Goal: Task Accomplishment & Management: Use online tool/utility

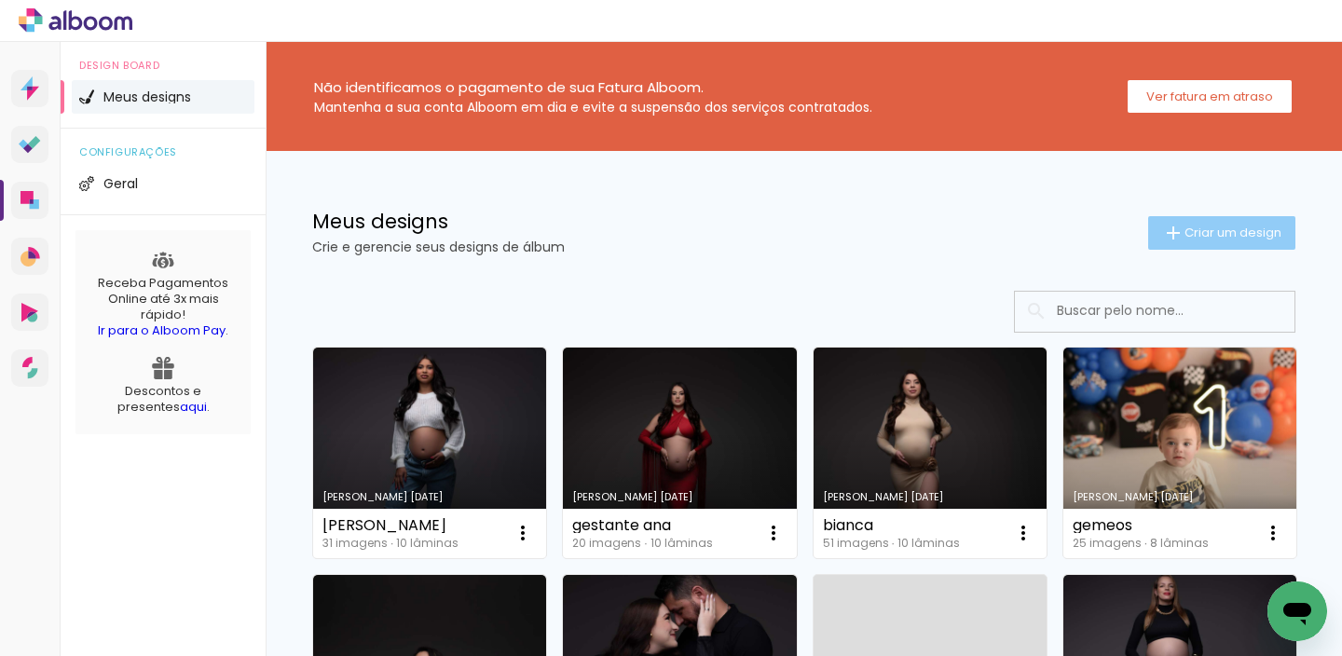
click at [1165, 233] on iron-icon at bounding box center [1173, 233] width 22 height 22
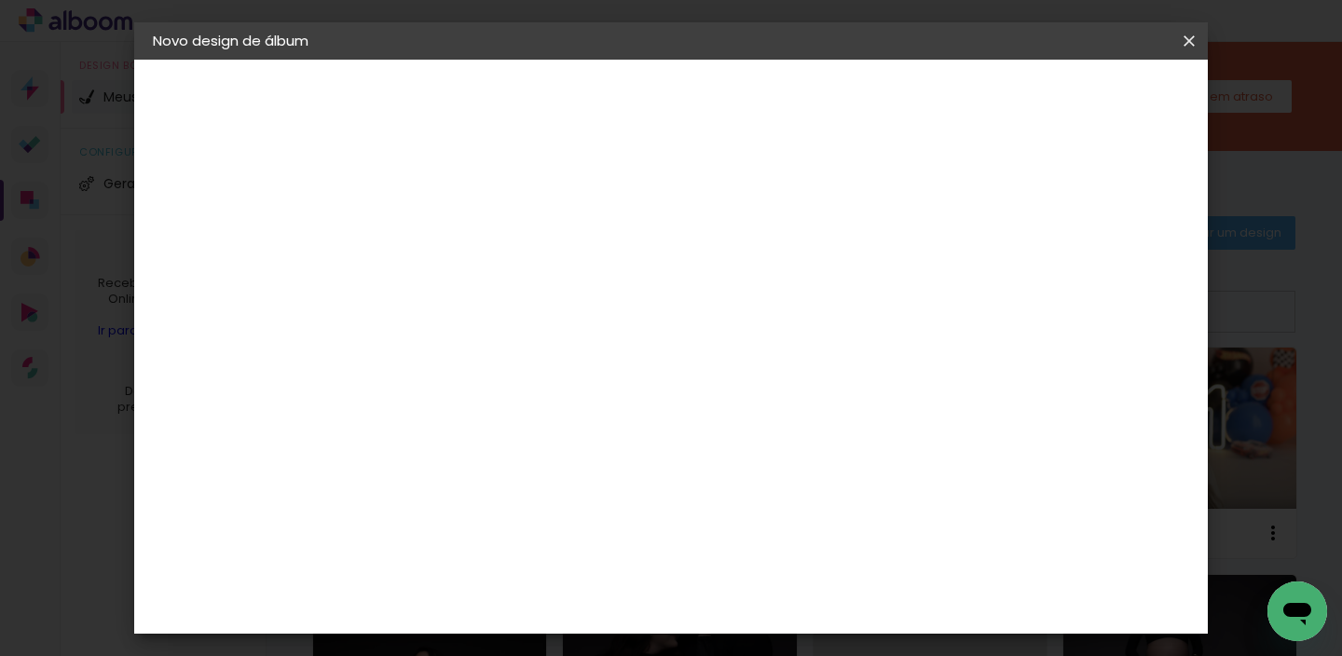
click at [1182, 44] on iron-icon at bounding box center [1189, 41] width 22 height 19
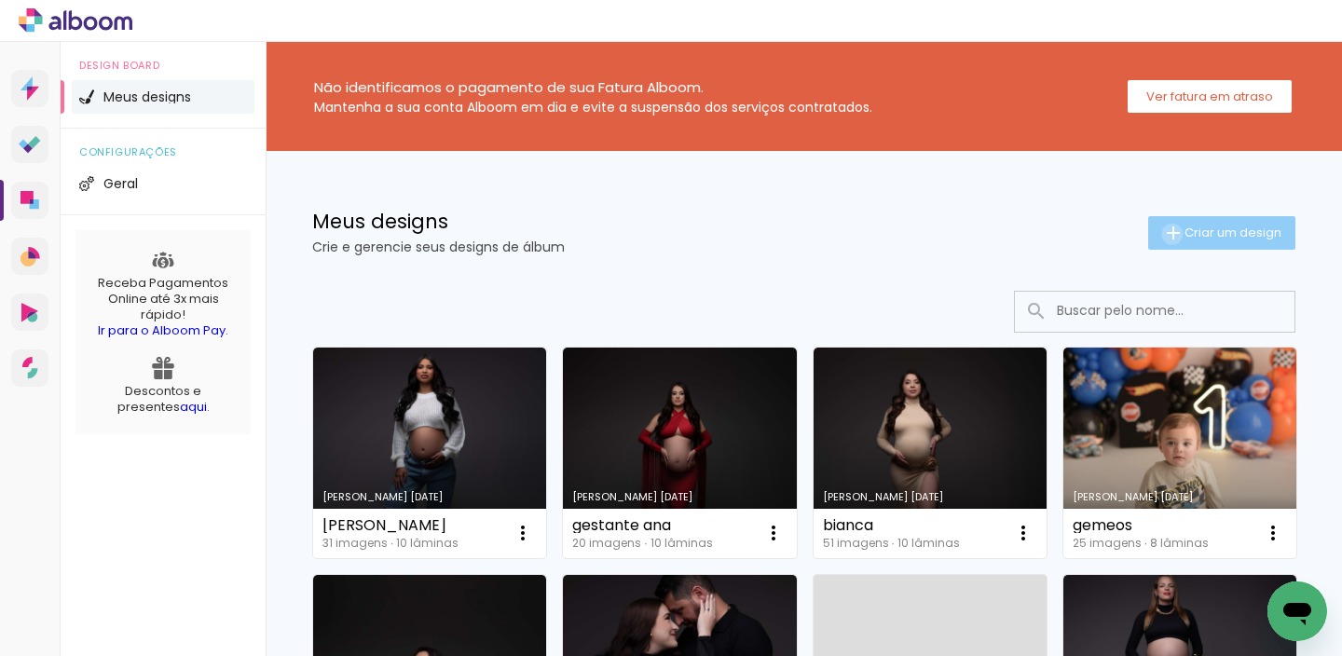
click at [1162, 234] on iron-icon at bounding box center [1173, 233] width 22 height 22
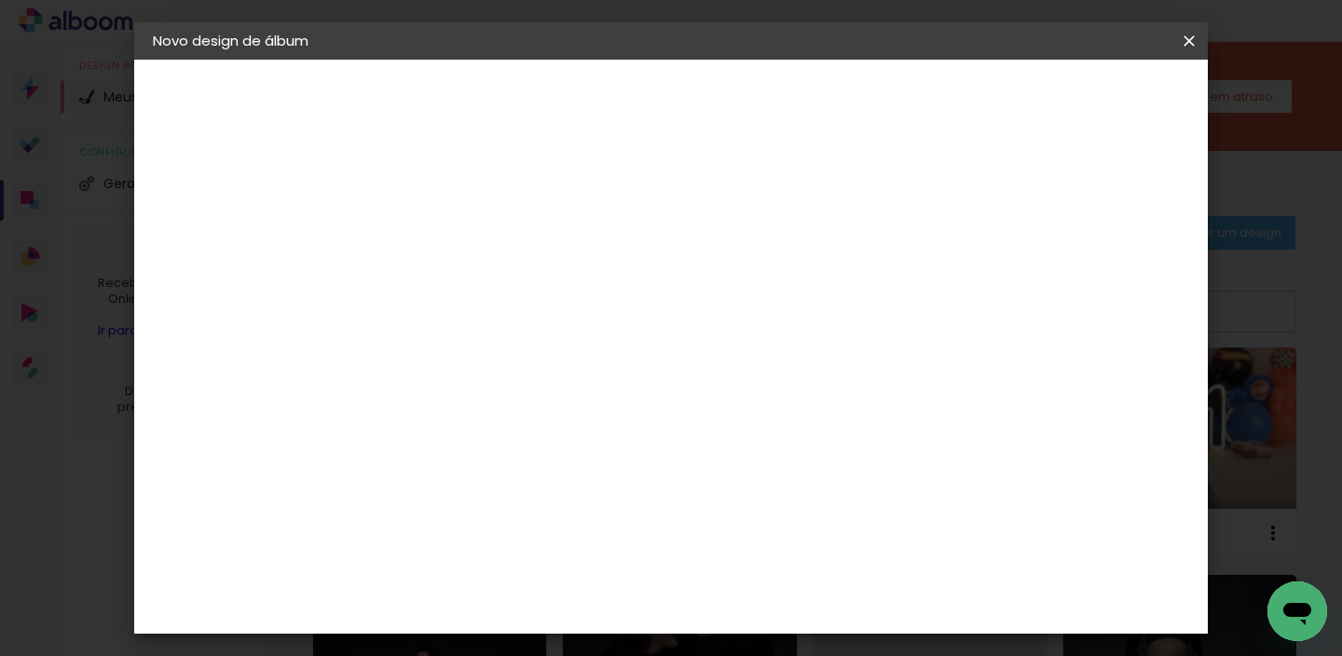
click at [464, 269] on paper-input-container "Título do álbum" at bounding box center [457, 251] width 13 height 48
type input "lilian"
type paper-input "lilian"
click at [0, 0] on slot "Avançar" at bounding box center [0, 0] width 0 height 0
click at [599, 350] on input at bounding box center [505, 354] width 188 height 23
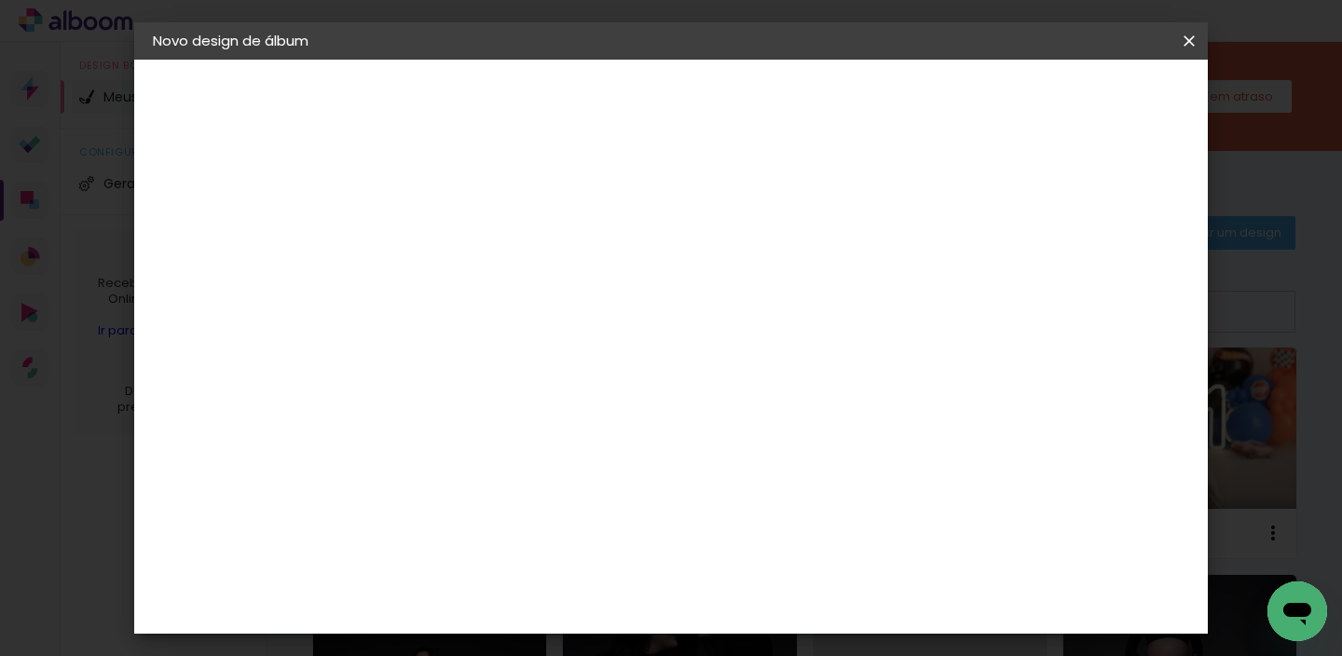
type input "fun"
type paper-input "fun"
click at [569, 406] on paper-item "Funbooks" at bounding box center [486, 421] width 164 height 41
click at [0, 0] on slot "Avançar" at bounding box center [0, 0] width 0 height 0
click at [583, 363] on span "15 × 20" at bounding box center [540, 375] width 87 height 49
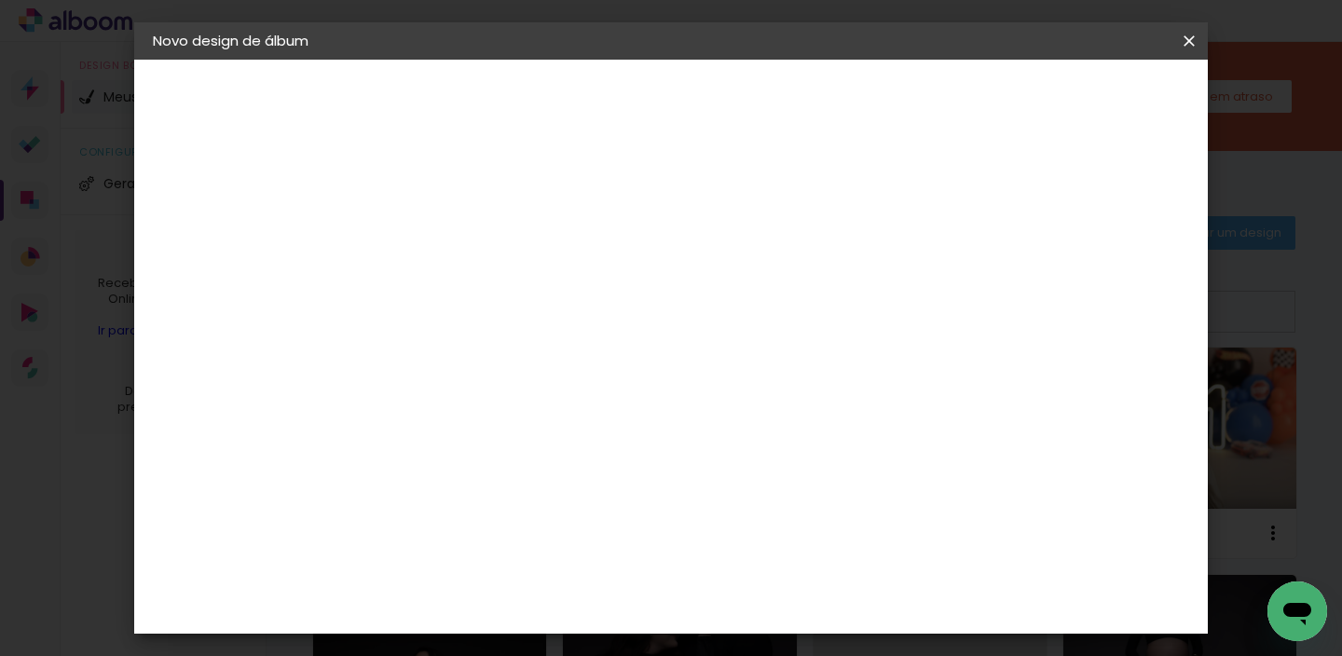
scroll to position [264, 0]
click at [0, 0] on slot "Avançar" at bounding box center [0, 0] width 0 height 0
click at [823, 103] on span "Iniciar design" at bounding box center [797, 105] width 52 height 26
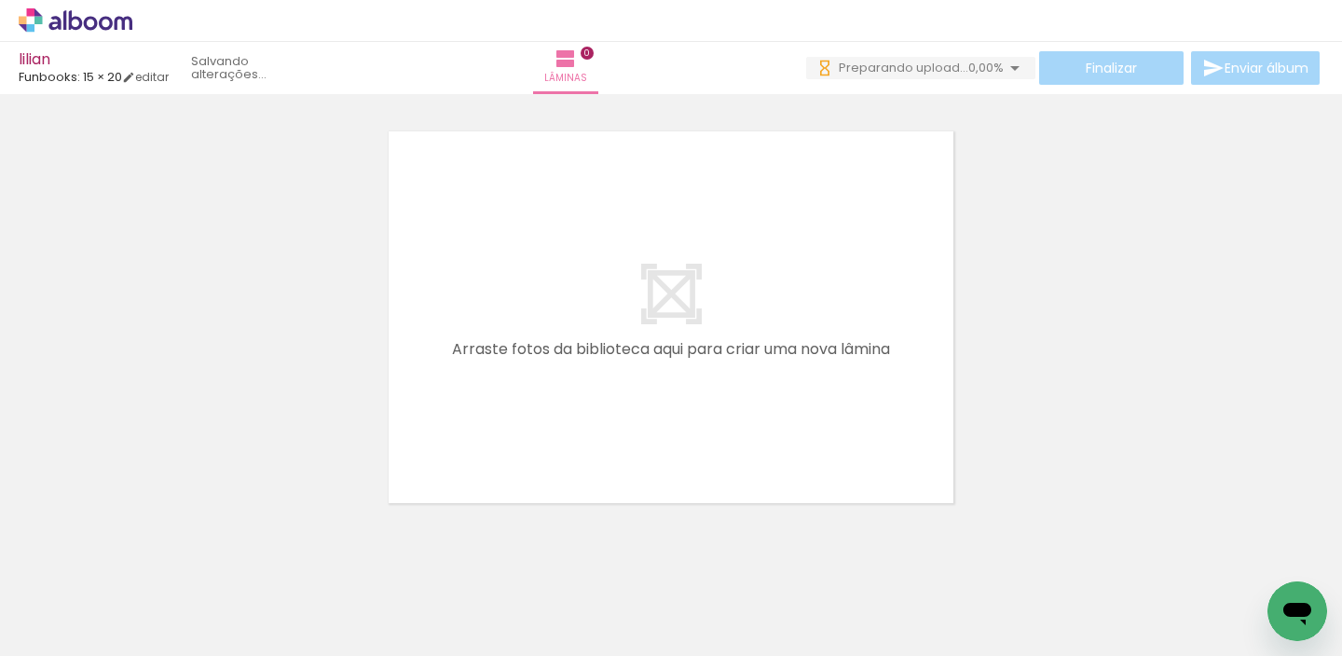
drag, startPoint x: 257, startPoint y: 512, endPoint x: 285, endPoint y: 598, distance: 91.1
click at [432, 329] on quentale-workspace at bounding box center [671, 328] width 1342 height 656
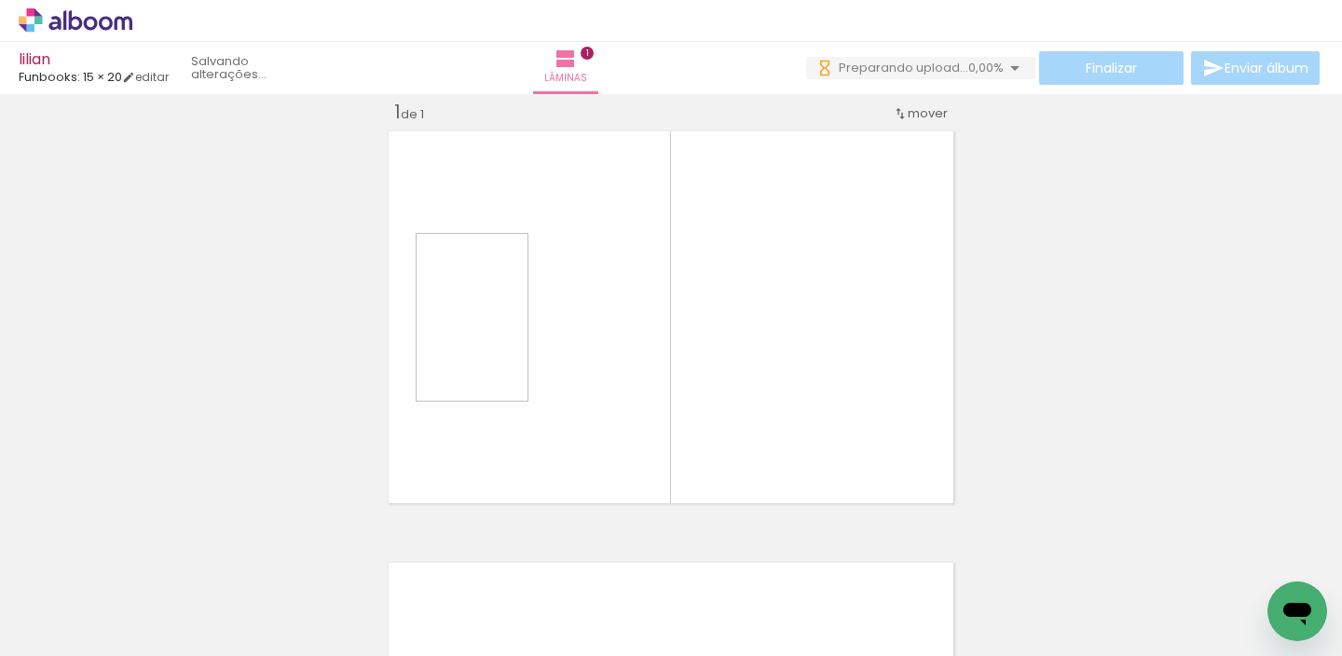
scroll to position [23, 0]
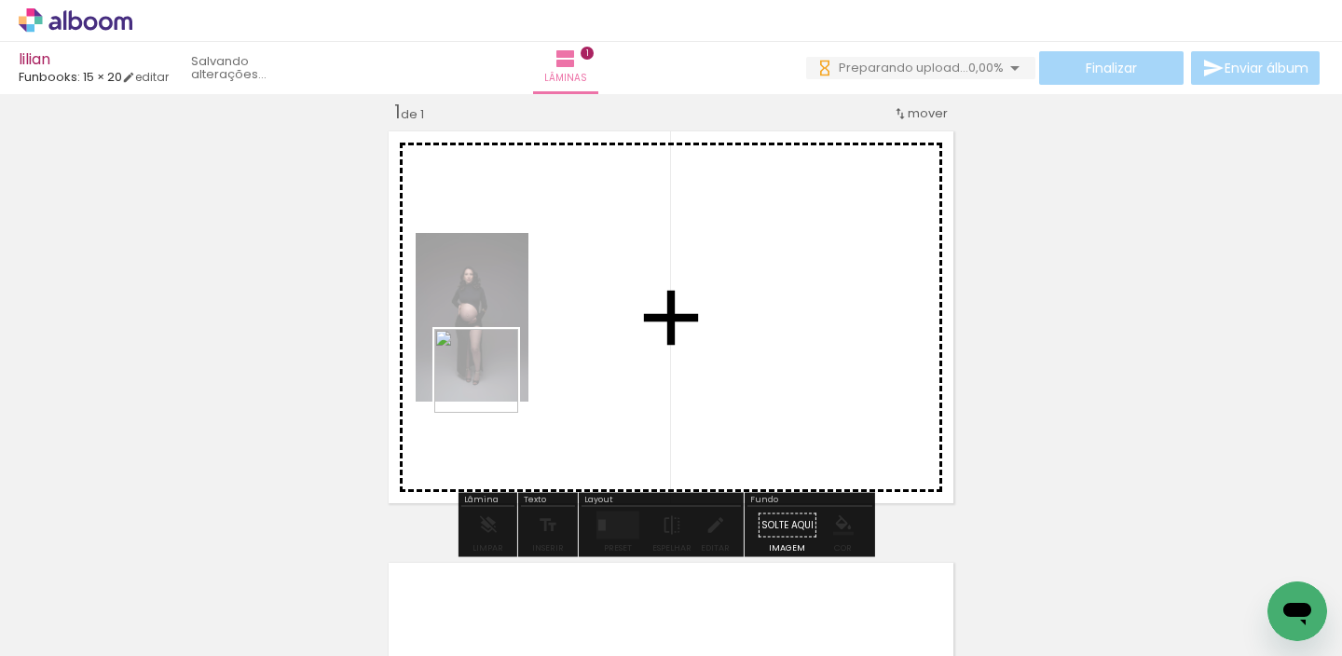
drag, startPoint x: 298, startPoint y: 602, endPoint x: 488, endPoint y: 368, distance: 301.5
click at [519, 350] on quentale-workspace at bounding box center [671, 328] width 1342 height 656
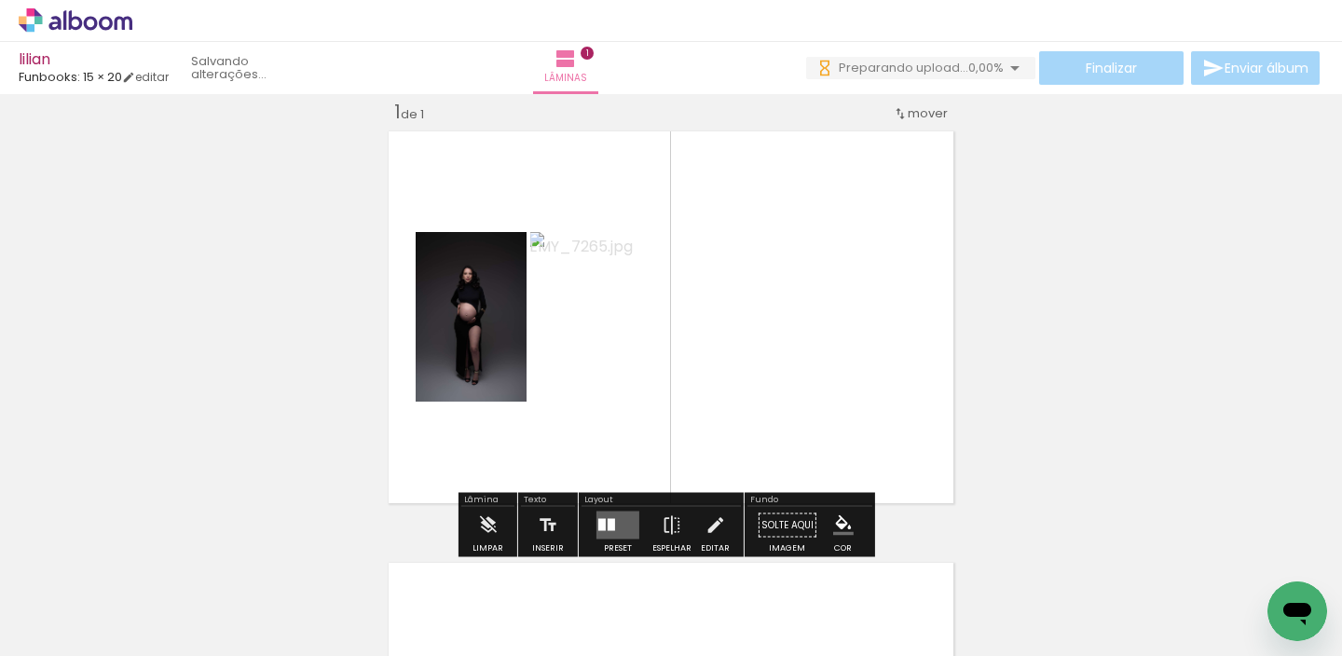
scroll to position [0, 0]
drag, startPoint x: 631, startPoint y: 524, endPoint x: 594, endPoint y: 524, distance: 37.3
click at [629, 523] on quentale-layouter at bounding box center [617, 526] width 43 height 28
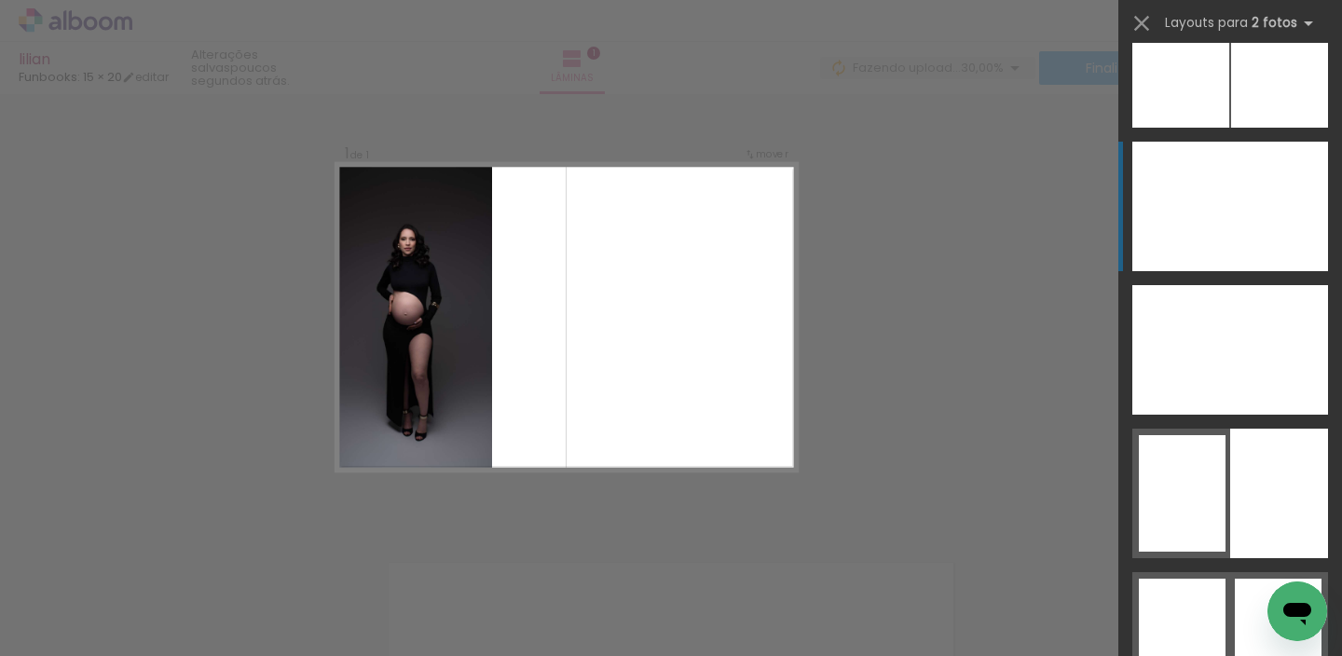
scroll to position [10970, 0]
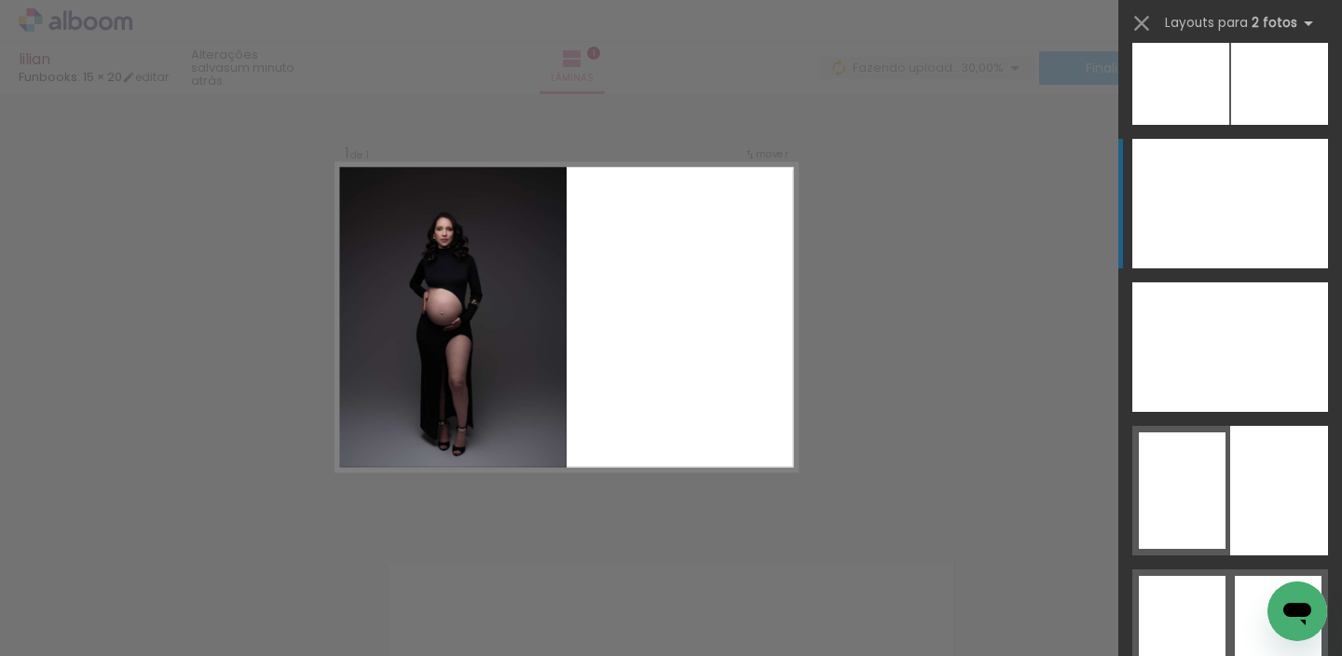
click at [1230, 232] on div at bounding box center [1279, 204] width 98 height 130
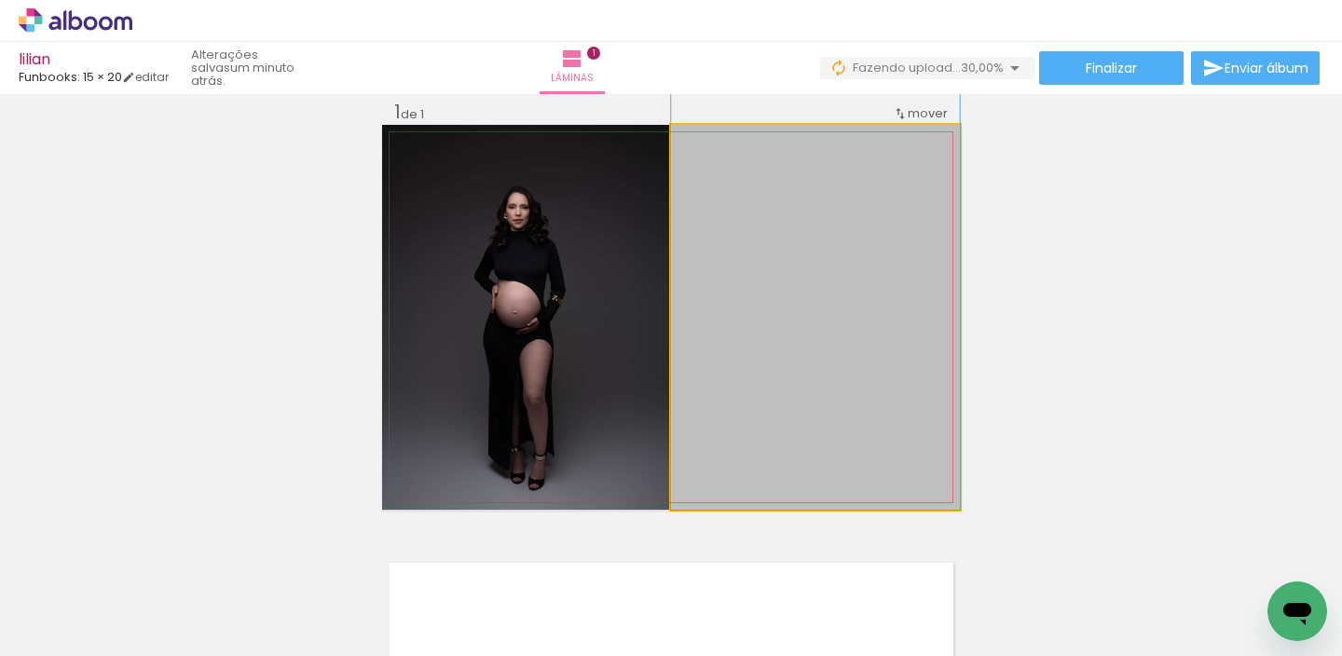
drag, startPoint x: 818, startPoint y: 376, endPoint x: 810, endPoint y: 250, distance: 126.1
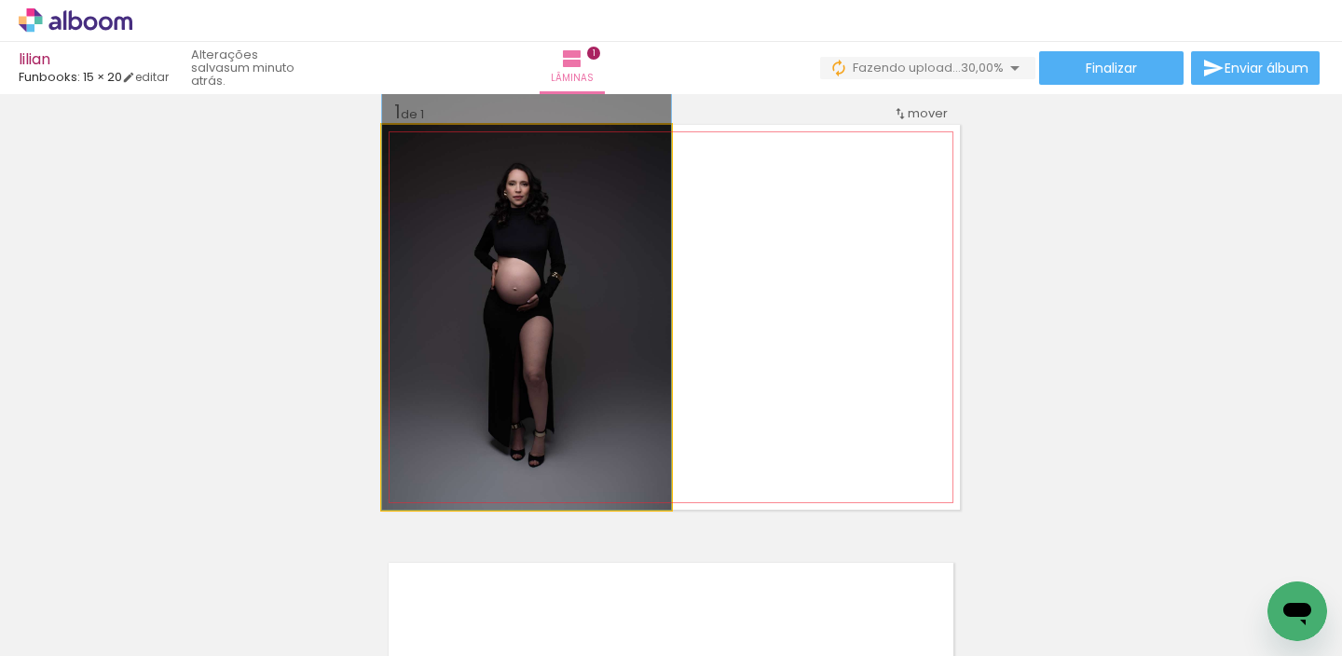
drag, startPoint x: 416, startPoint y: 340, endPoint x: 438, endPoint y: 270, distance: 73.4
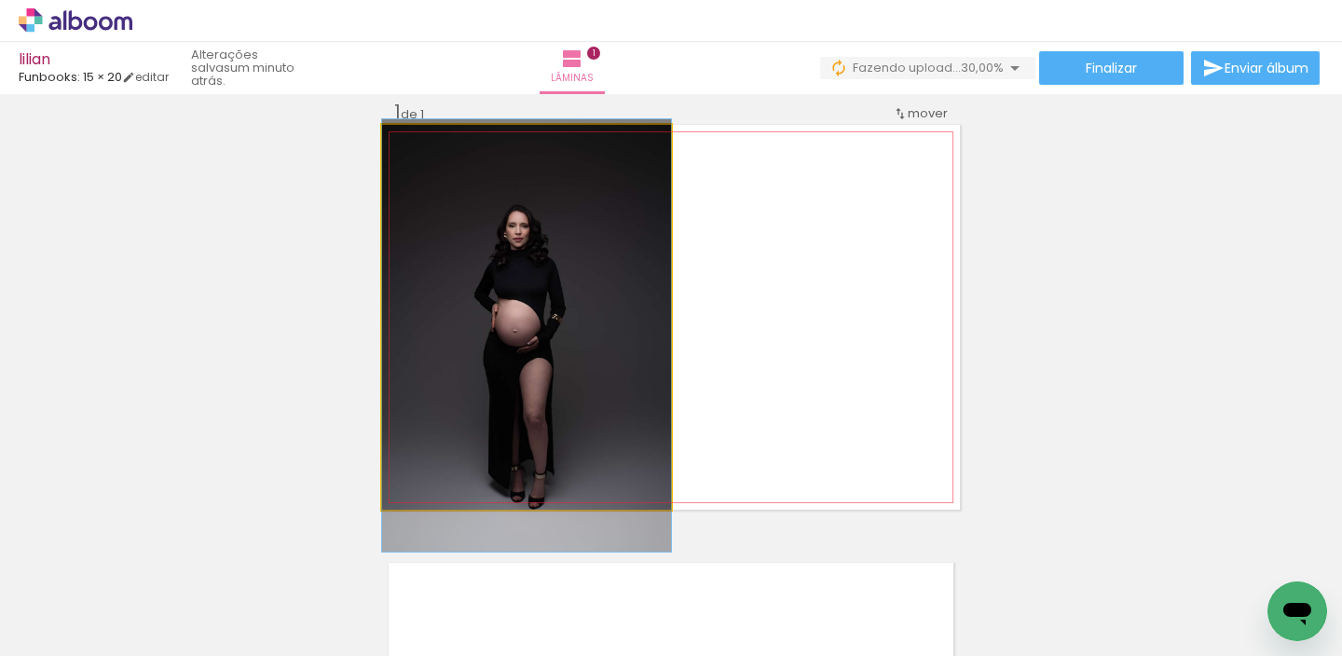
drag, startPoint x: 509, startPoint y: 332, endPoint x: 508, endPoint y: 358, distance: 26.1
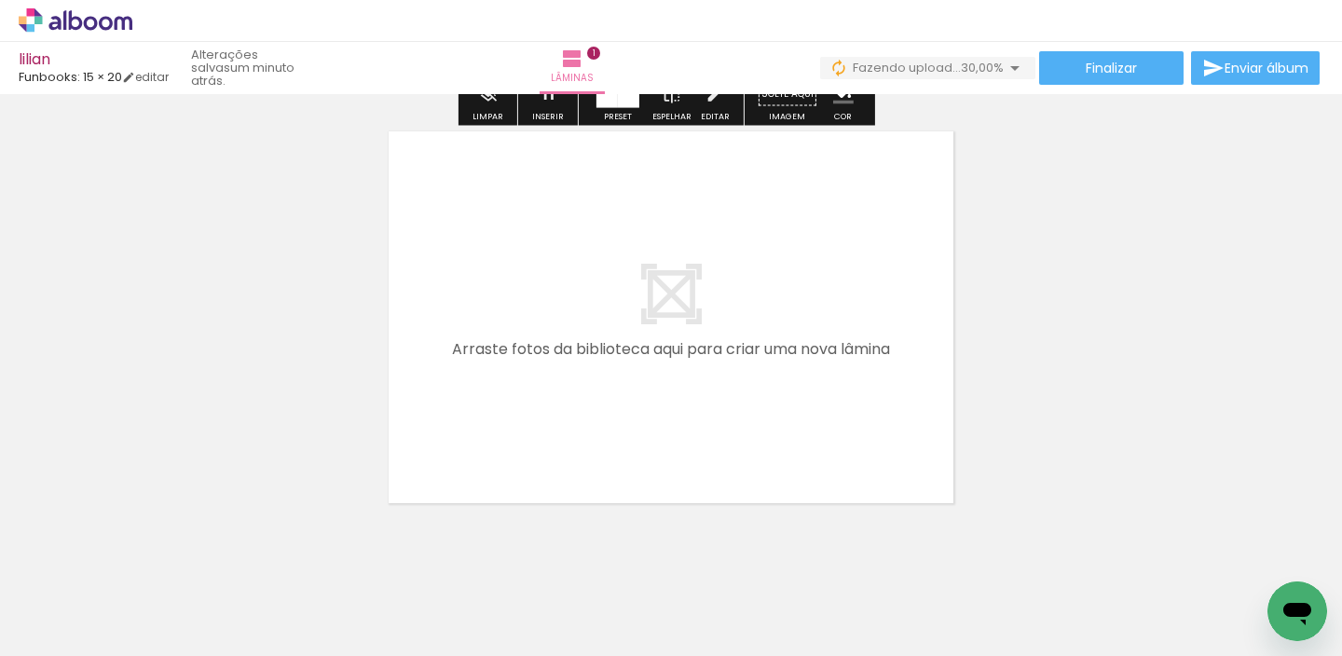
scroll to position [490, 0]
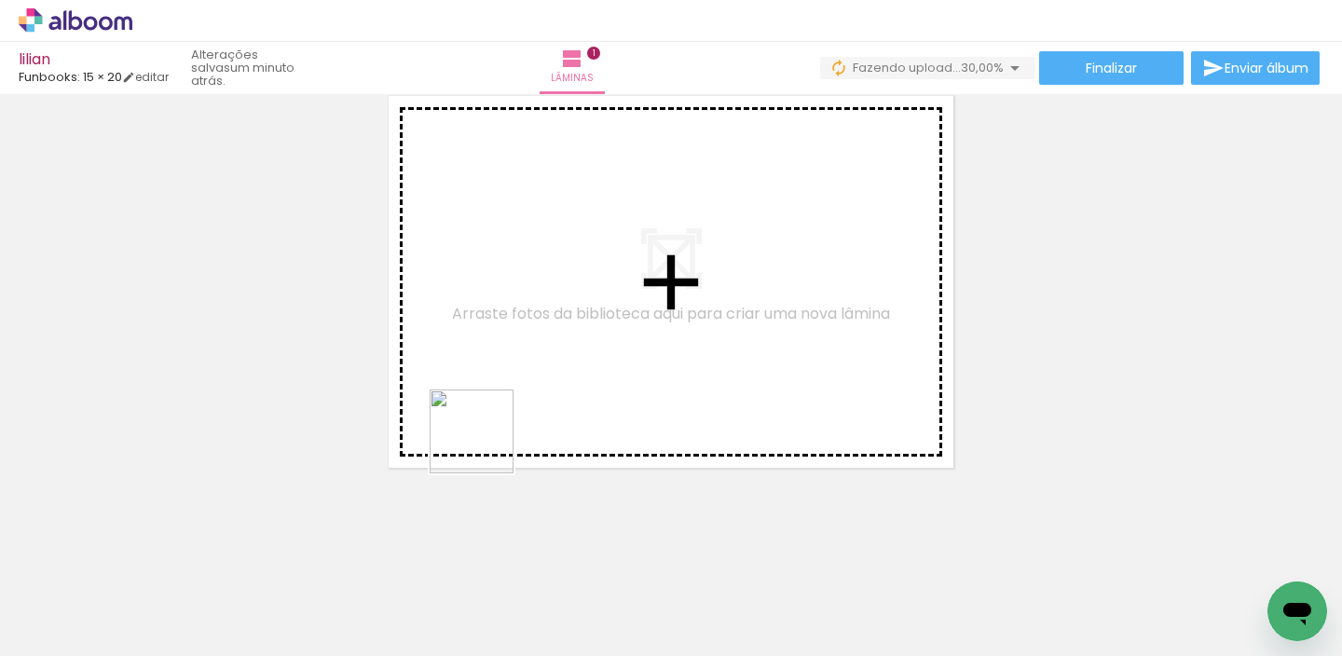
drag, startPoint x: 486, startPoint y: 446, endPoint x: 506, endPoint y: 541, distance: 97.3
click at [513, 411] on quentale-workspace at bounding box center [671, 328] width 1342 height 656
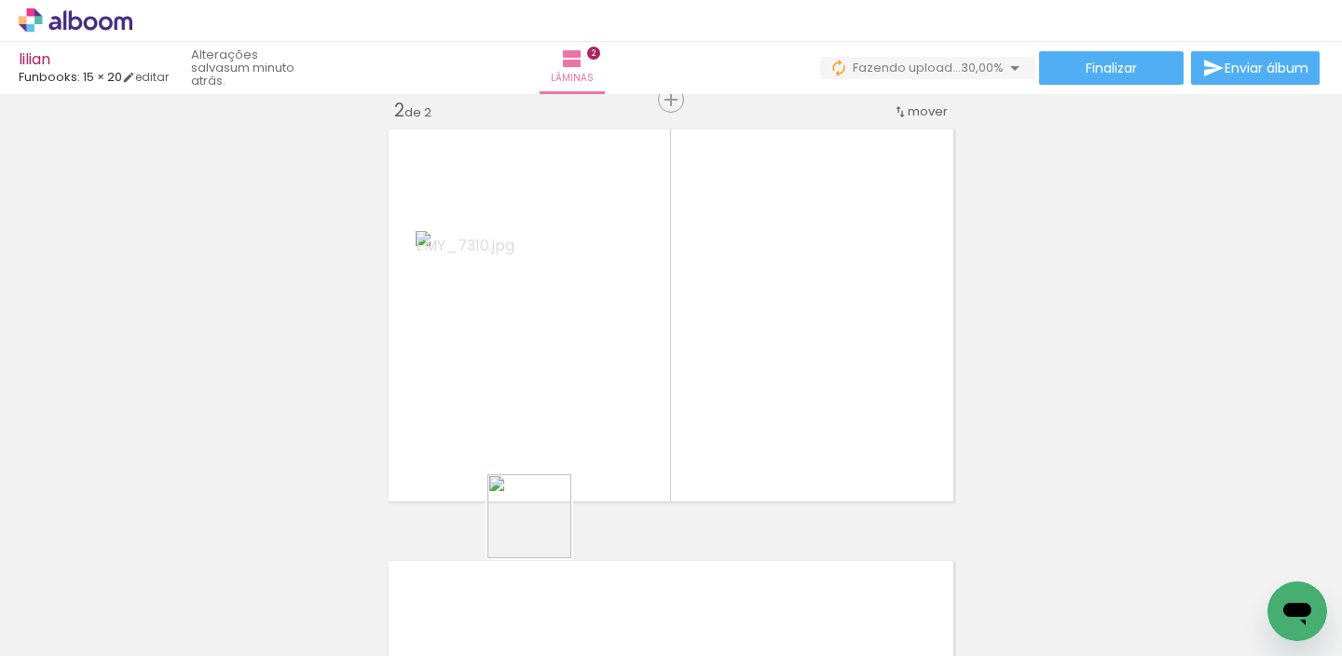
scroll to position [455, 0]
drag, startPoint x: 513, startPoint y: 593, endPoint x: 655, endPoint y: 353, distance: 278.8
click at [655, 353] on quentale-workspace at bounding box center [671, 328] width 1342 height 656
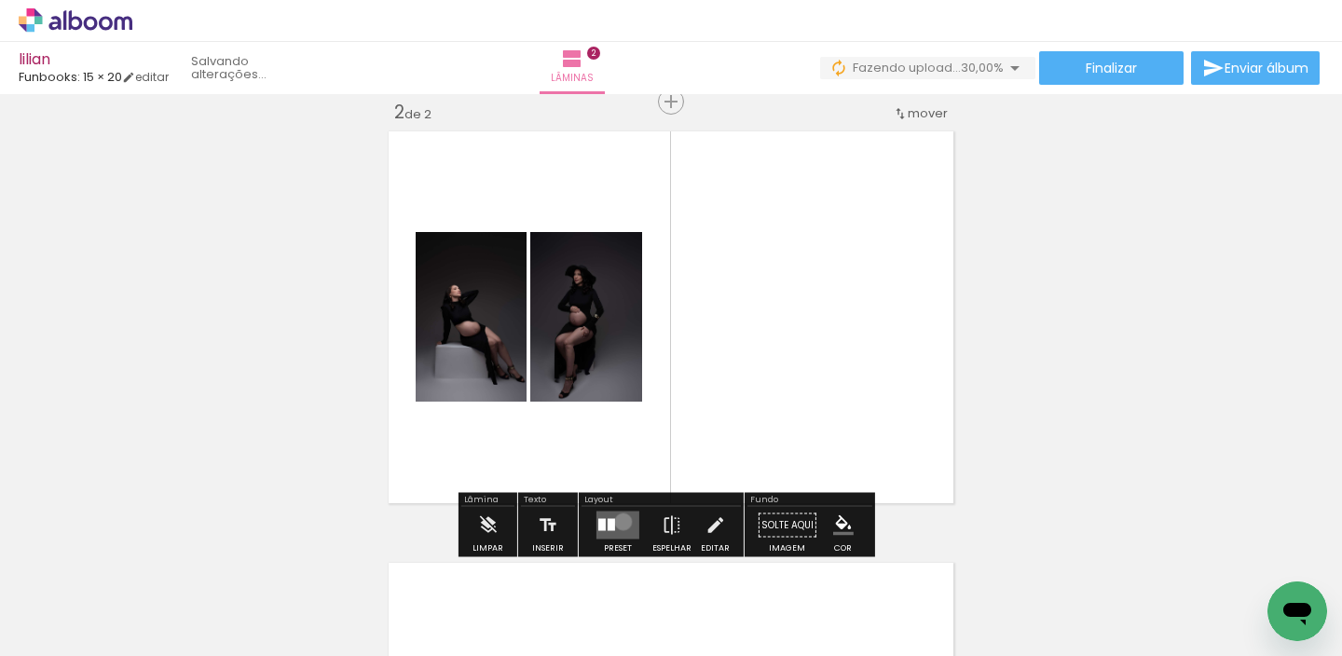
click at [619, 520] on quentale-layouter at bounding box center [617, 526] width 43 height 28
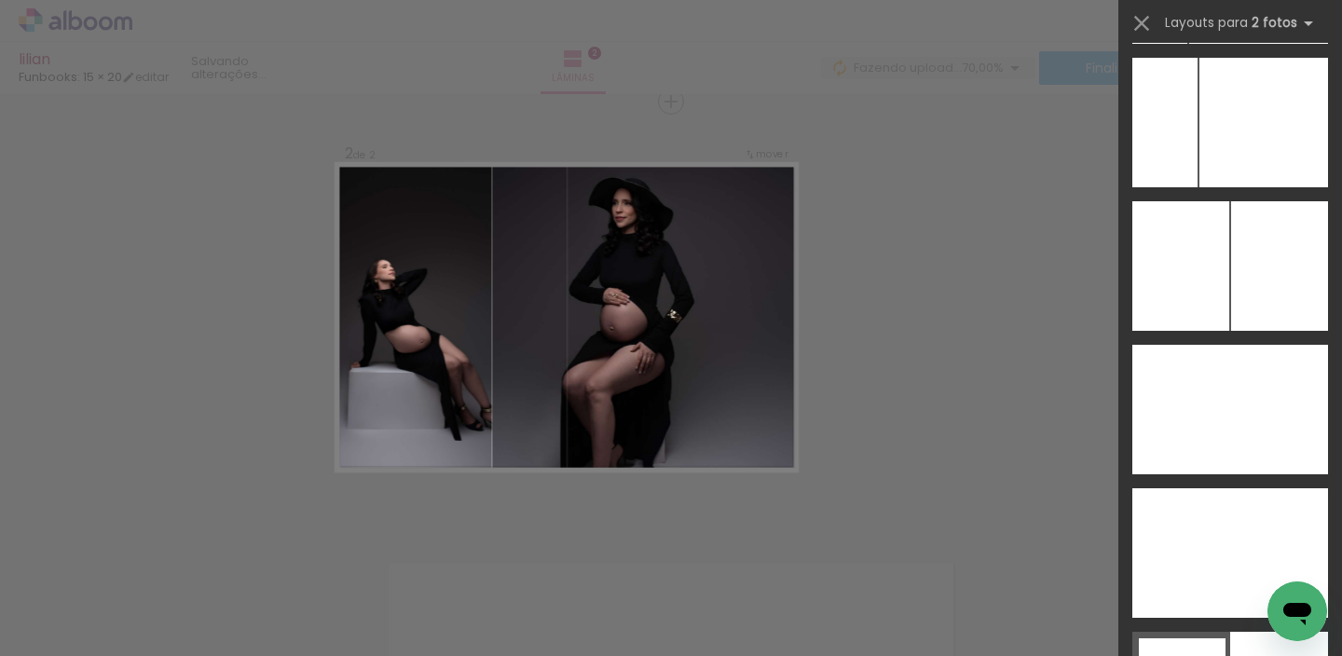
scroll to position [10742, 0]
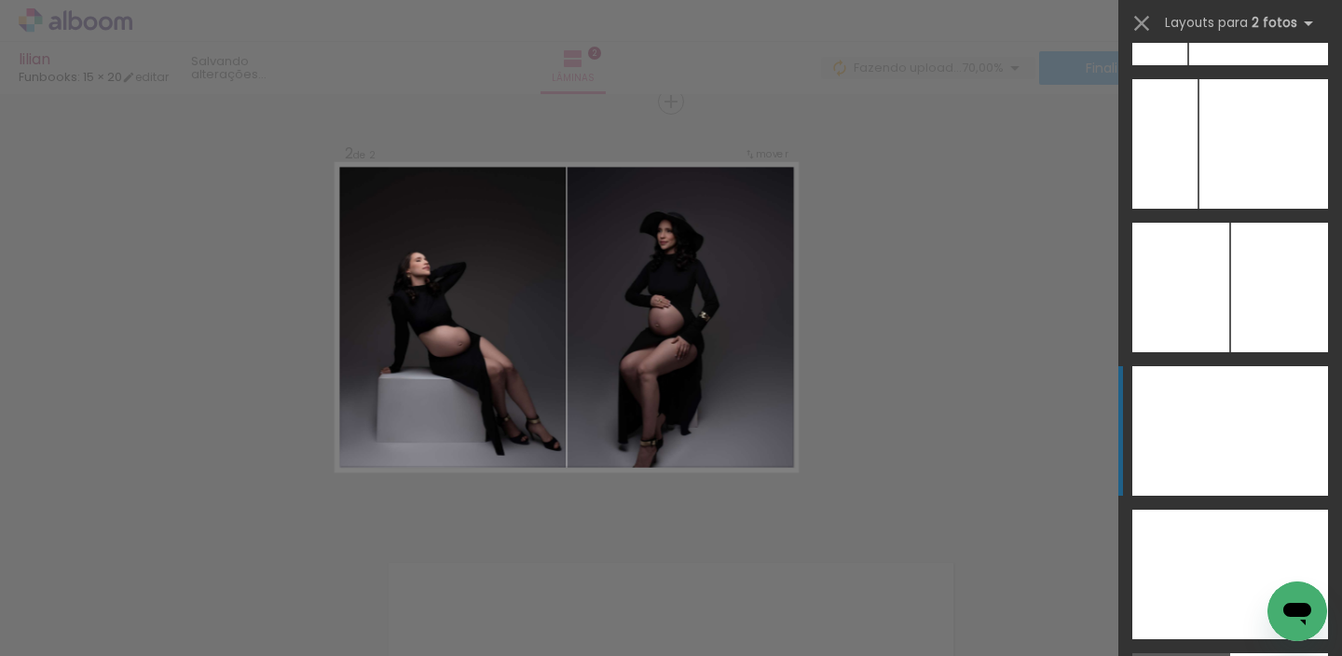
click at [1209, 426] on div at bounding box center [1181, 431] width 98 height 130
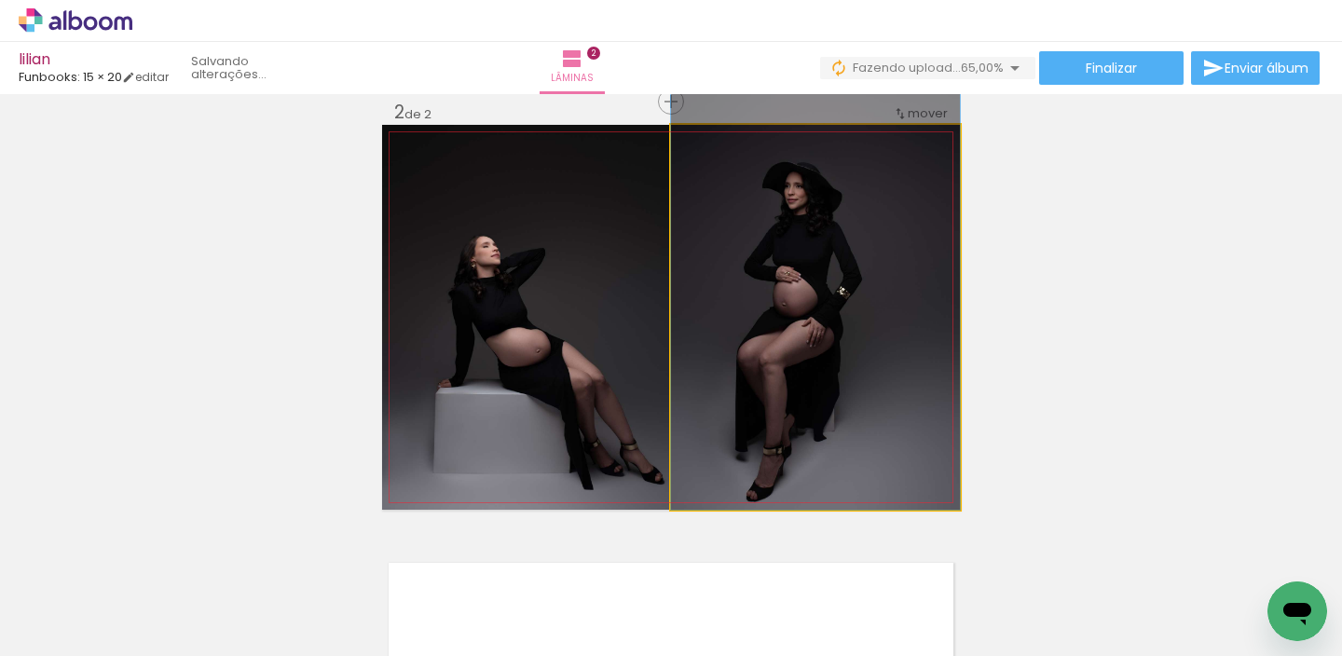
drag, startPoint x: 808, startPoint y: 344, endPoint x: 840, endPoint y: 295, distance: 58.7
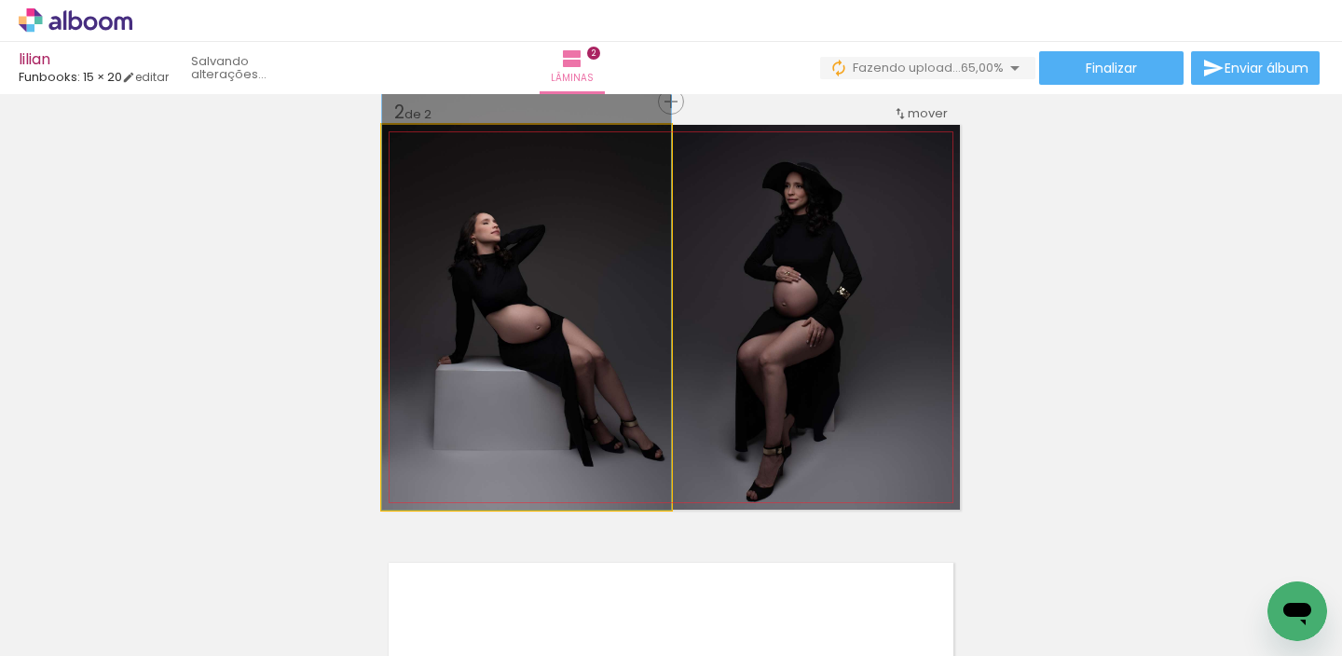
drag, startPoint x: 513, startPoint y: 289, endPoint x: 502, endPoint y: 257, distance: 33.3
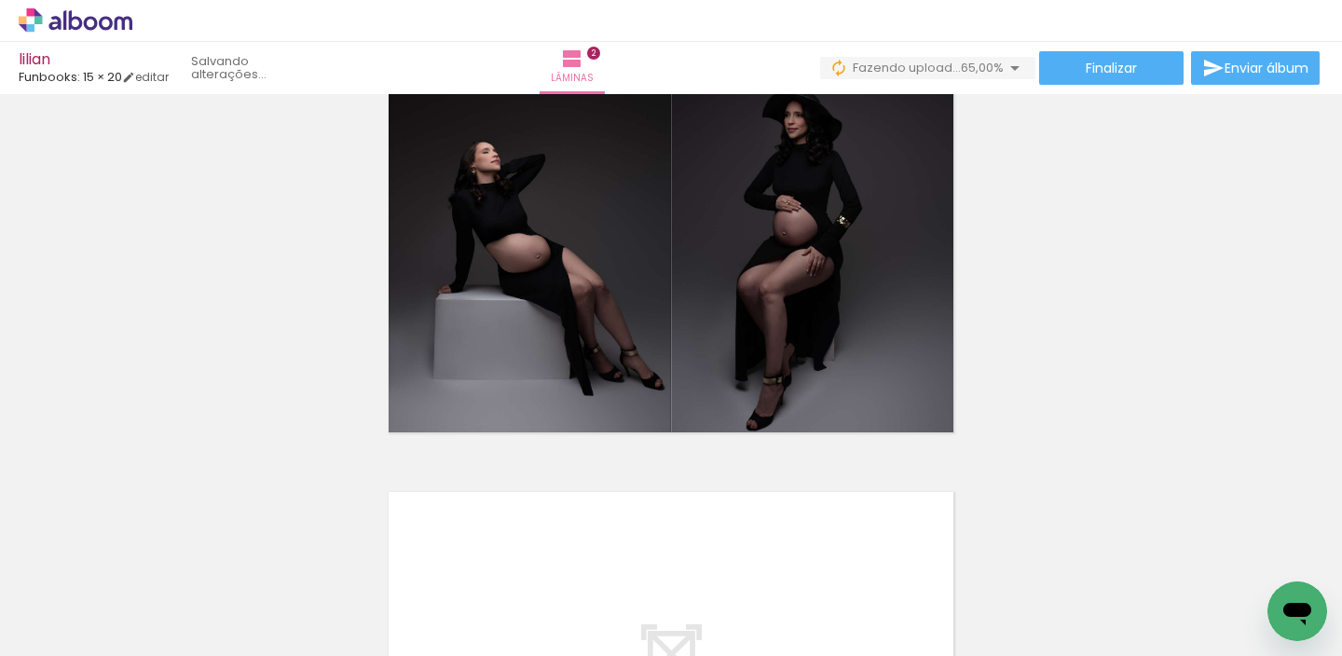
scroll to position [522, 0]
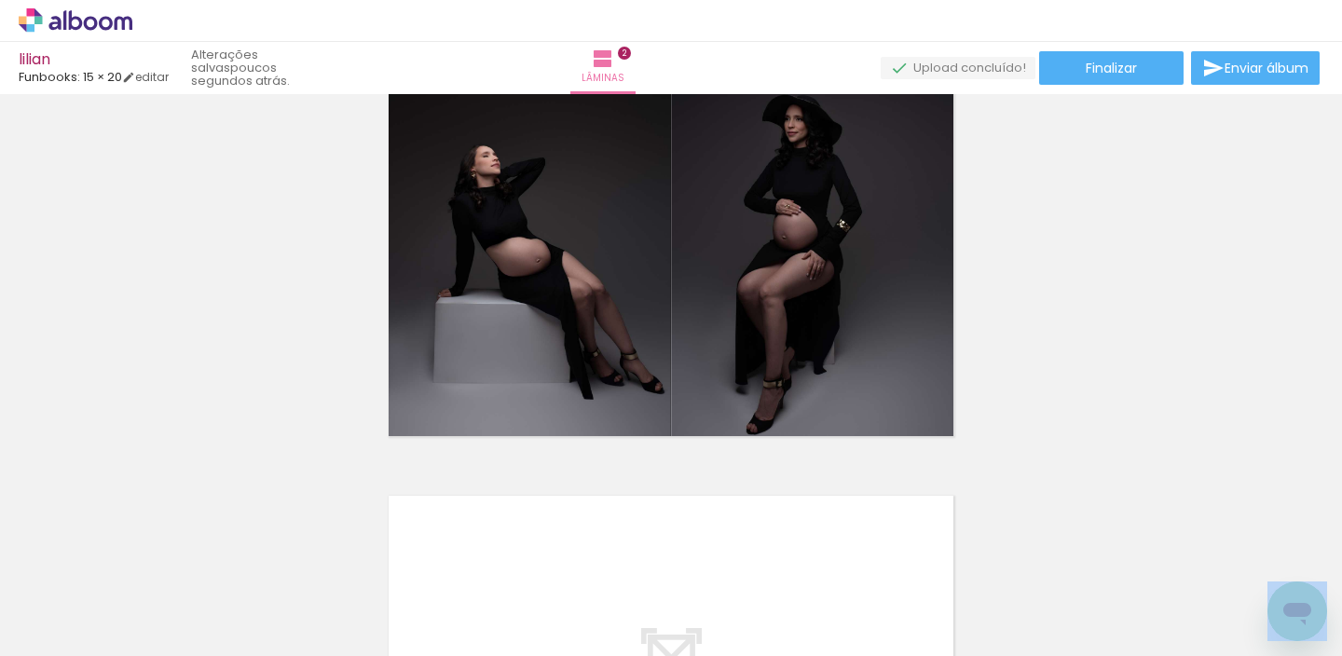
click at [194, 441] on div "Inserir lâmina 1 de 2 Inserir lâmina 2 de 2" at bounding box center [671, 226] width 1342 height 1295
click at [155, 559] on iron-icon at bounding box center [146, 556] width 20 height 20
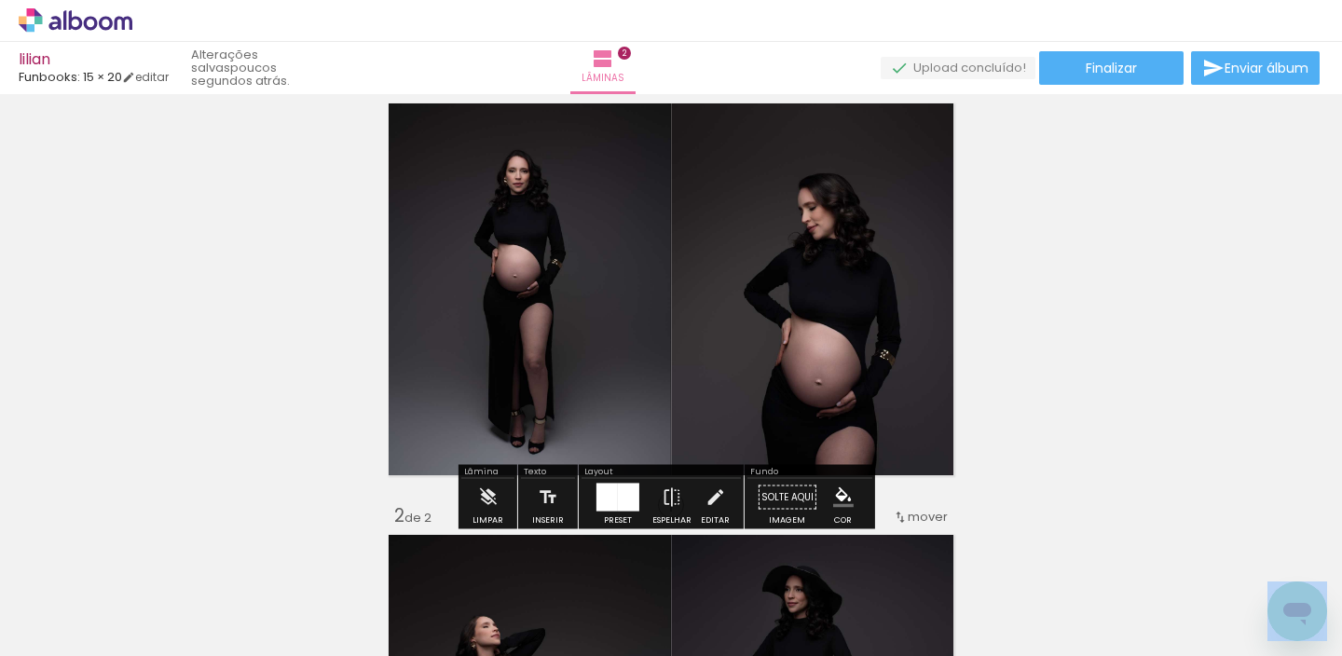
scroll to position [23, 0]
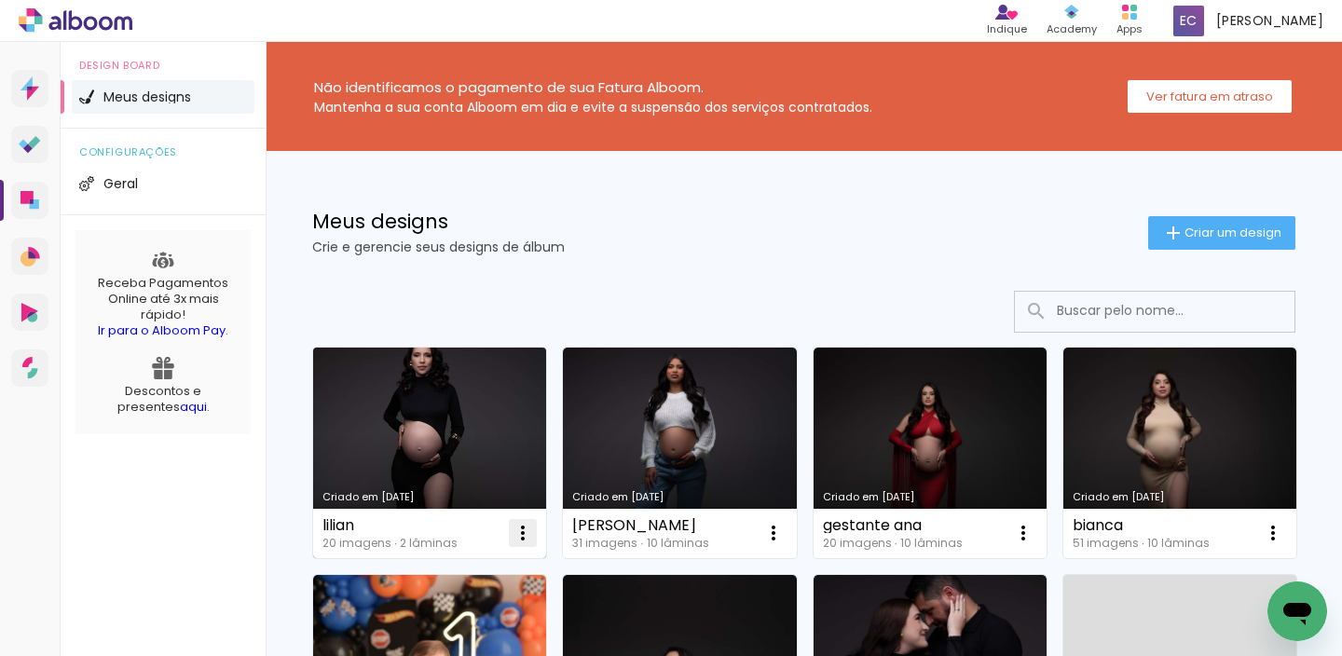
click at [531, 539] on iron-icon at bounding box center [523, 533] width 22 height 22
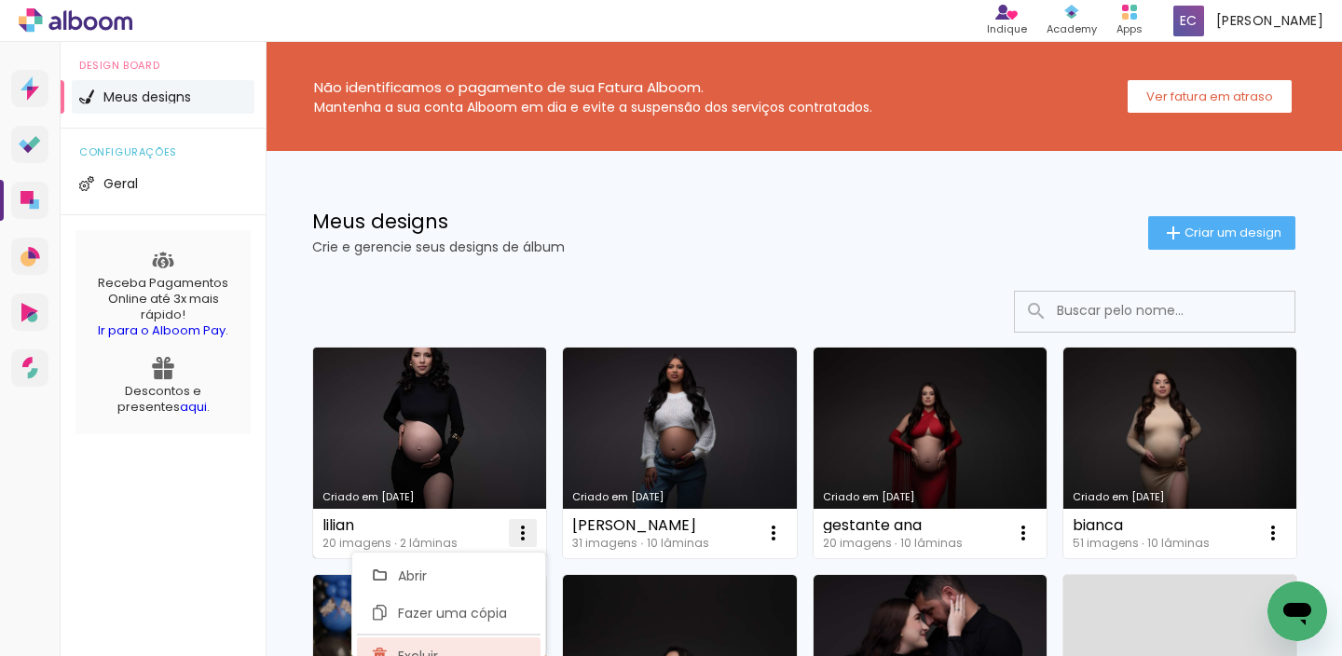
click at [459, 644] on paper-item "Excluir" at bounding box center [449, 655] width 184 height 37
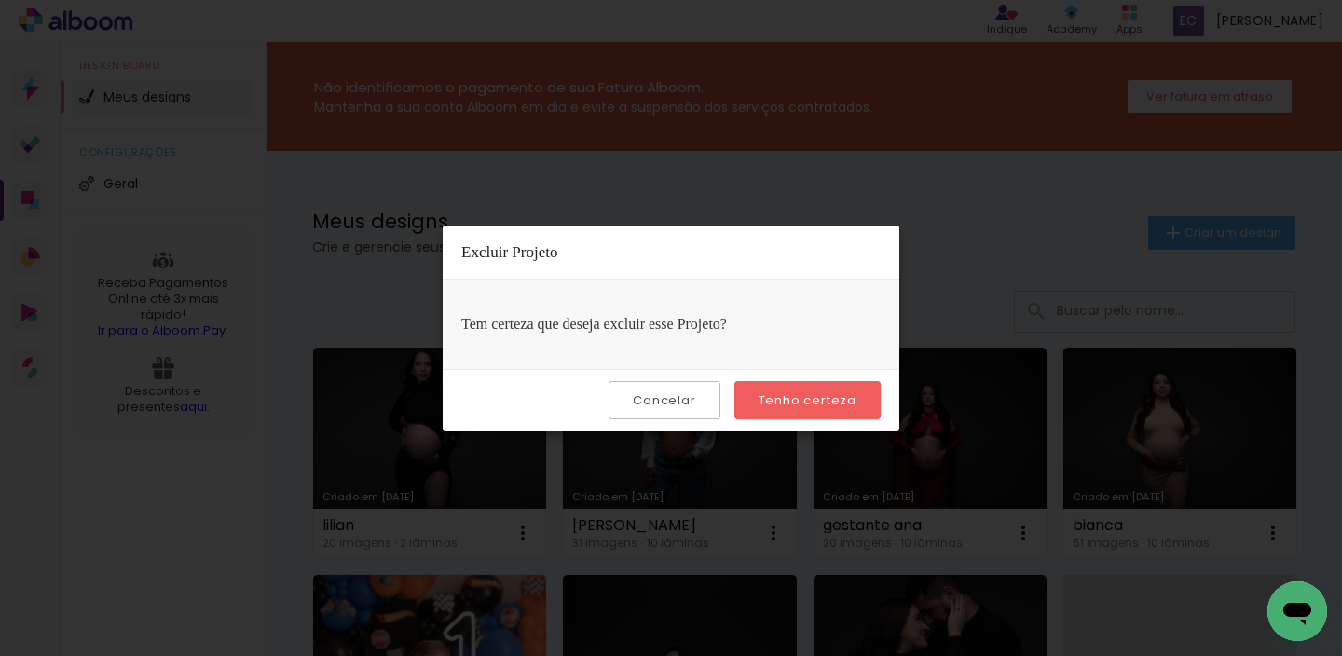
click at [0, 0] on slot "Tenho certeza" at bounding box center [0, 0] width 0 height 0
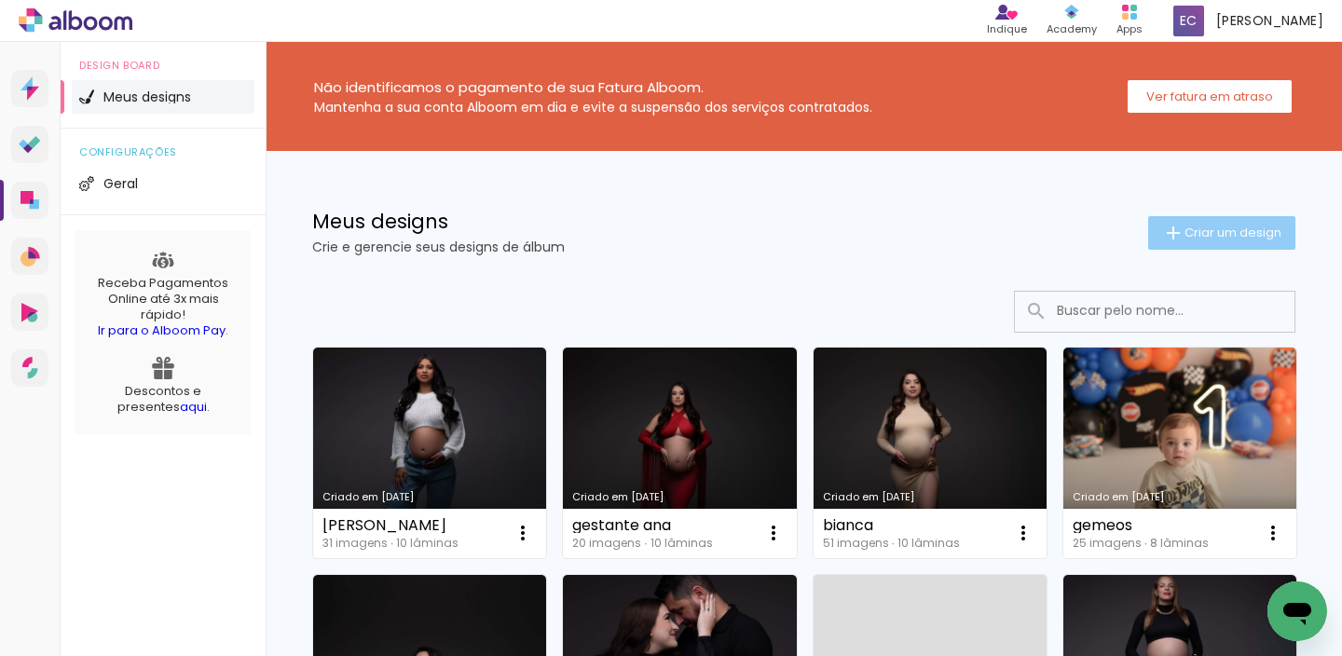
click at [1162, 228] on iron-icon at bounding box center [1173, 233] width 22 height 22
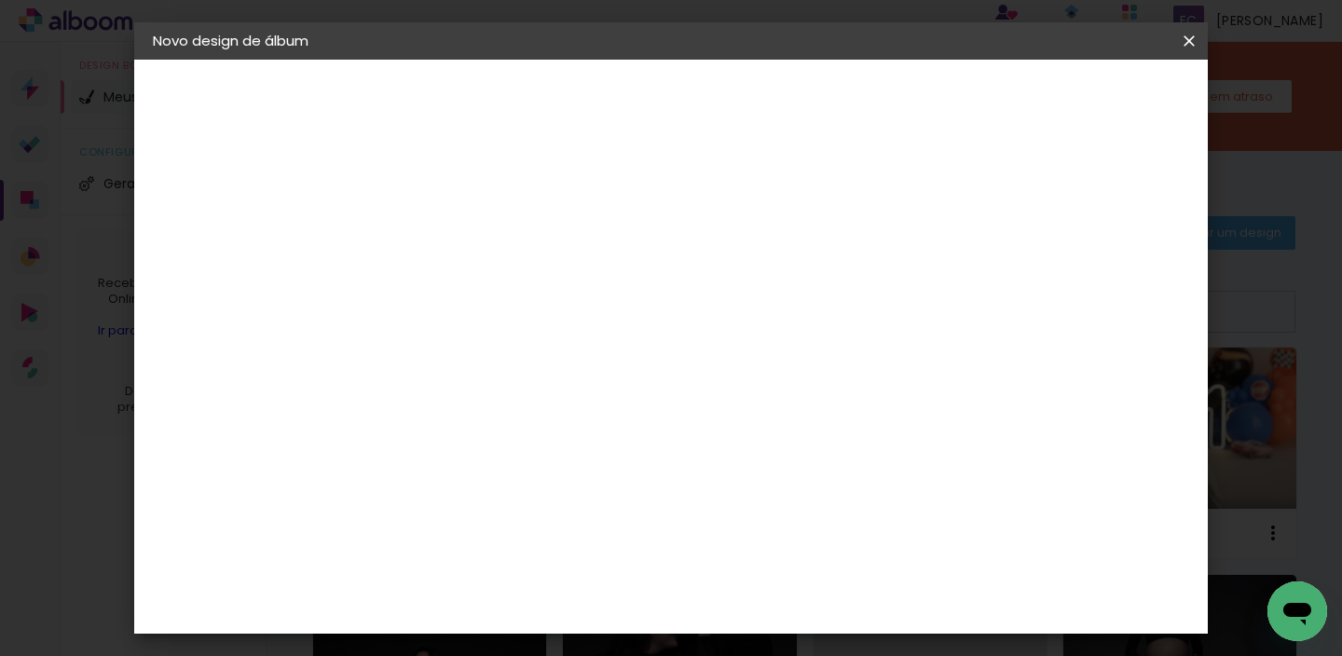
click at [464, 267] on paper-input-container "Título do álbum" at bounding box center [457, 251] width 13 height 48
type input "lilian"
type paper-input "lilian"
click at [649, 108] on paper-button "Avançar" at bounding box center [602, 99] width 91 height 32
click at [599, 350] on input at bounding box center [505, 354] width 188 height 23
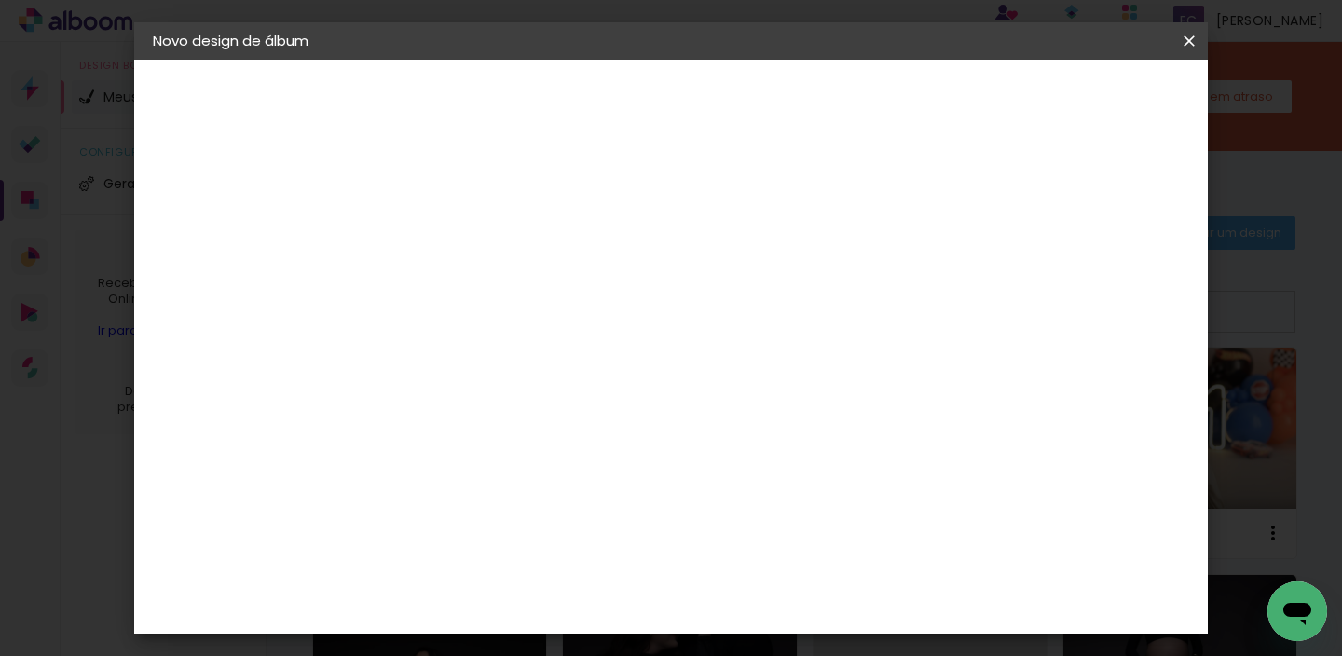
type input "fun"
type paper-input "fun"
click at [569, 409] on paper-item "Funbooks" at bounding box center [486, 421] width 164 height 41
click at [757, 104] on paper-button "Avançar" at bounding box center [710, 99] width 91 height 32
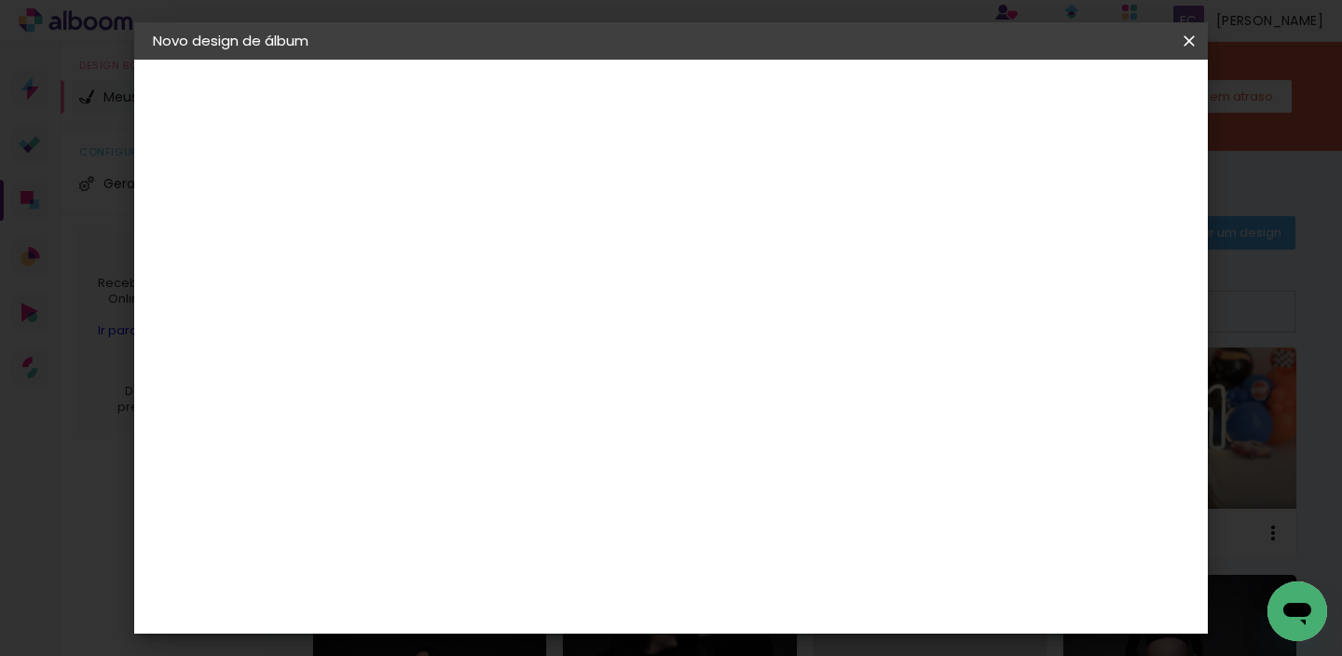
click at [583, 587] on span "15 × 20" at bounding box center [540, 611] width 87 height 49
click at [761, 97] on paper-button "Avançar" at bounding box center [715, 99] width 91 height 32
click at [823, 97] on span "Iniciar design" at bounding box center [797, 105] width 52 height 26
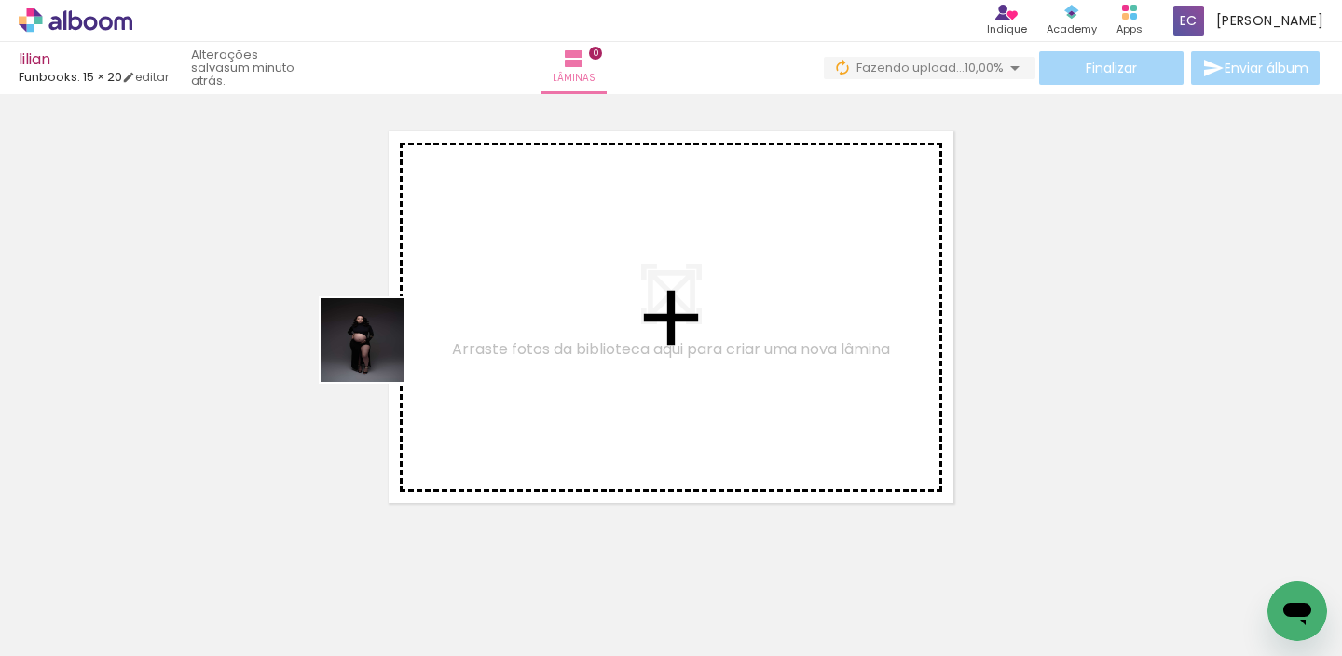
drag, startPoint x: 365, startPoint y: 368, endPoint x: 364, endPoint y: 476, distance: 108.1
click at [422, 301] on quentale-workspace at bounding box center [671, 328] width 1342 height 656
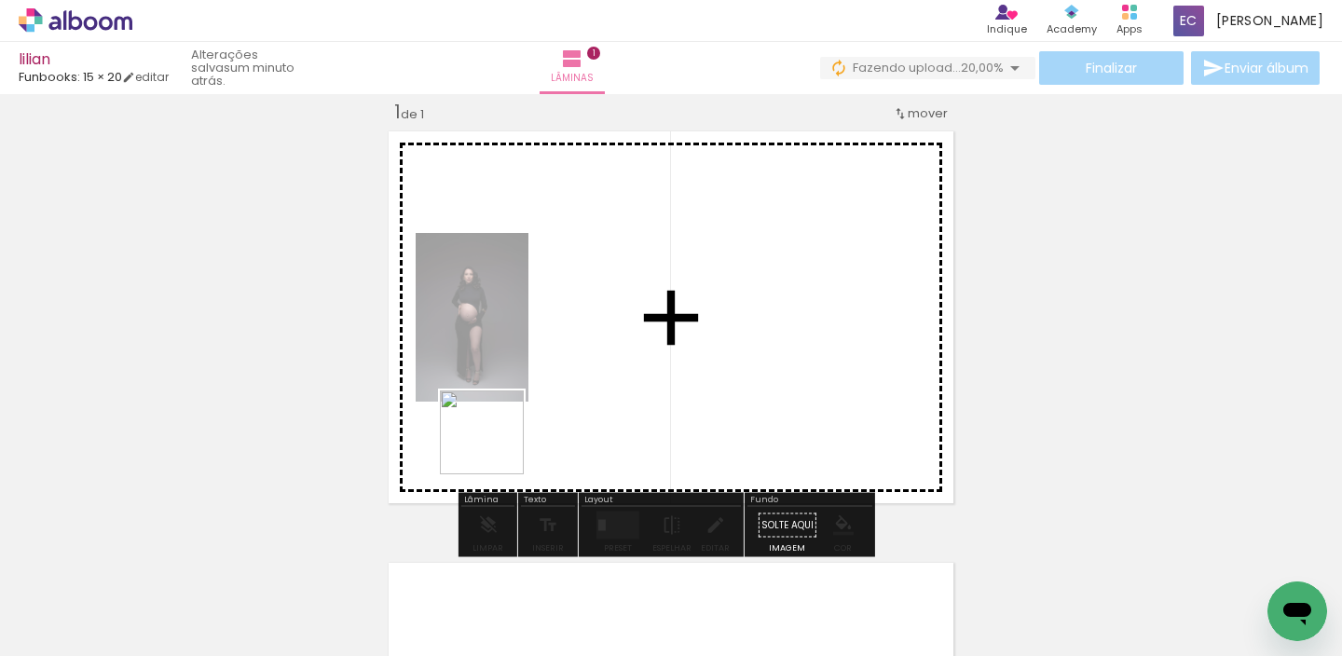
drag, startPoint x: 302, startPoint y: 600, endPoint x: 641, endPoint y: 336, distance: 429.7
click at [641, 336] on quentale-workspace at bounding box center [671, 328] width 1342 height 656
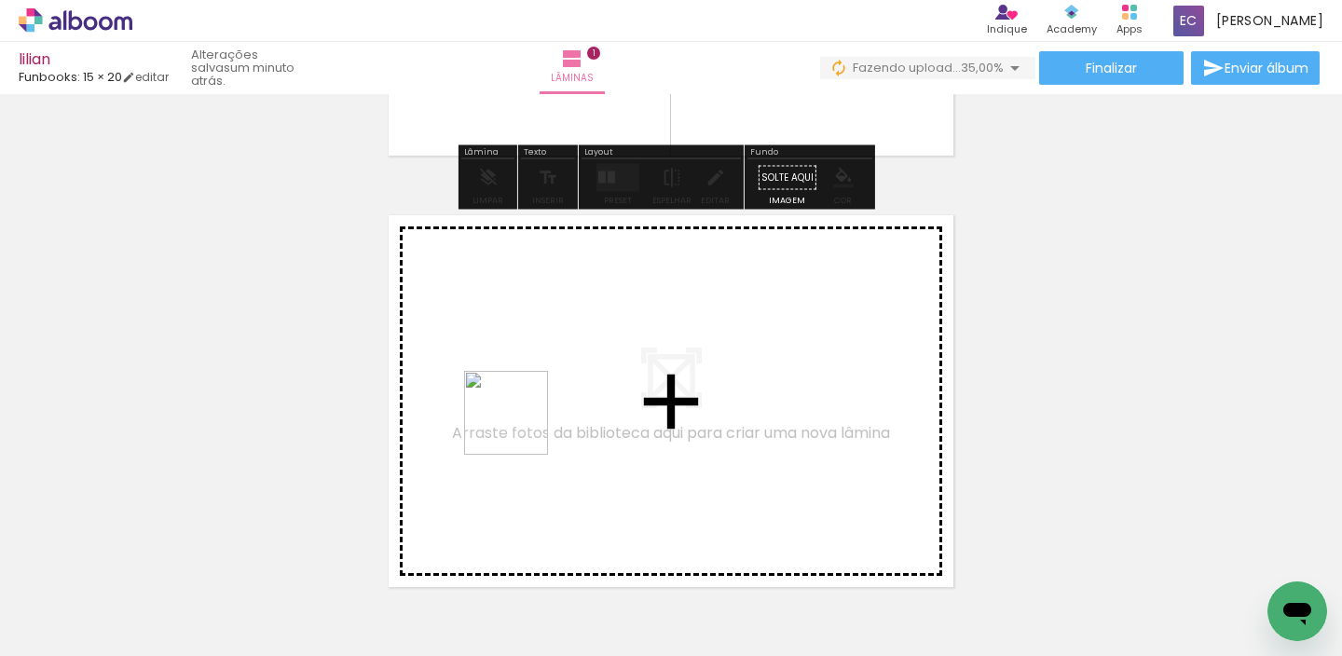
drag, startPoint x: 419, startPoint y: 579, endPoint x: 540, endPoint y: 406, distance: 210.2
click at [540, 406] on quentale-workspace at bounding box center [671, 328] width 1342 height 656
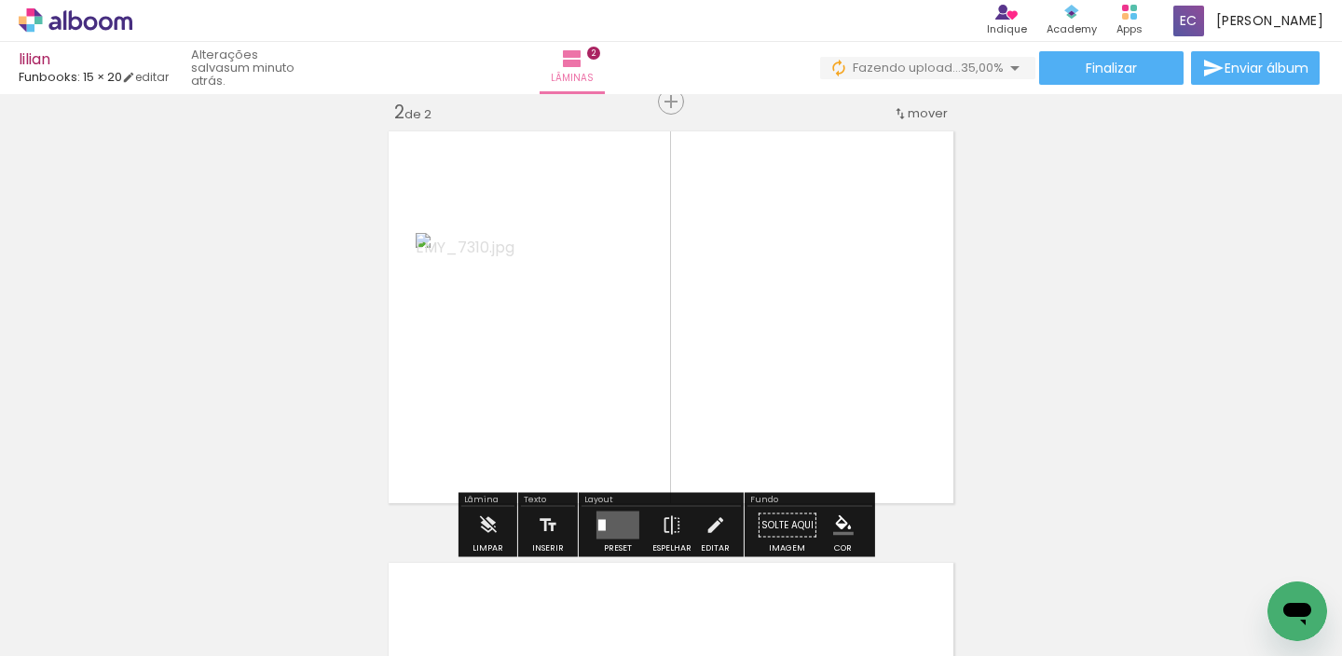
drag, startPoint x: 616, startPoint y: 432, endPoint x: 651, endPoint y: 377, distance: 65.4
click at [659, 362] on quentale-workspace at bounding box center [671, 328] width 1342 height 656
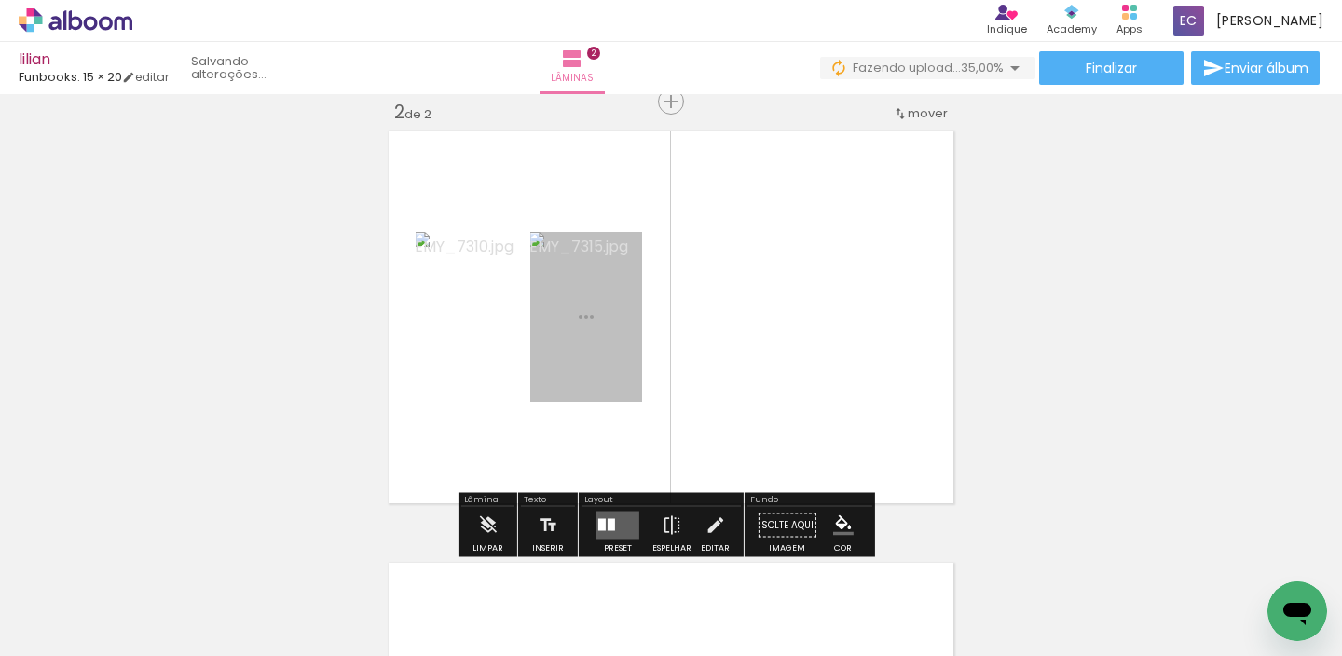
scroll to position [455, 0]
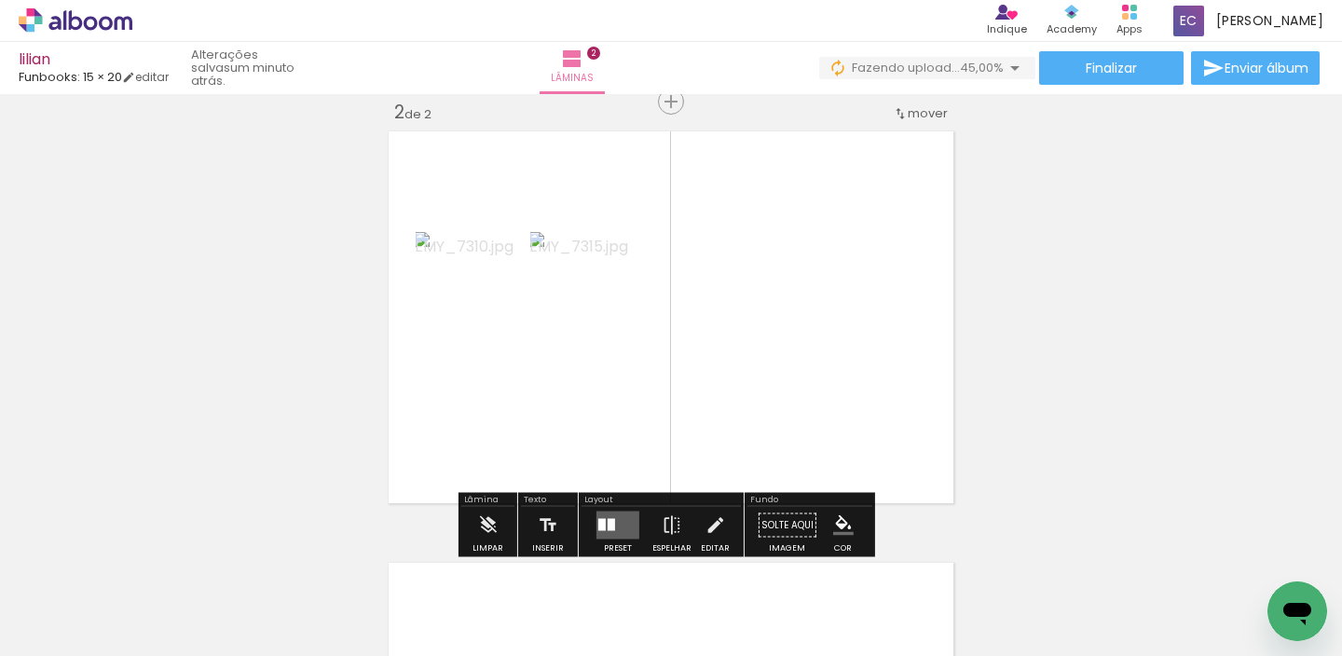
click at [610, 523] on div at bounding box center [611, 525] width 7 height 12
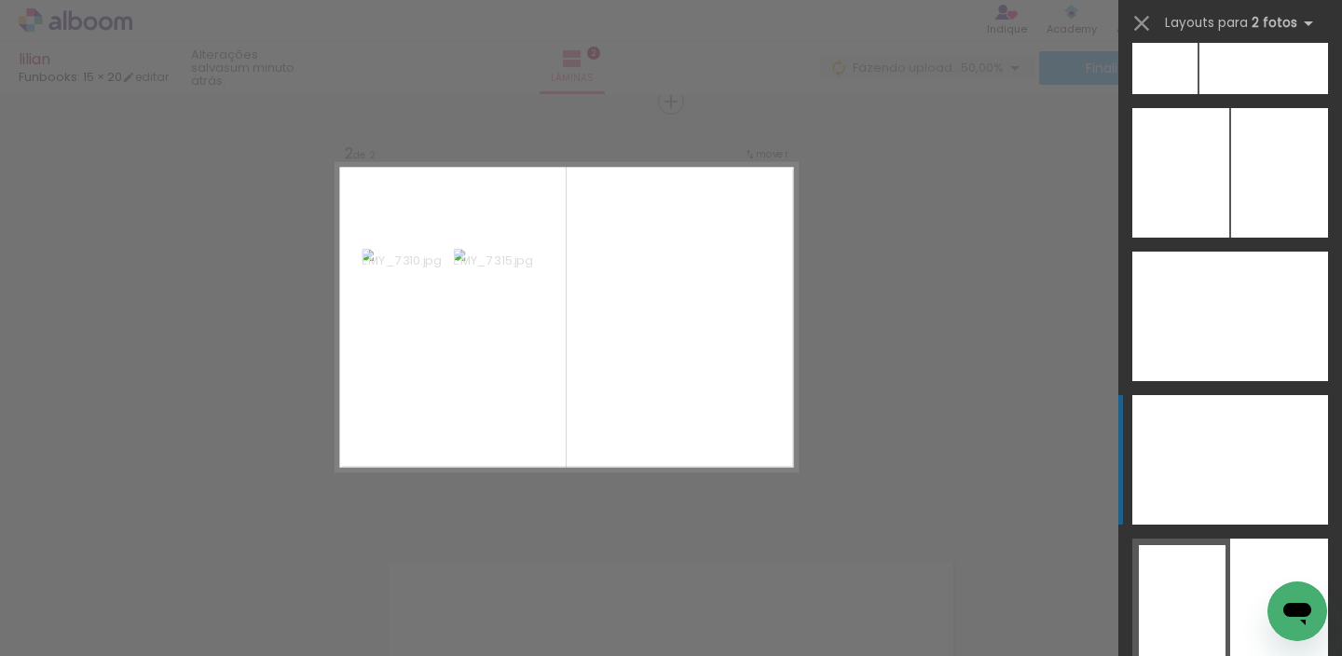
scroll to position [10795, 0]
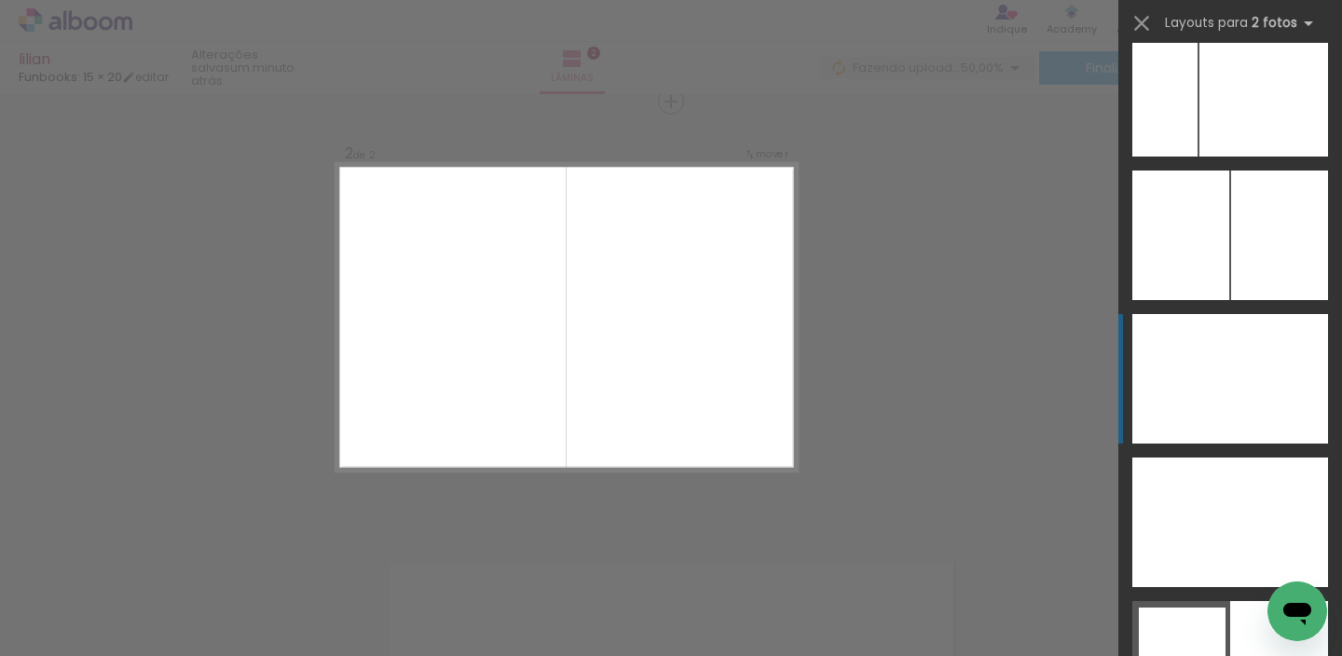
click at [1203, 374] on div at bounding box center [1181, 379] width 98 height 130
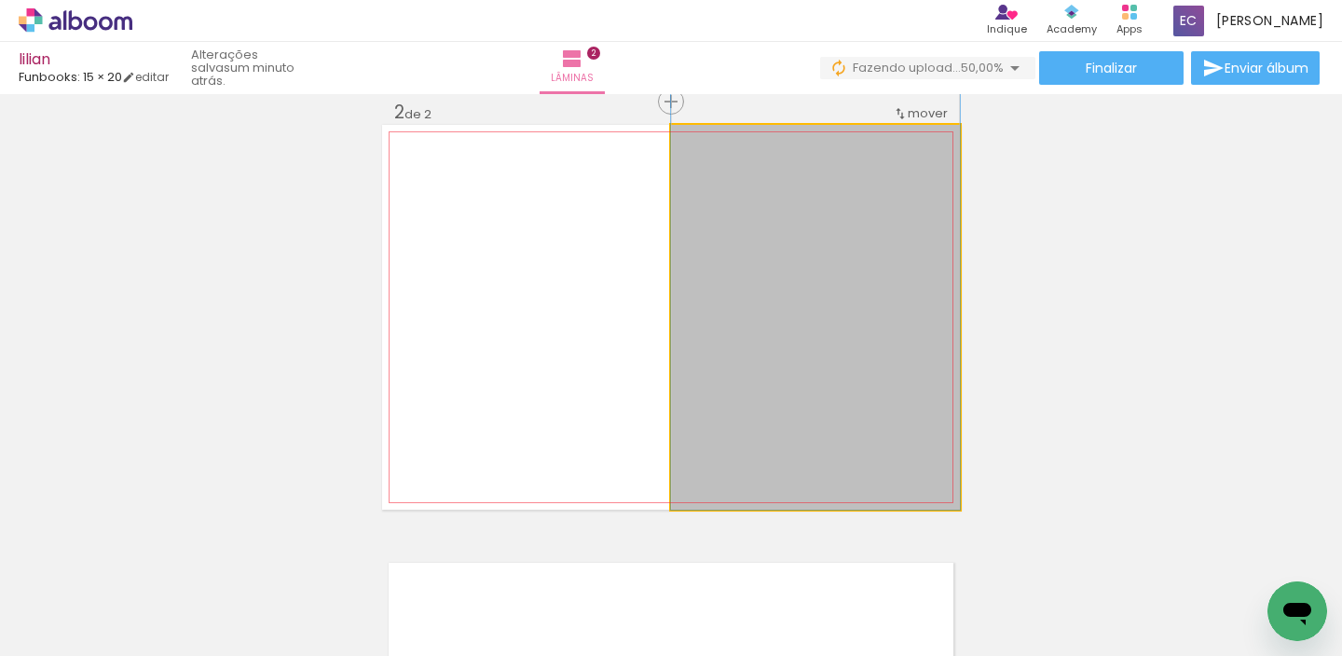
drag, startPoint x: 818, startPoint y: 343, endPoint x: 844, endPoint y: 296, distance: 53.4
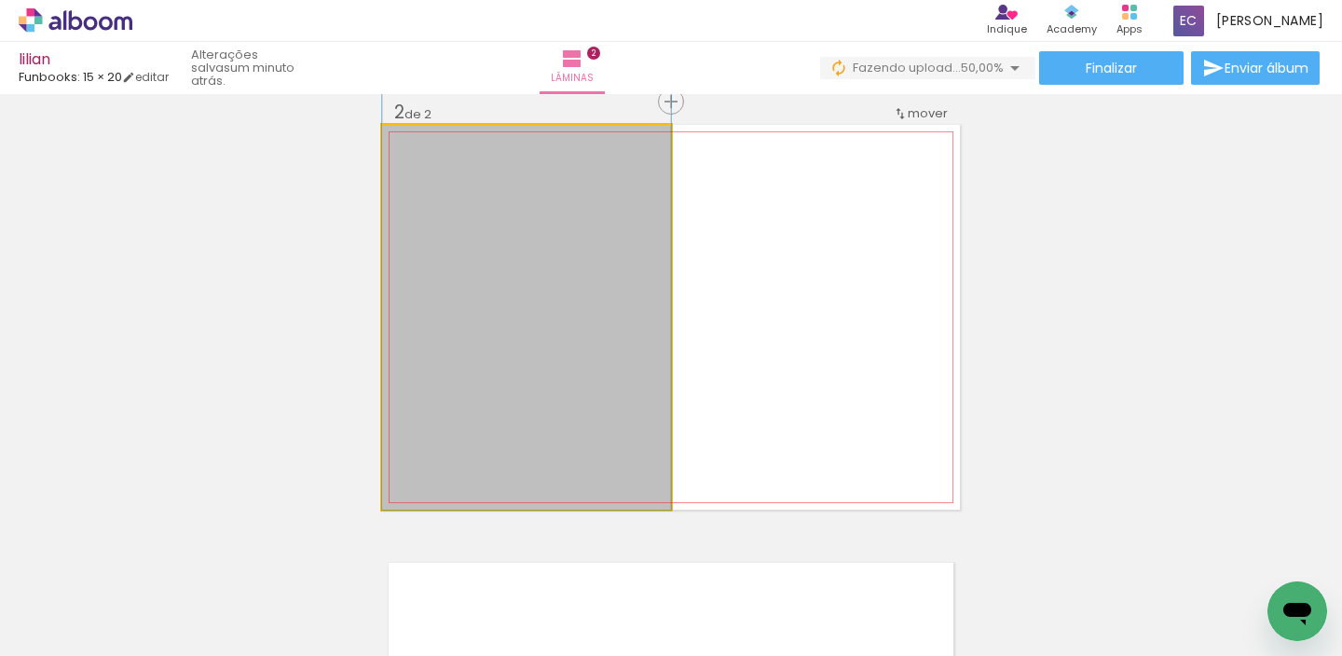
drag, startPoint x: 549, startPoint y: 377, endPoint x: 555, endPoint y: 352, distance: 24.9
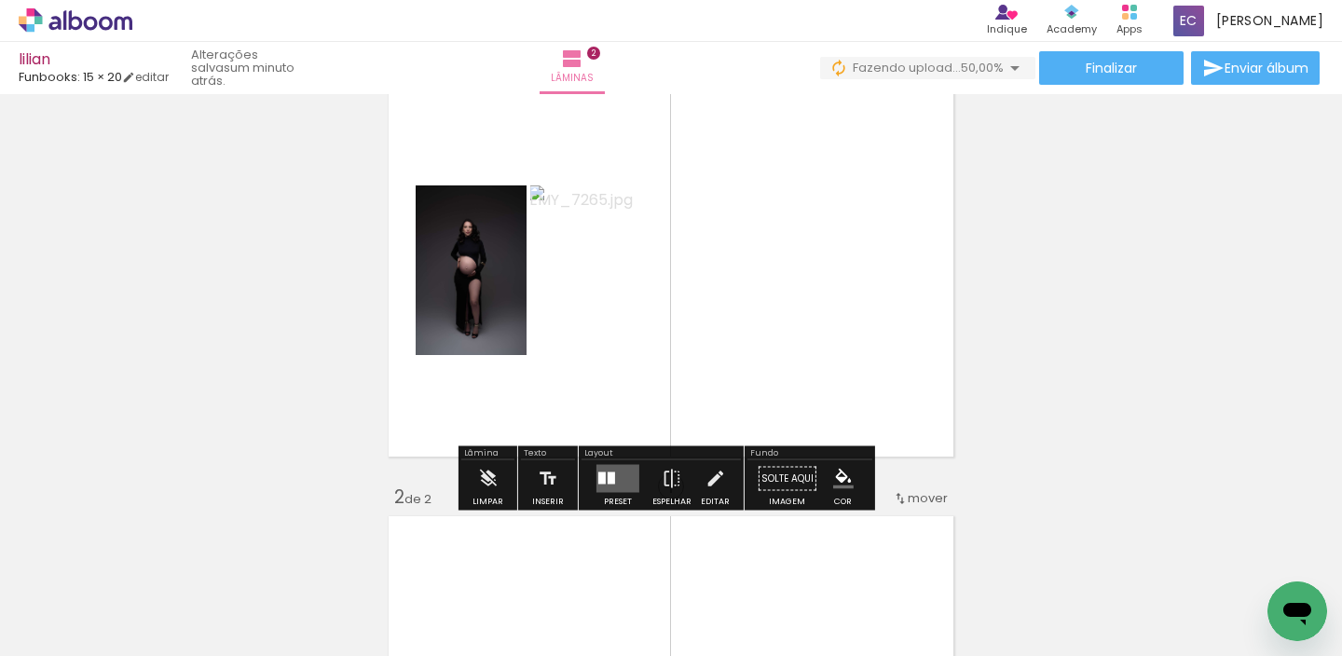
scroll to position [76, 0]
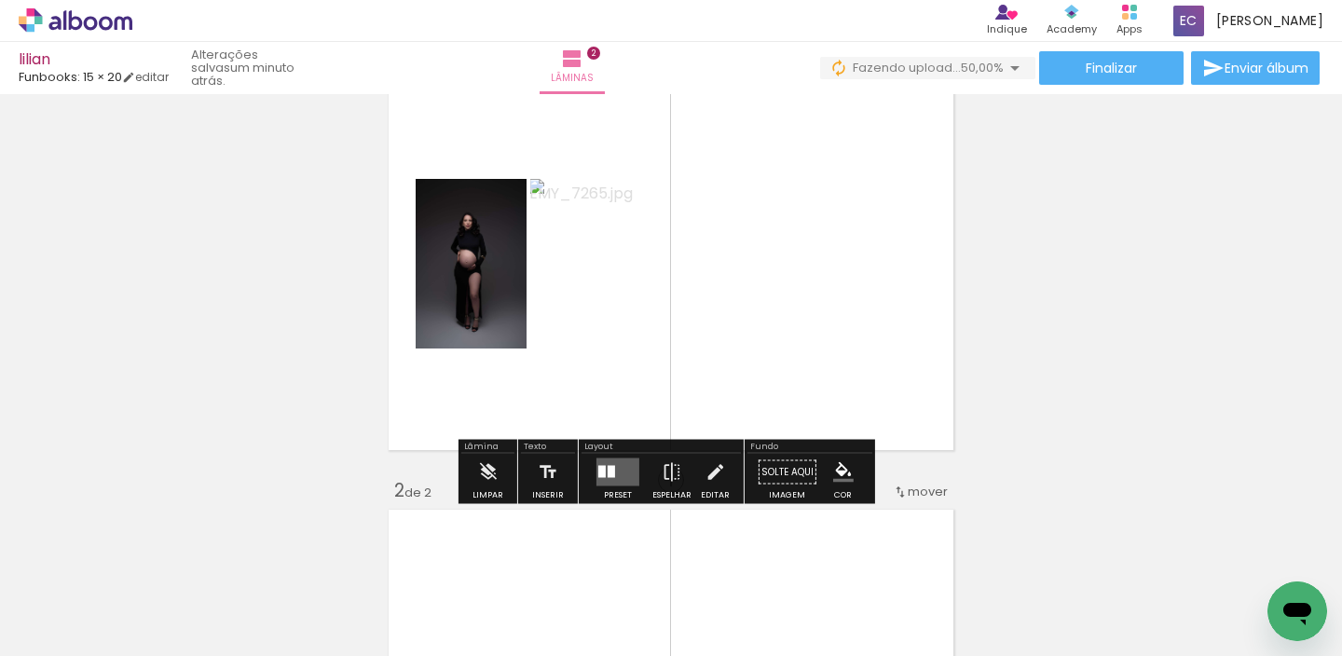
drag, startPoint x: 619, startPoint y: 458, endPoint x: 613, endPoint y: 481, distance: 24.0
click at [617, 459] on quentale-layouter at bounding box center [617, 473] width 43 height 28
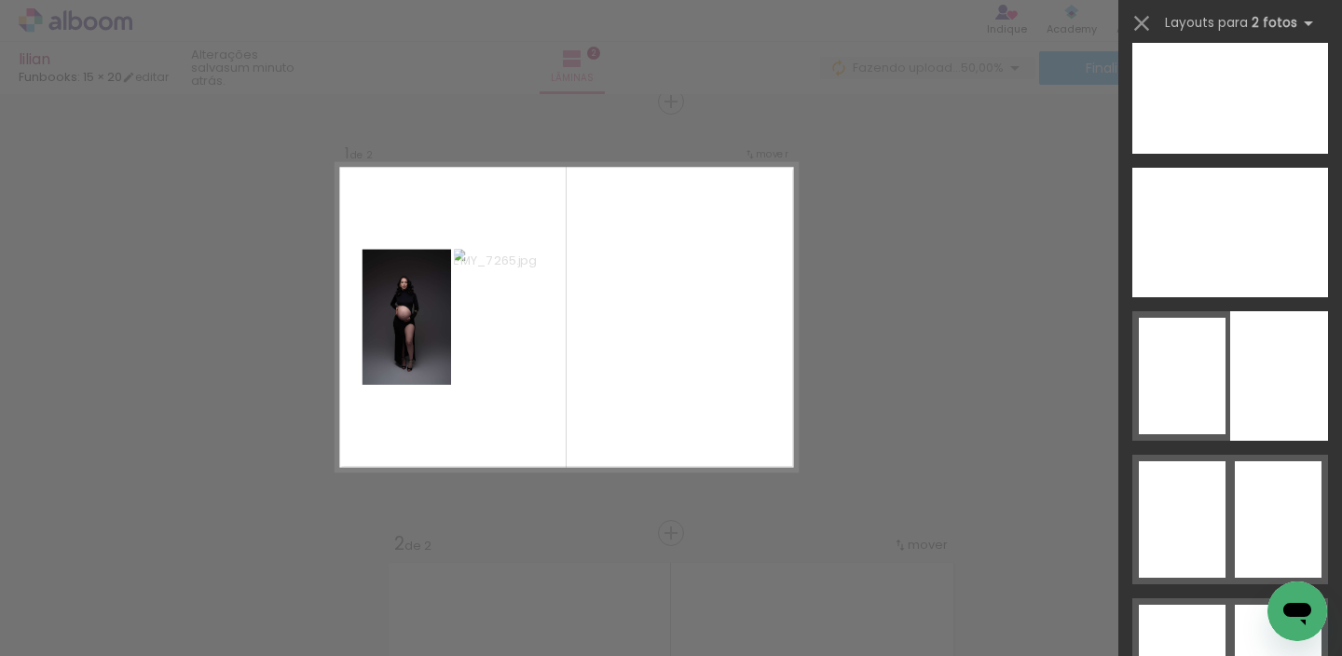
scroll to position [10981, 0]
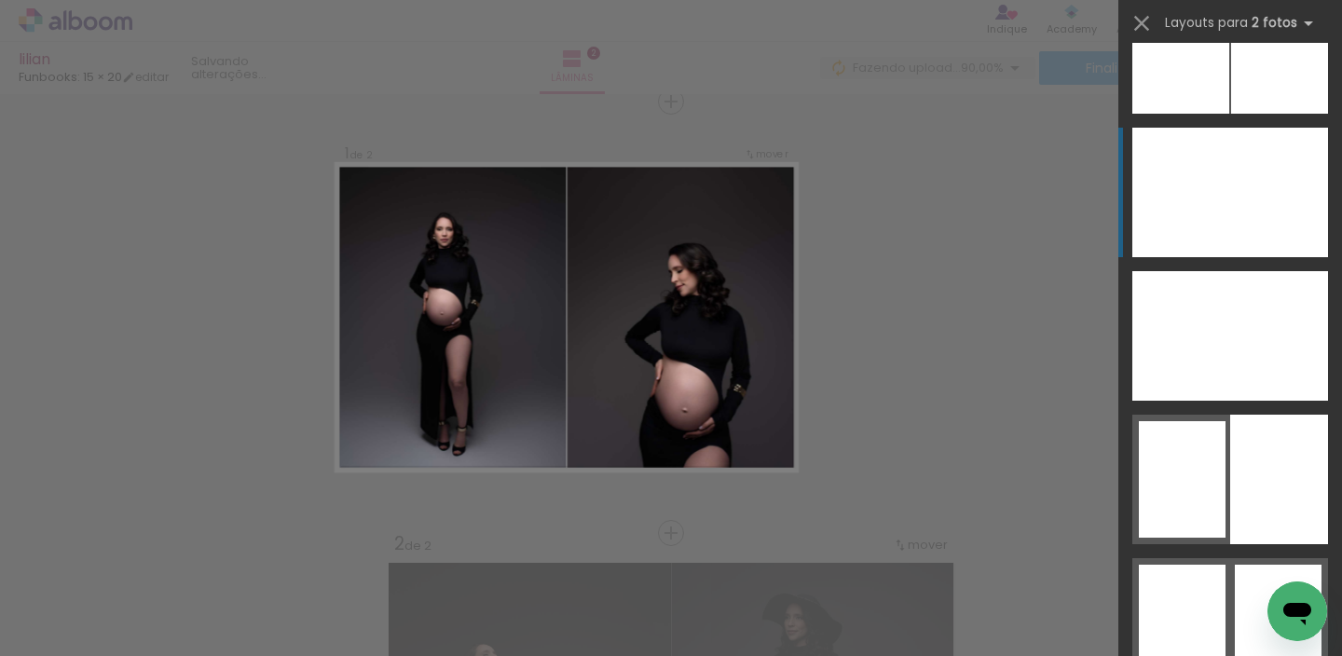
click at [1217, 213] on div at bounding box center [1181, 193] width 98 height 130
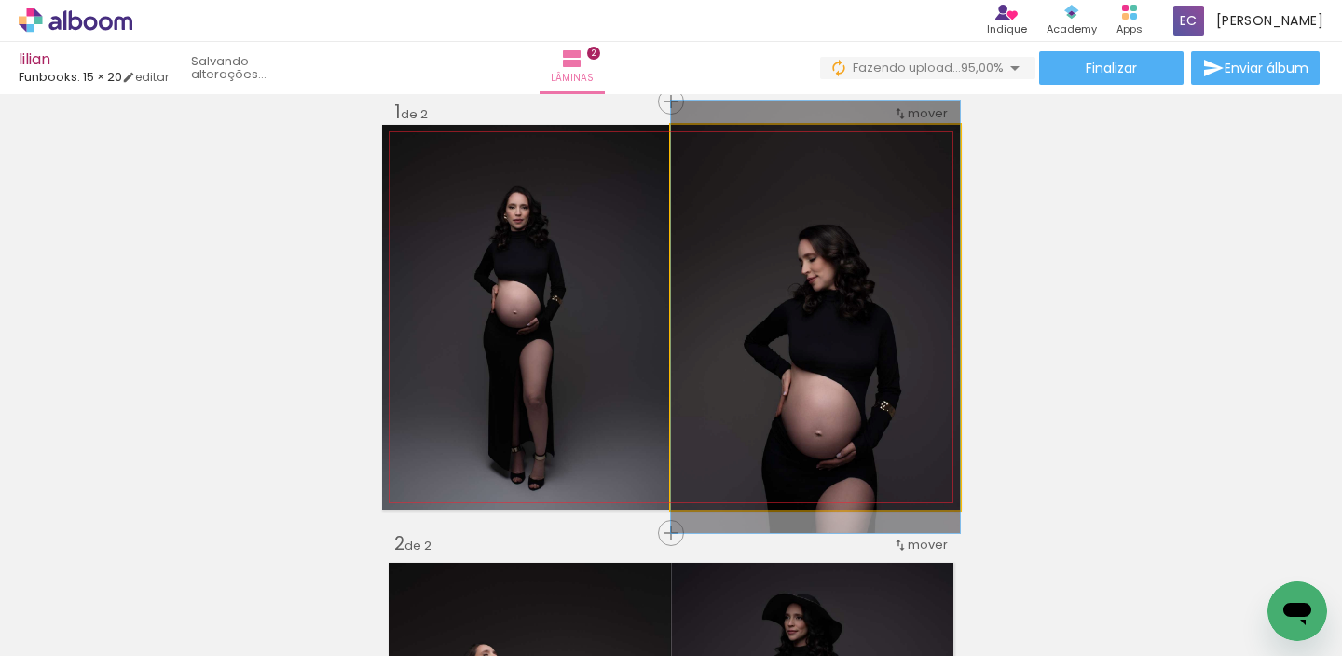
drag, startPoint x: 789, startPoint y: 345, endPoint x: 720, endPoint y: 268, distance: 103.6
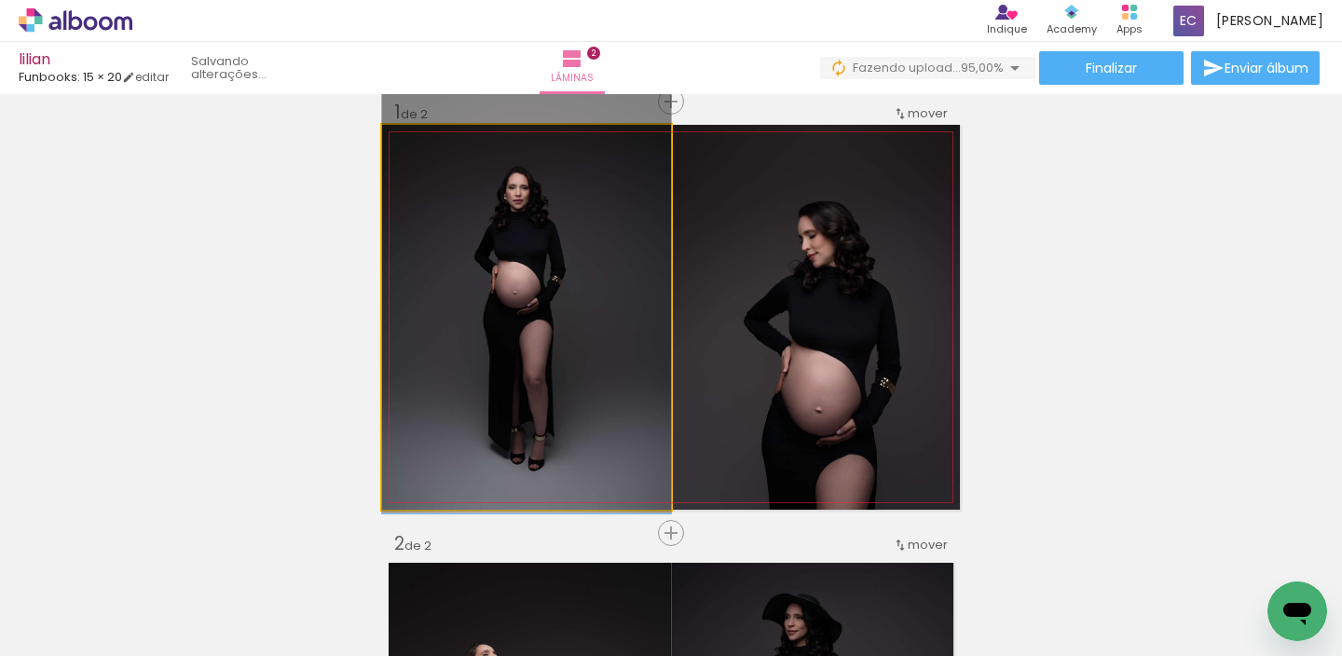
drag, startPoint x: 565, startPoint y: 327, endPoint x: 569, endPoint y: 295, distance: 33.0
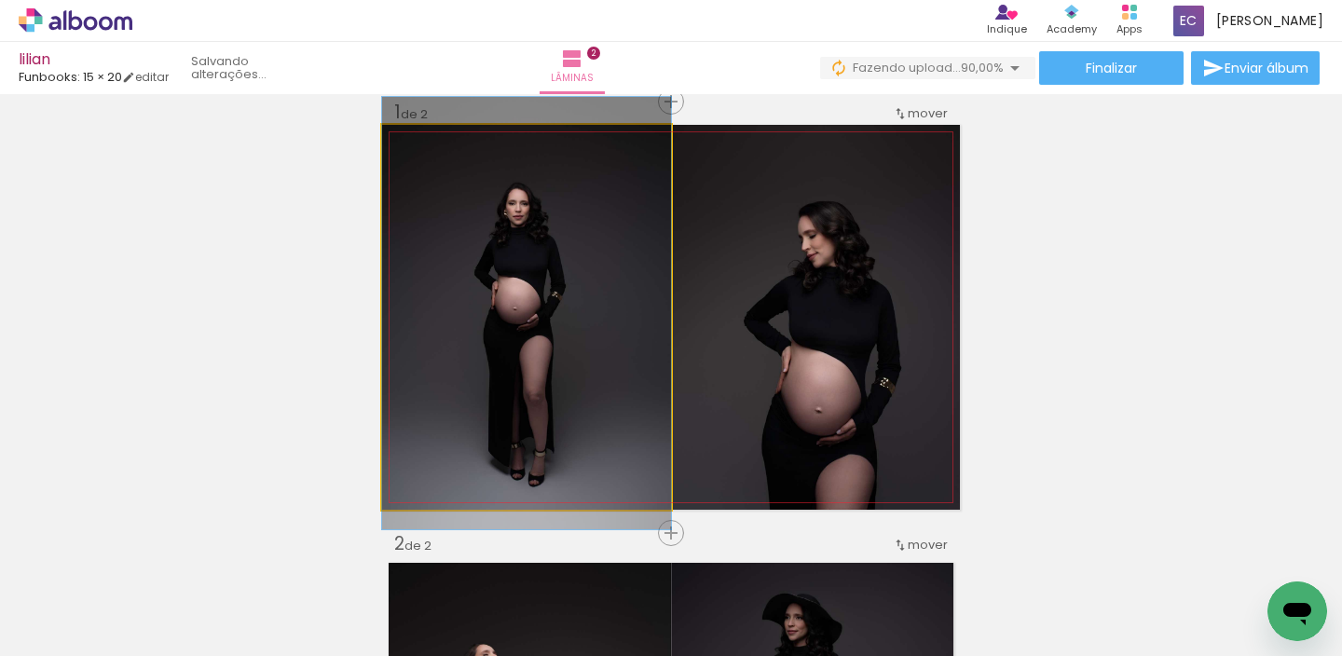
drag, startPoint x: 580, startPoint y: 293, endPoint x: 588, endPoint y: 302, distance: 12.5
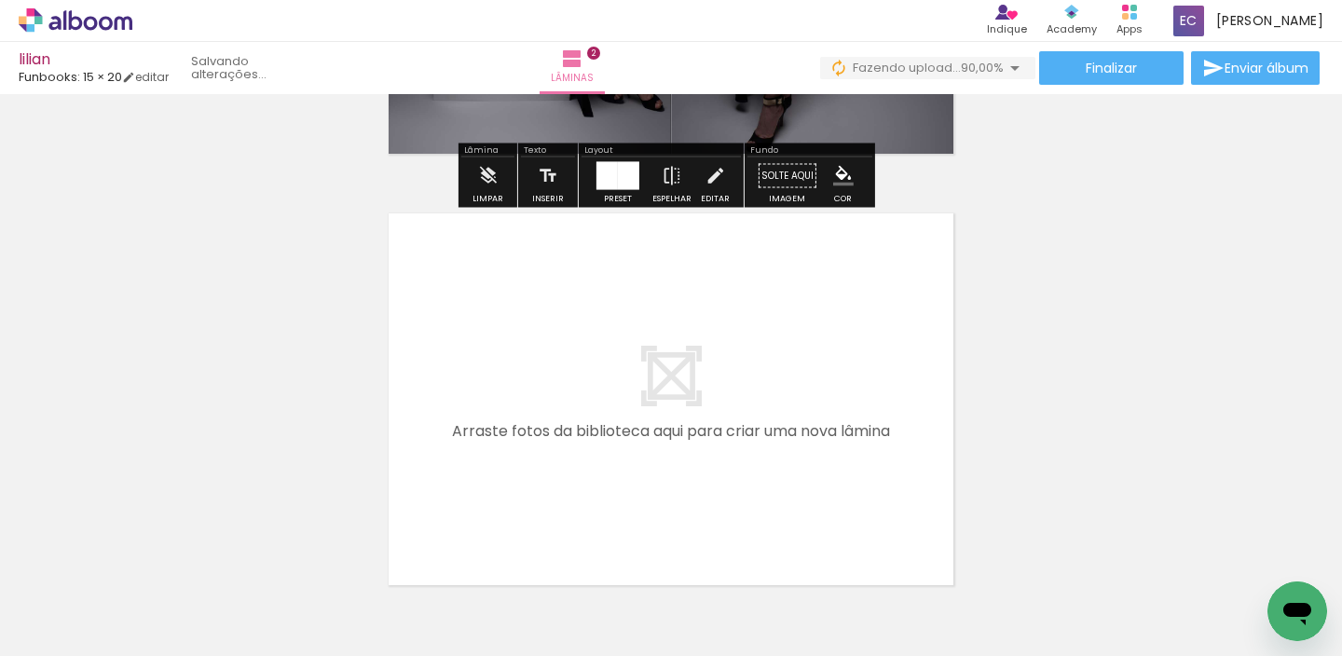
scroll to position [922, 0]
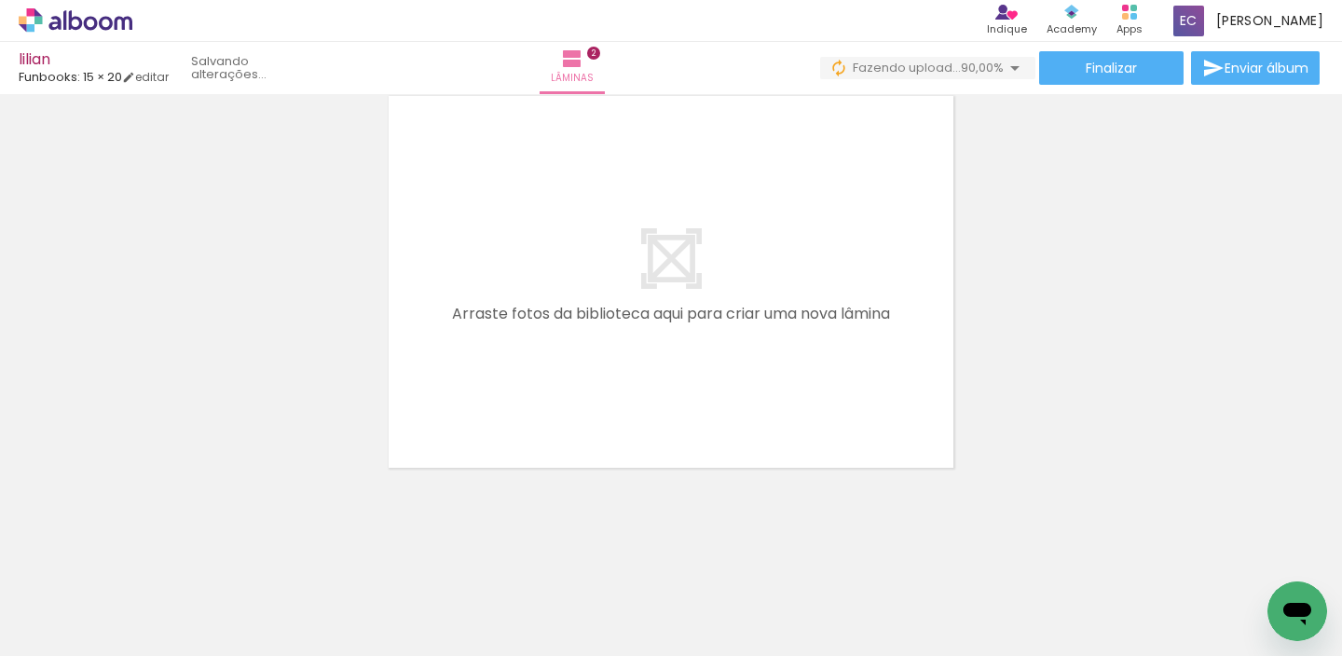
drag, startPoint x: 631, startPoint y: 482, endPoint x: 693, endPoint y: 466, distance: 64.4
click at [660, 302] on quentale-workspace at bounding box center [671, 328] width 1342 height 656
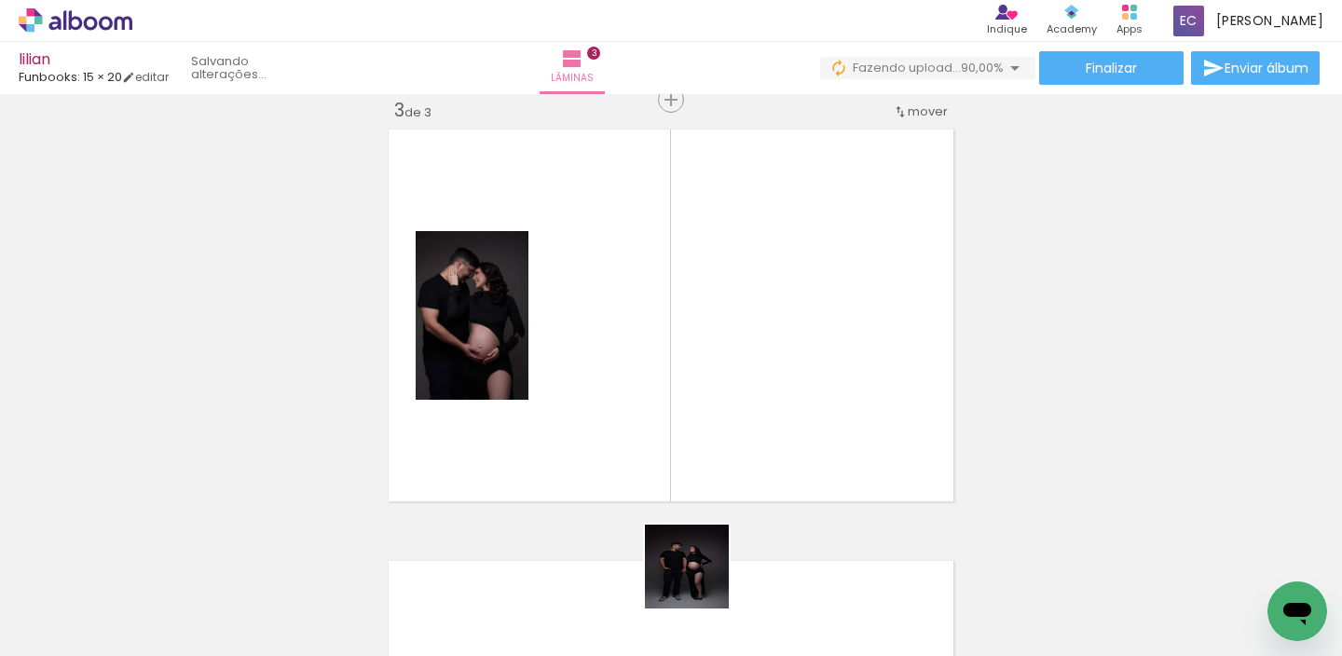
scroll to position [886, 0]
drag, startPoint x: 696, startPoint y: 578, endPoint x: 708, endPoint y: 319, distance: 259.4
click at [721, 302] on quentale-workspace at bounding box center [671, 328] width 1342 height 656
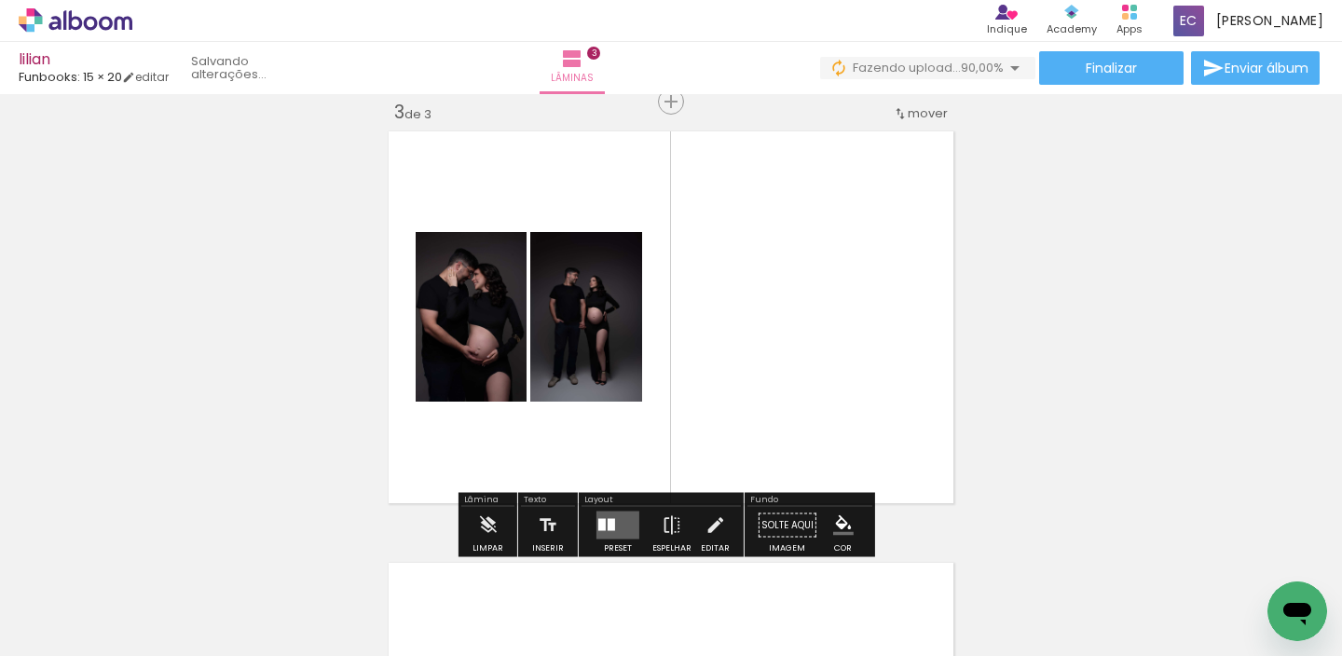
drag, startPoint x: 608, startPoint y: 522, endPoint x: 721, endPoint y: 473, distance: 124.0
click at [610, 522] on quentale-layouter at bounding box center [617, 526] width 43 height 28
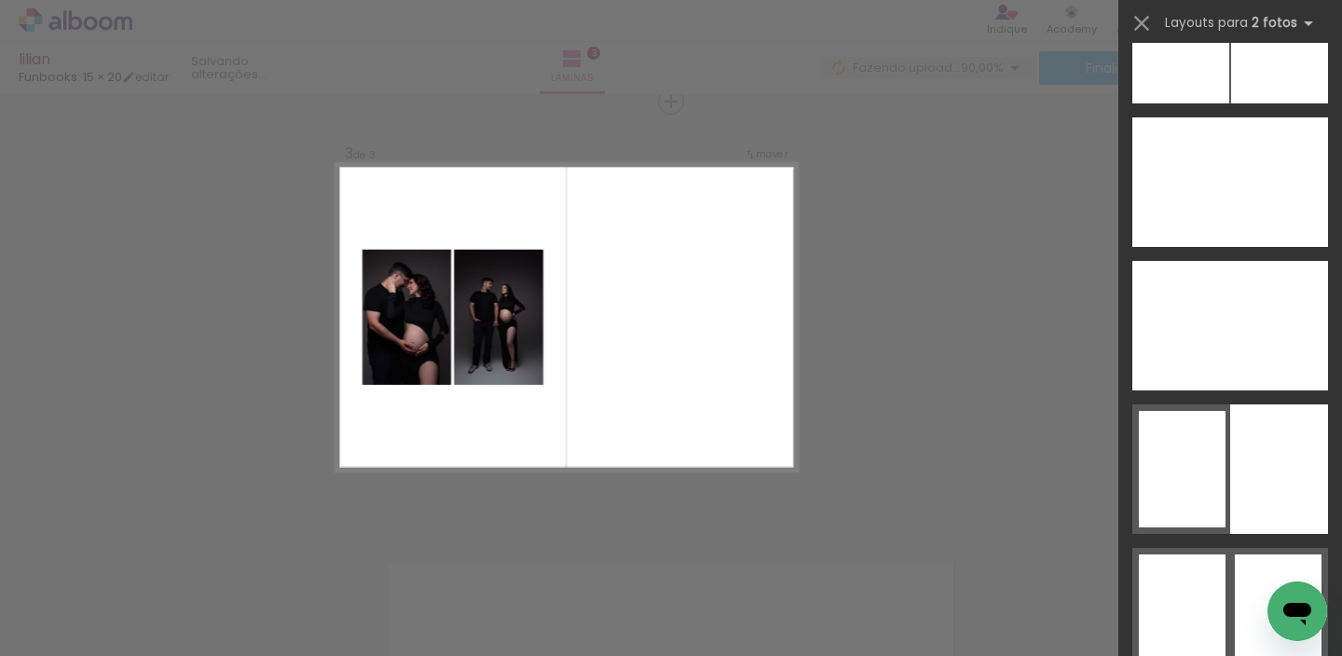
scroll to position [10825, 0]
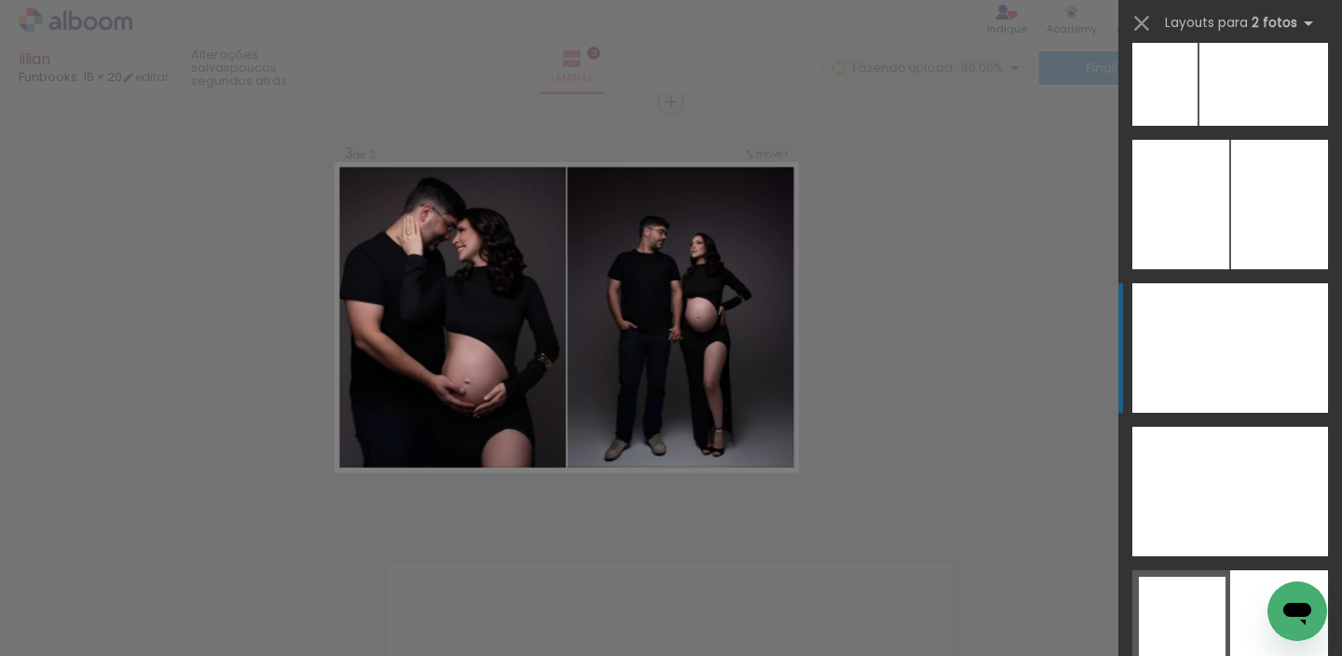
click at [1213, 350] on div at bounding box center [1181, 348] width 98 height 130
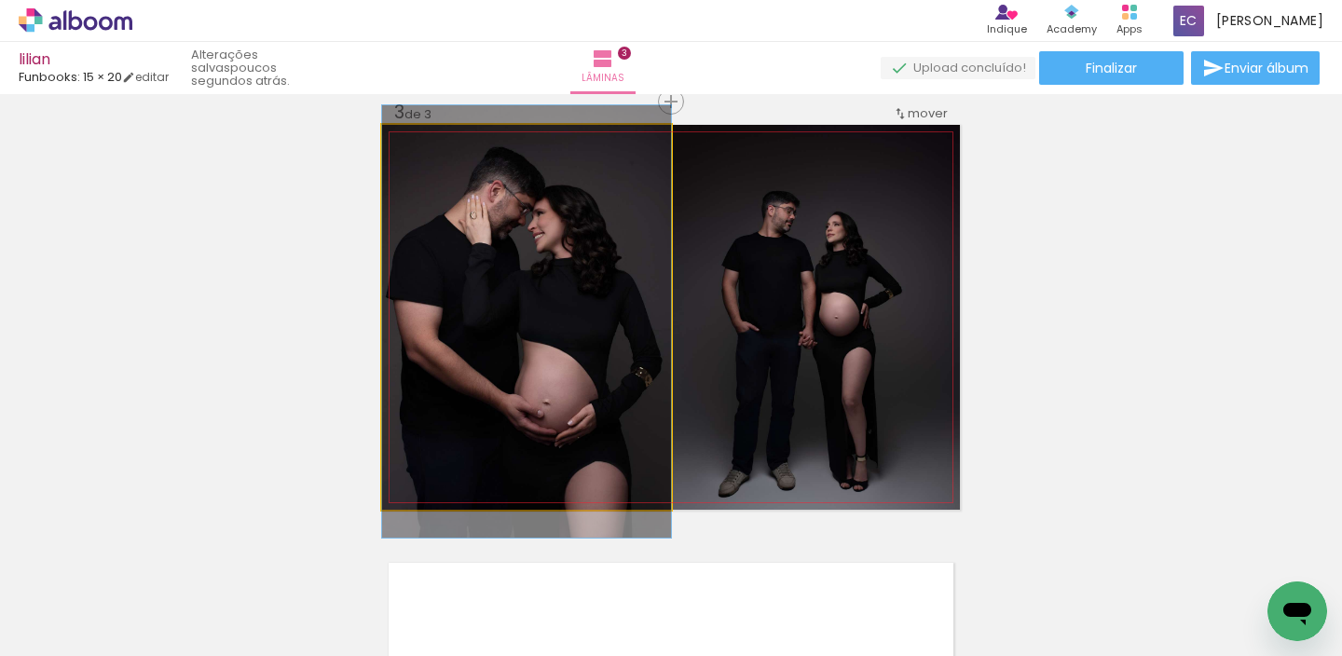
drag, startPoint x: 614, startPoint y: 337, endPoint x: 693, endPoint y: 330, distance: 79.6
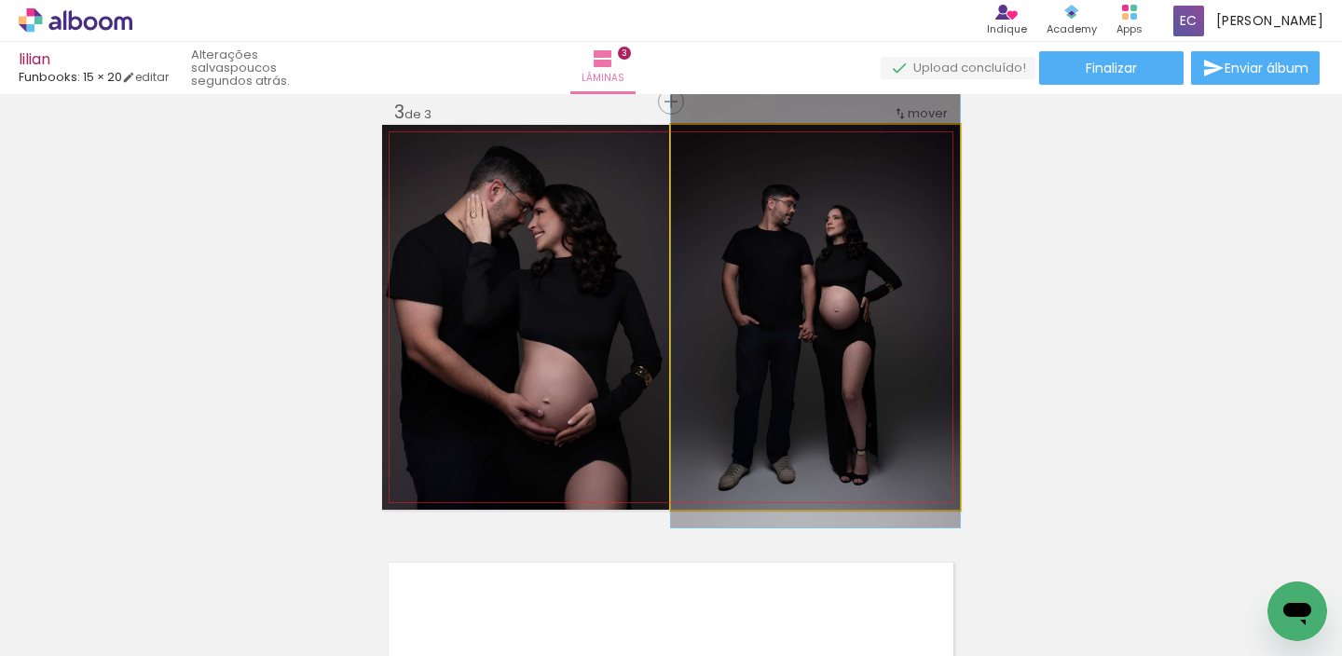
drag, startPoint x: 855, startPoint y: 383, endPoint x: 855, endPoint y: 398, distance: 14.9
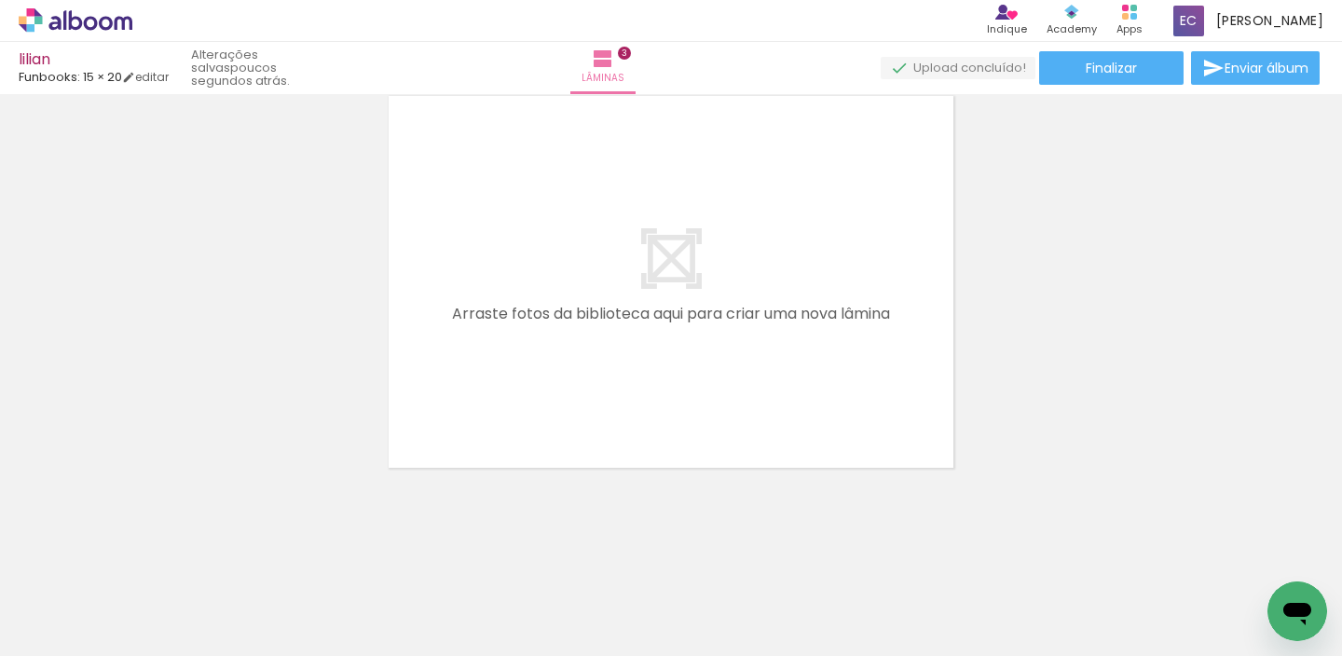
scroll to position [0, 405]
drag, startPoint x: 424, startPoint y: 588, endPoint x: 545, endPoint y: 373, distance: 247.0
click at [545, 373] on quentale-workspace at bounding box center [671, 328] width 1342 height 656
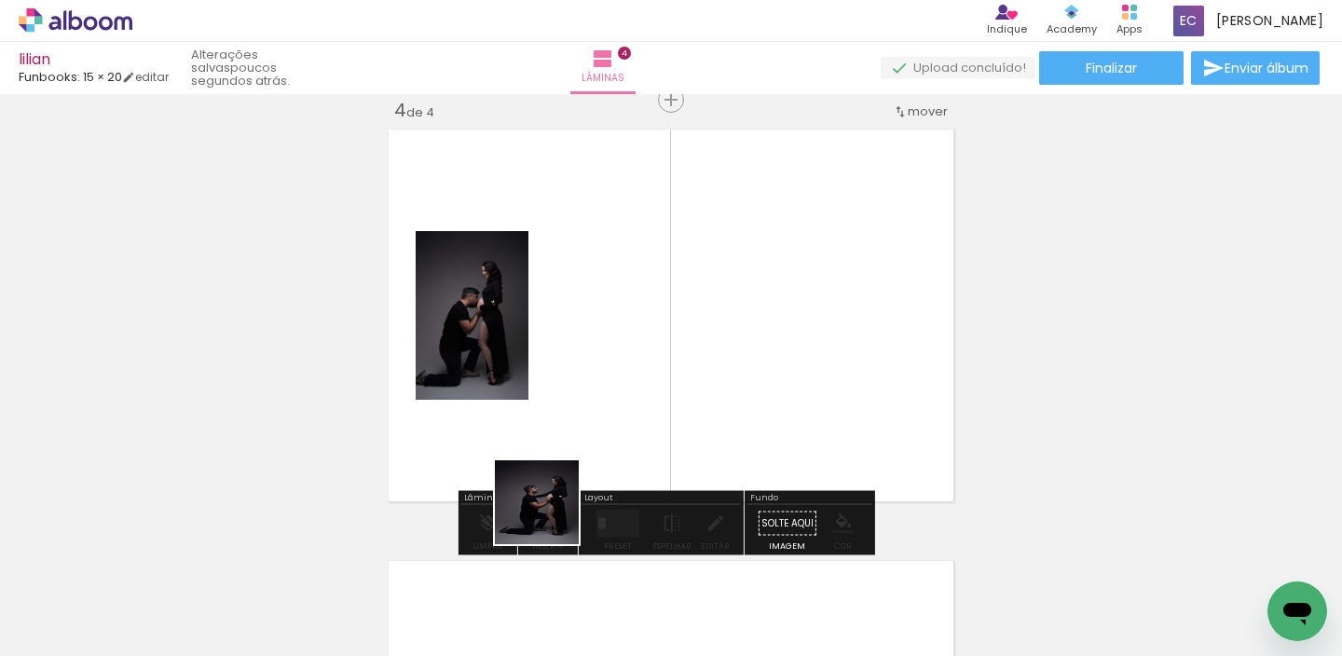
scroll to position [1318, 0]
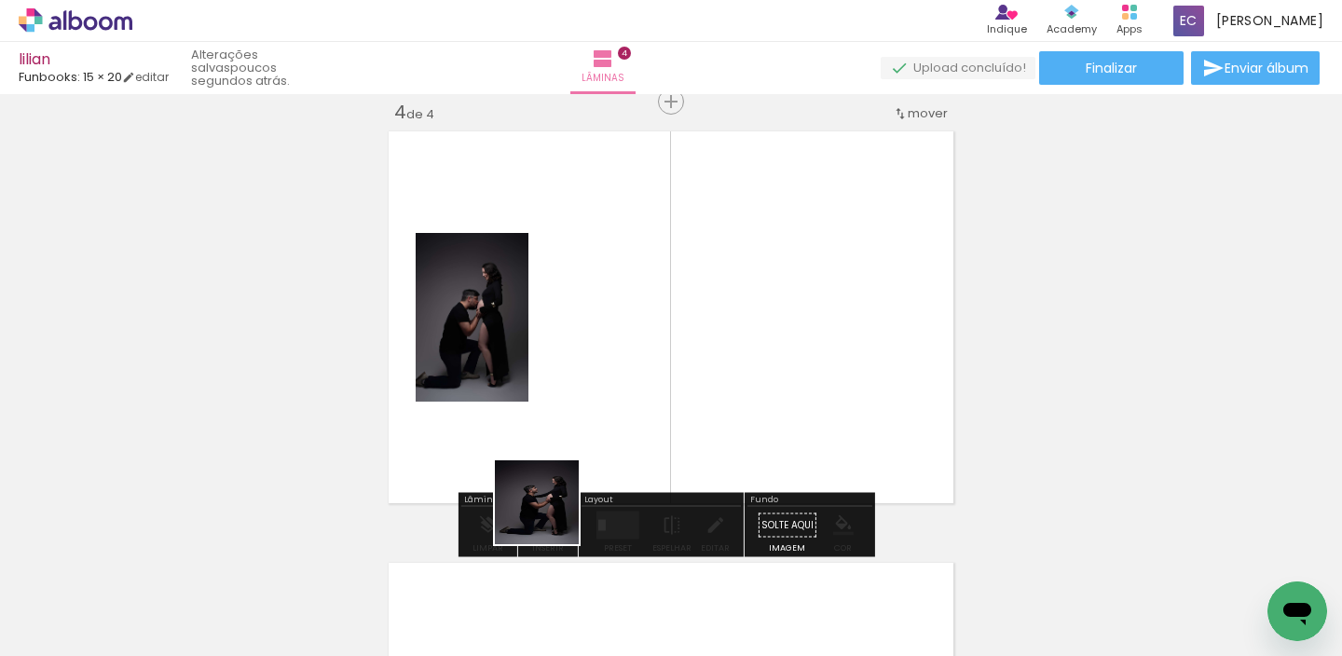
drag, startPoint x: 515, startPoint y: 582, endPoint x: 635, endPoint y: 340, distance: 269.3
click at [635, 340] on quentale-workspace at bounding box center [671, 328] width 1342 height 656
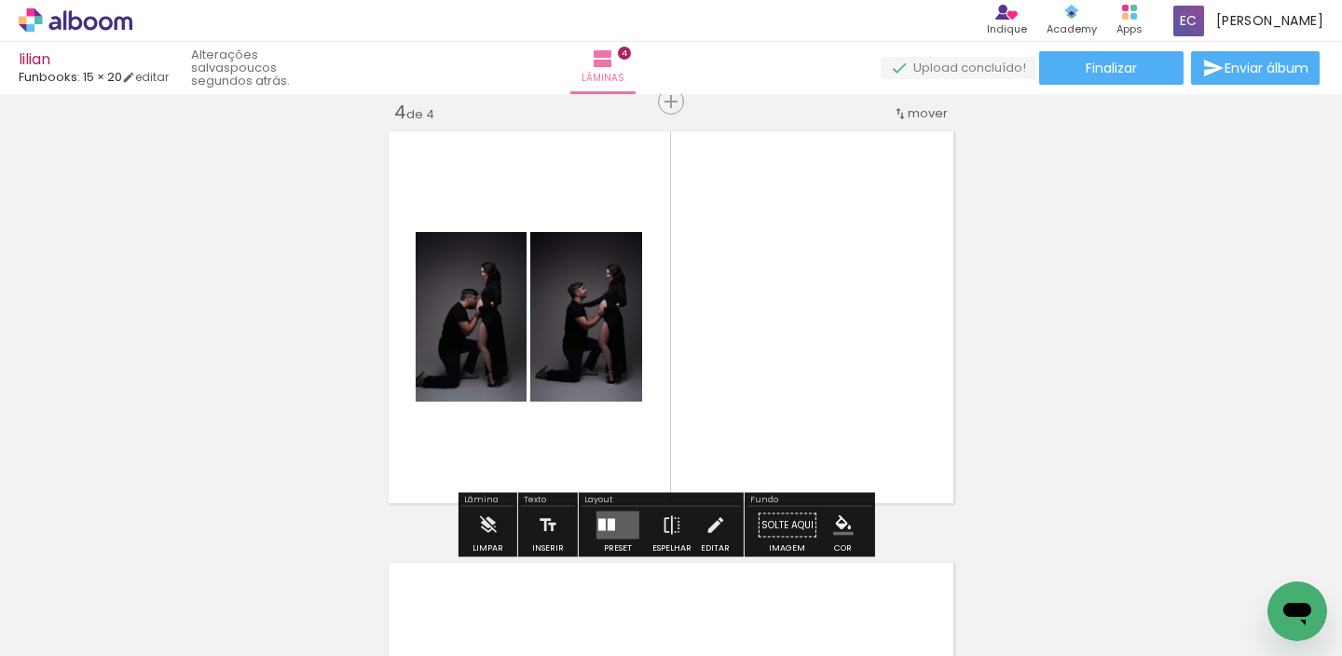
click at [608, 525] on div at bounding box center [611, 525] width 7 height 12
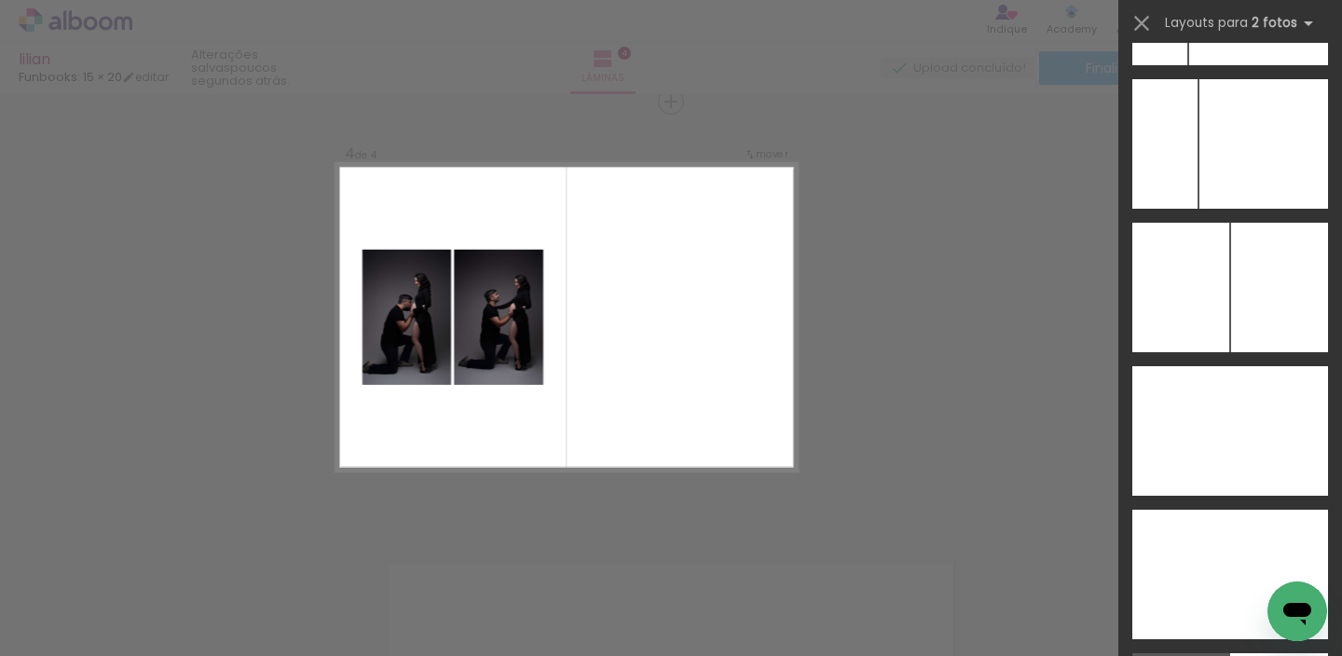
scroll to position [10722, 0]
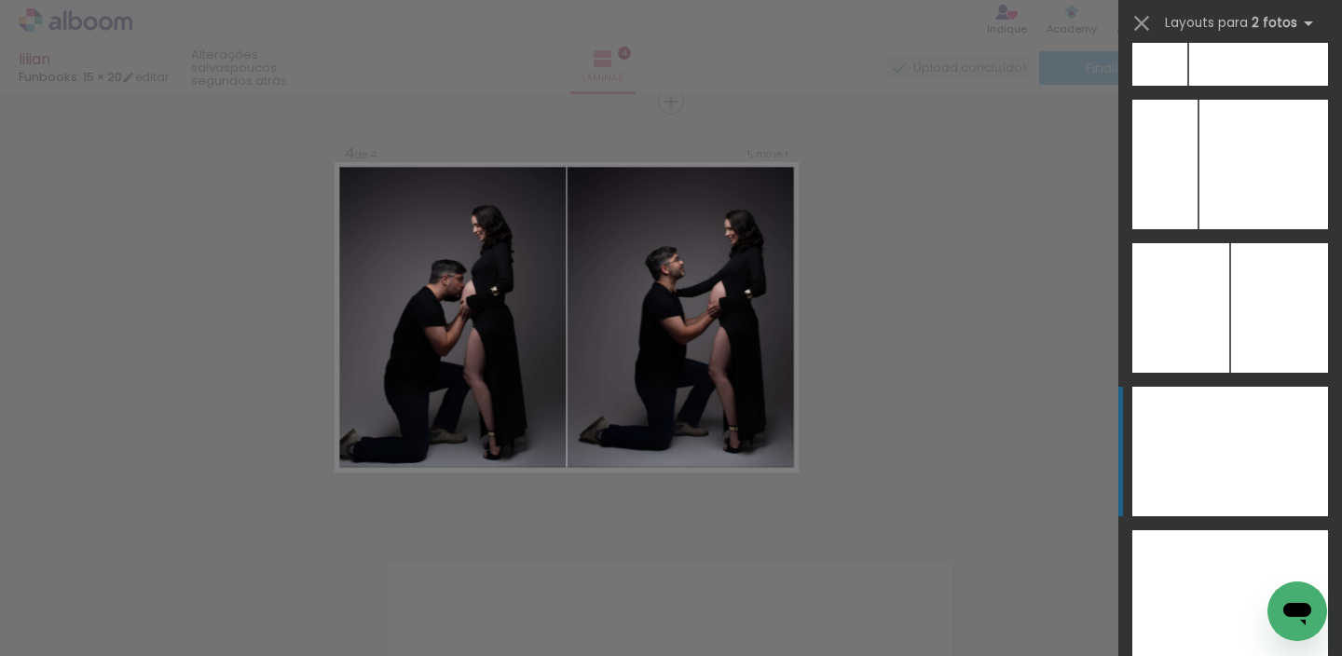
click at [1218, 440] on div at bounding box center [1181, 452] width 98 height 130
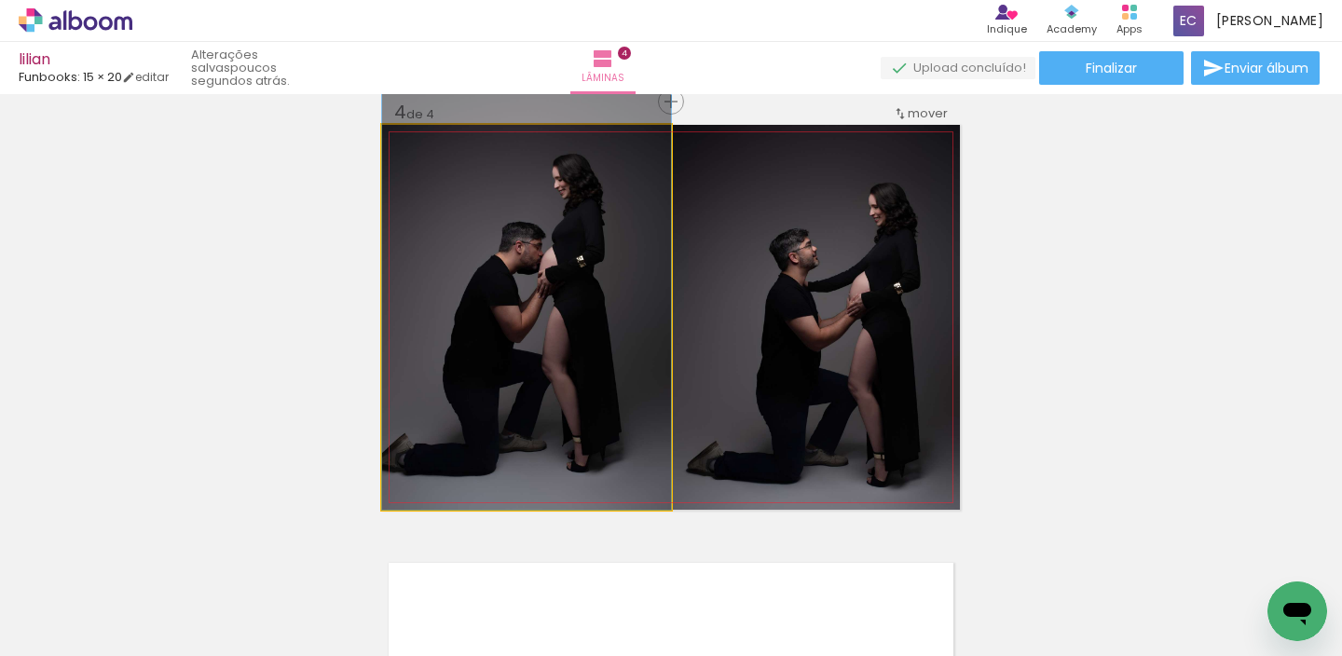
drag, startPoint x: 581, startPoint y: 363, endPoint x: 591, endPoint y: 328, distance: 36.0
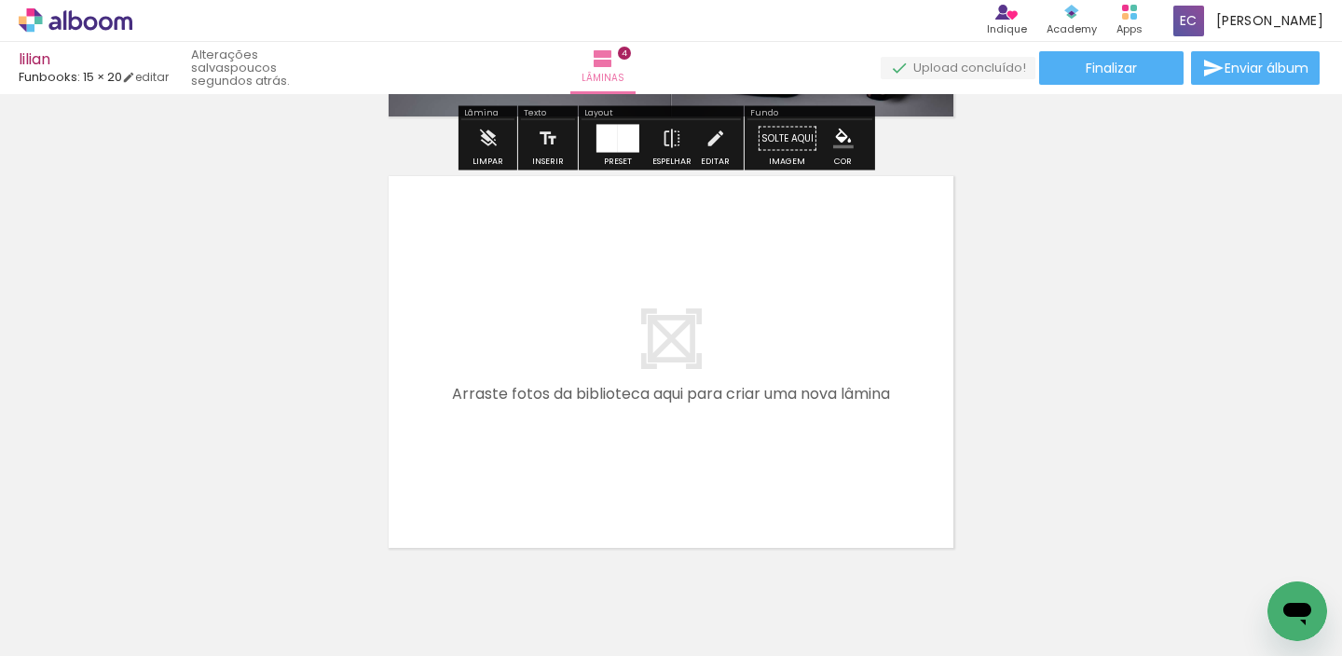
scroll to position [1717, 0]
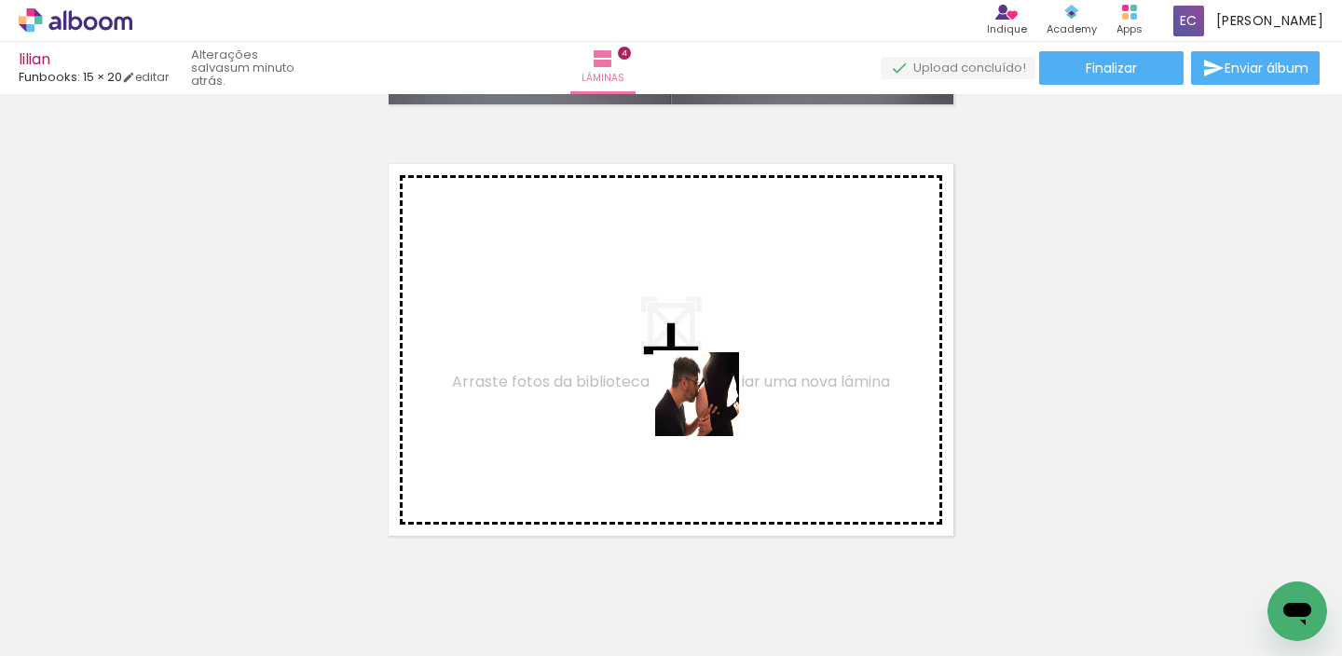
drag, startPoint x: 628, startPoint y: 603, endPoint x: 741, endPoint y: 341, distance: 285.1
click at [741, 341] on quentale-workspace at bounding box center [671, 328] width 1342 height 656
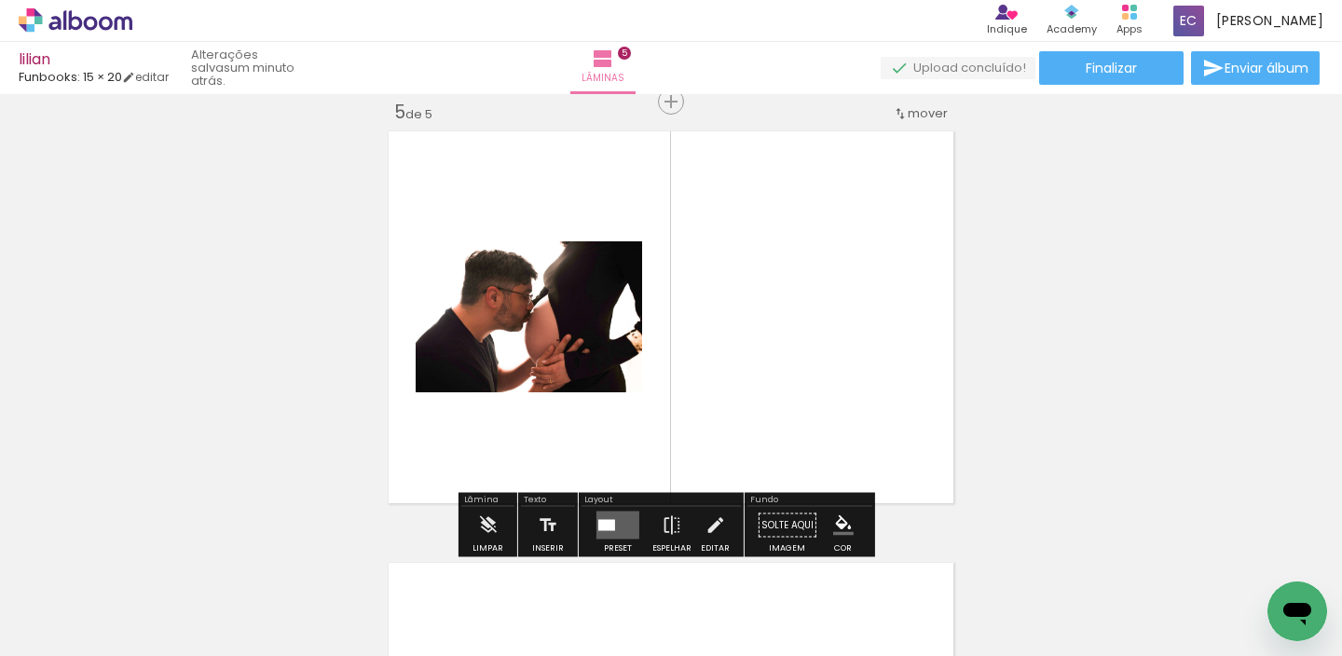
scroll to position [1749, 0]
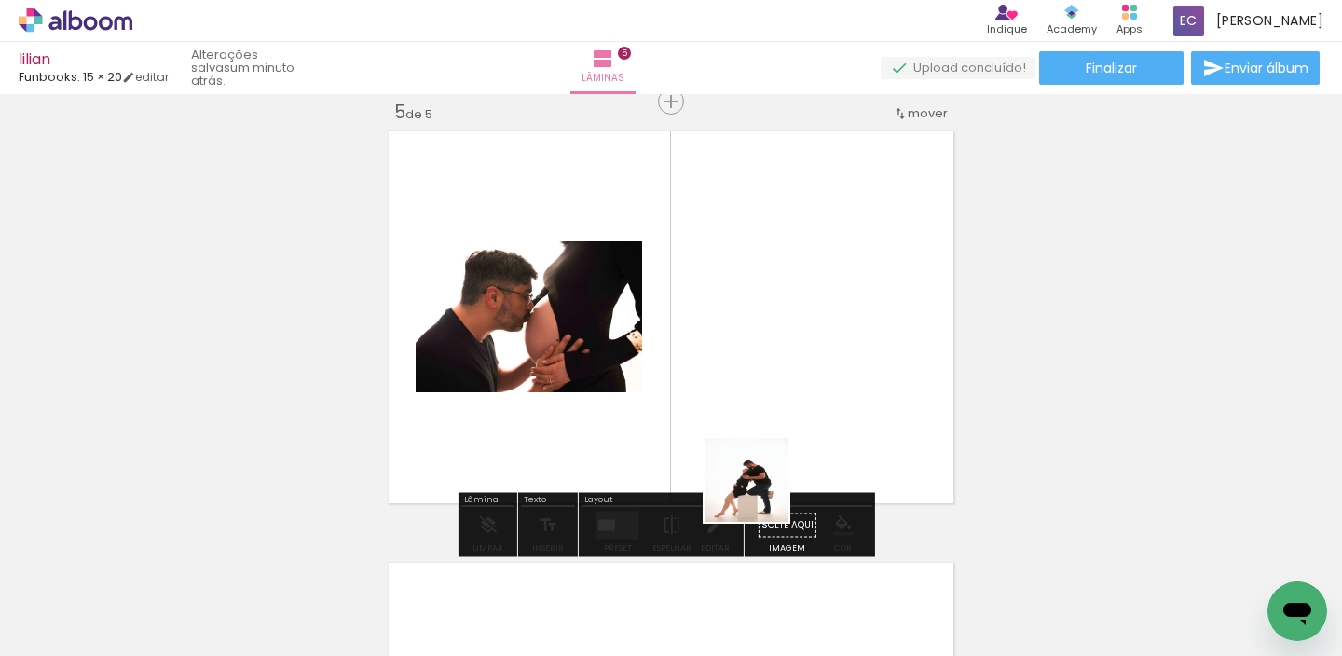
drag, startPoint x: 731, startPoint y: 611, endPoint x: 788, endPoint y: 315, distance: 302.0
click at [824, 303] on quentale-workspace at bounding box center [671, 328] width 1342 height 656
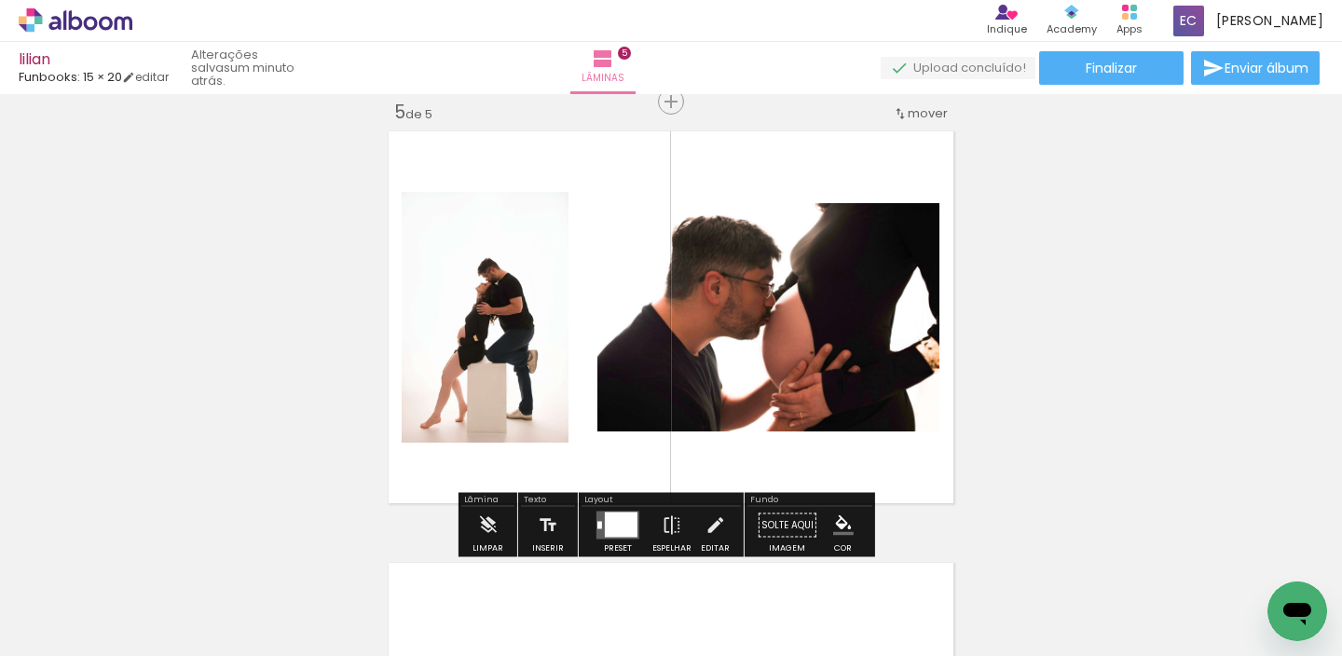
click at [611, 519] on div at bounding box center [621, 525] width 33 height 25
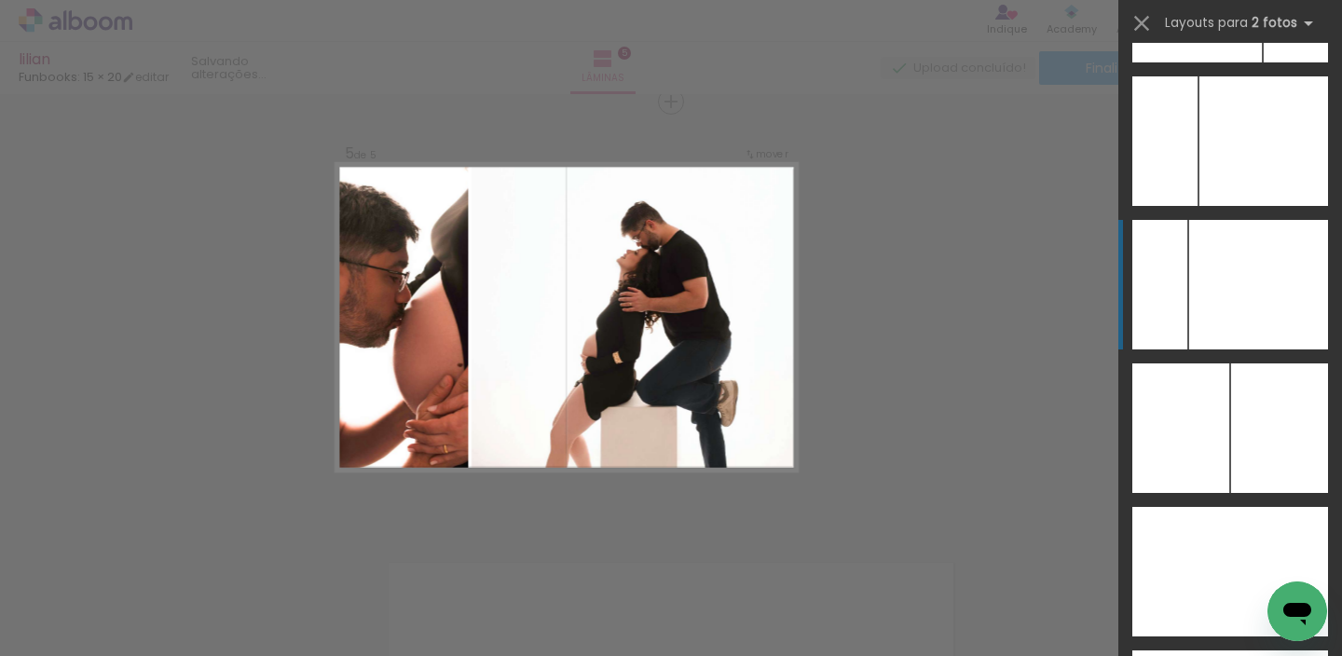
scroll to position [10622, 0]
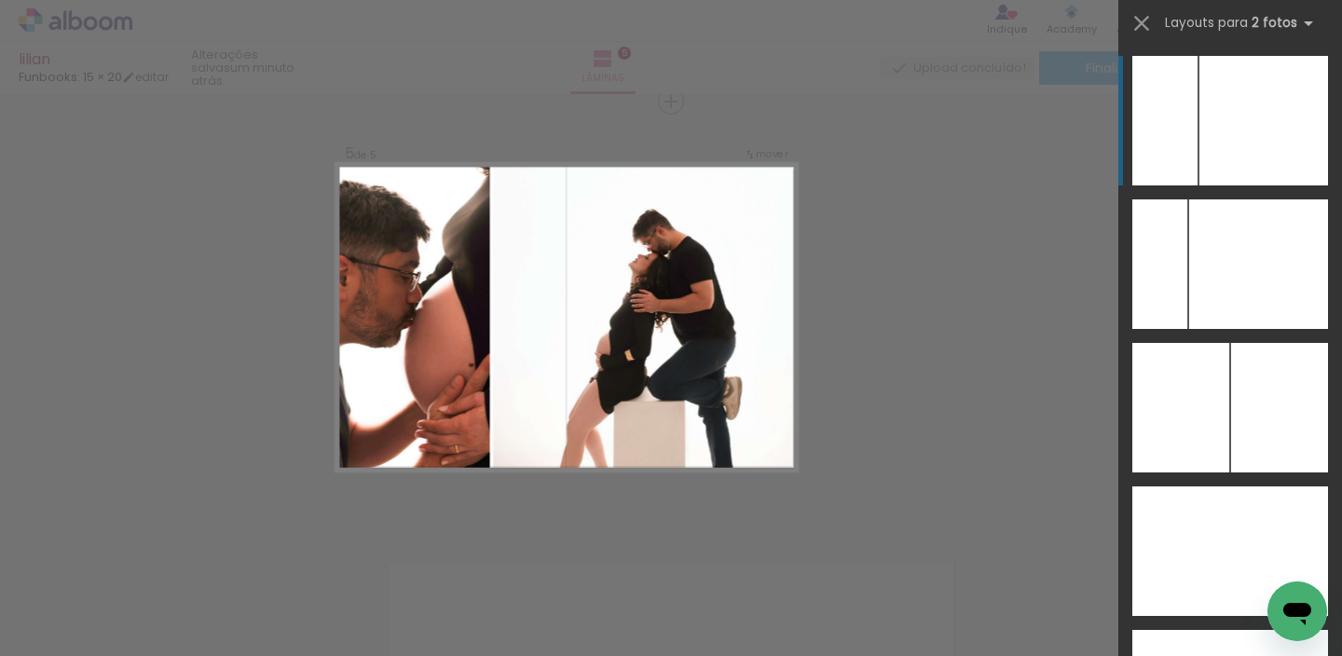
click at [1216, 135] on div at bounding box center [1263, 121] width 129 height 130
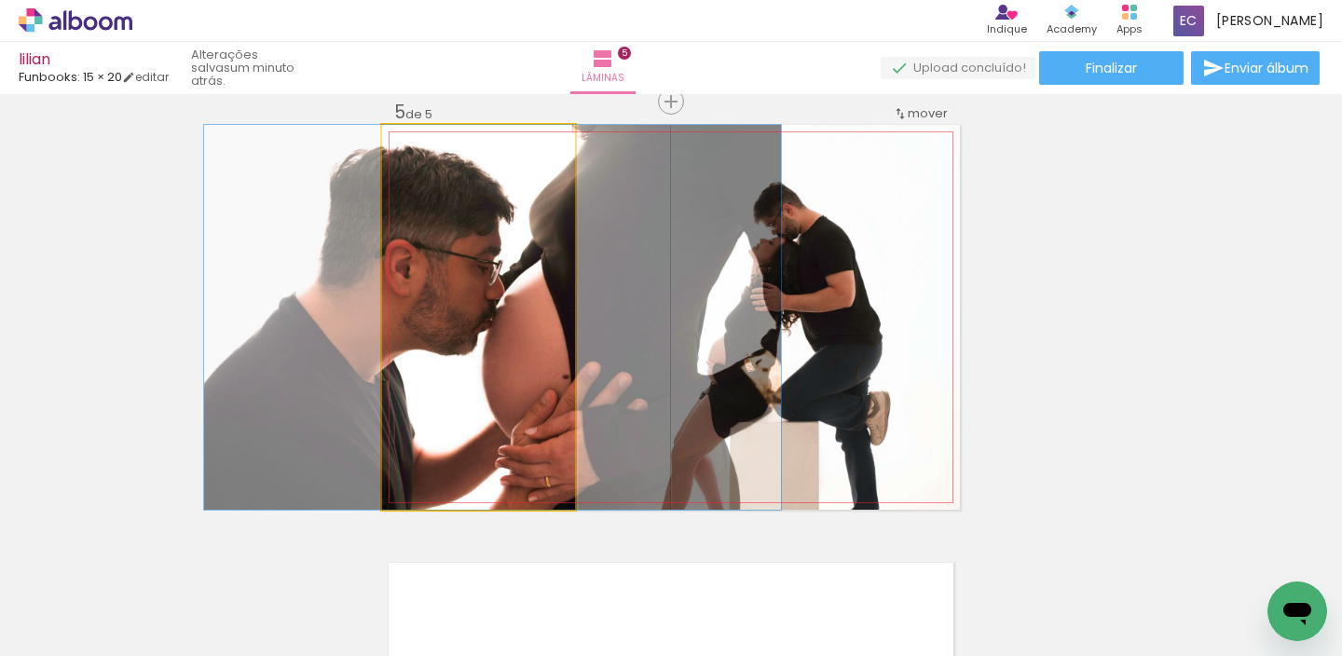
drag, startPoint x: 518, startPoint y: 311, endPoint x: 686, endPoint y: 317, distance: 167.9
click at [0, 0] on slot at bounding box center [0, 0] width 0 height 0
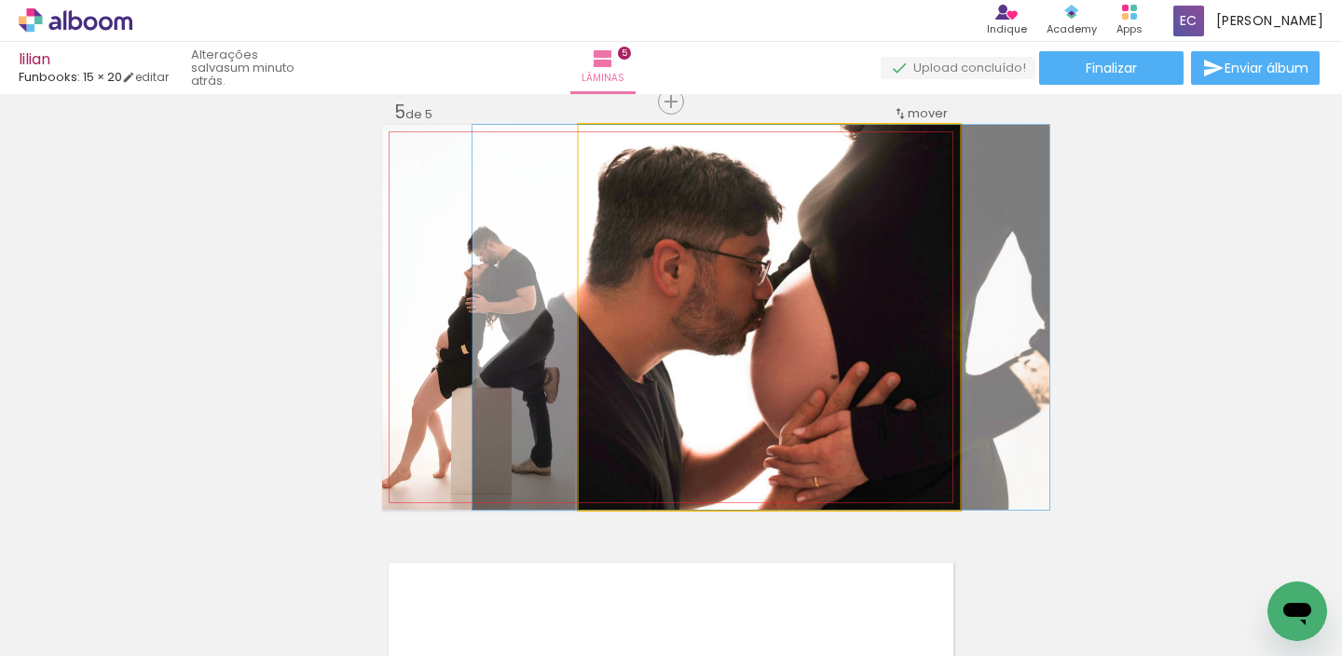
drag, startPoint x: 793, startPoint y: 350, endPoint x: 779, endPoint y: 346, distance: 14.5
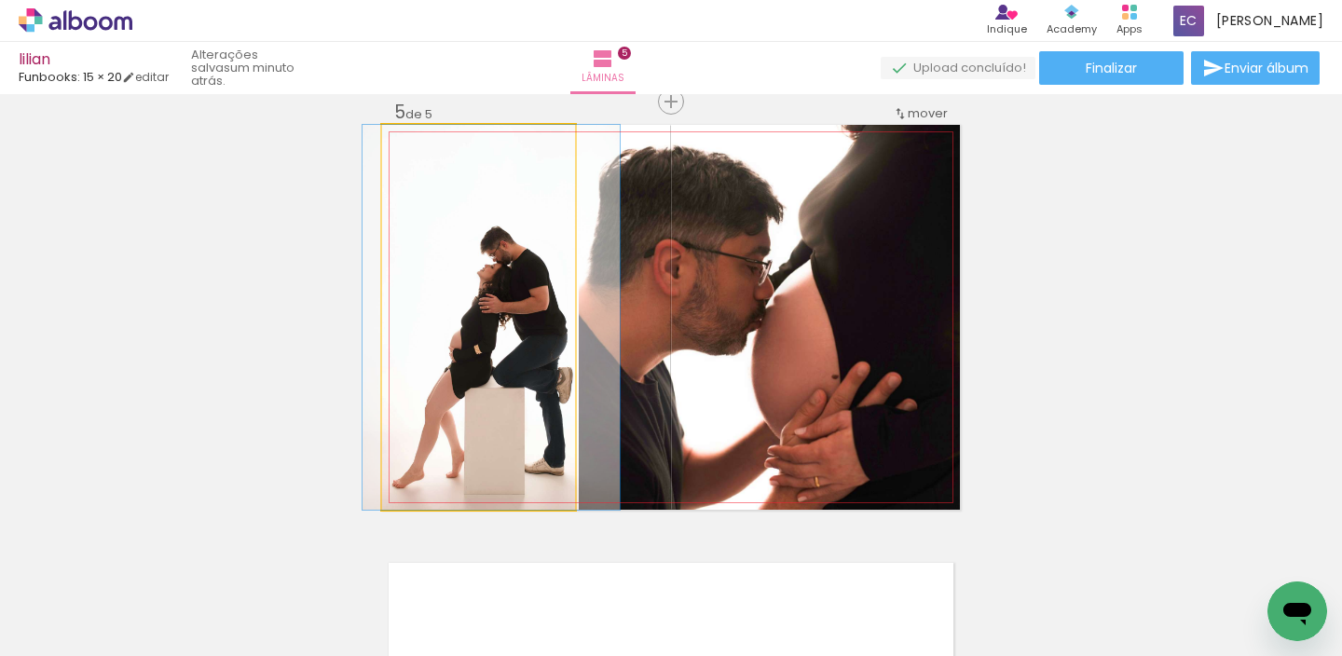
drag, startPoint x: 491, startPoint y: 359, endPoint x: 504, endPoint y: 361, distance: 13.2
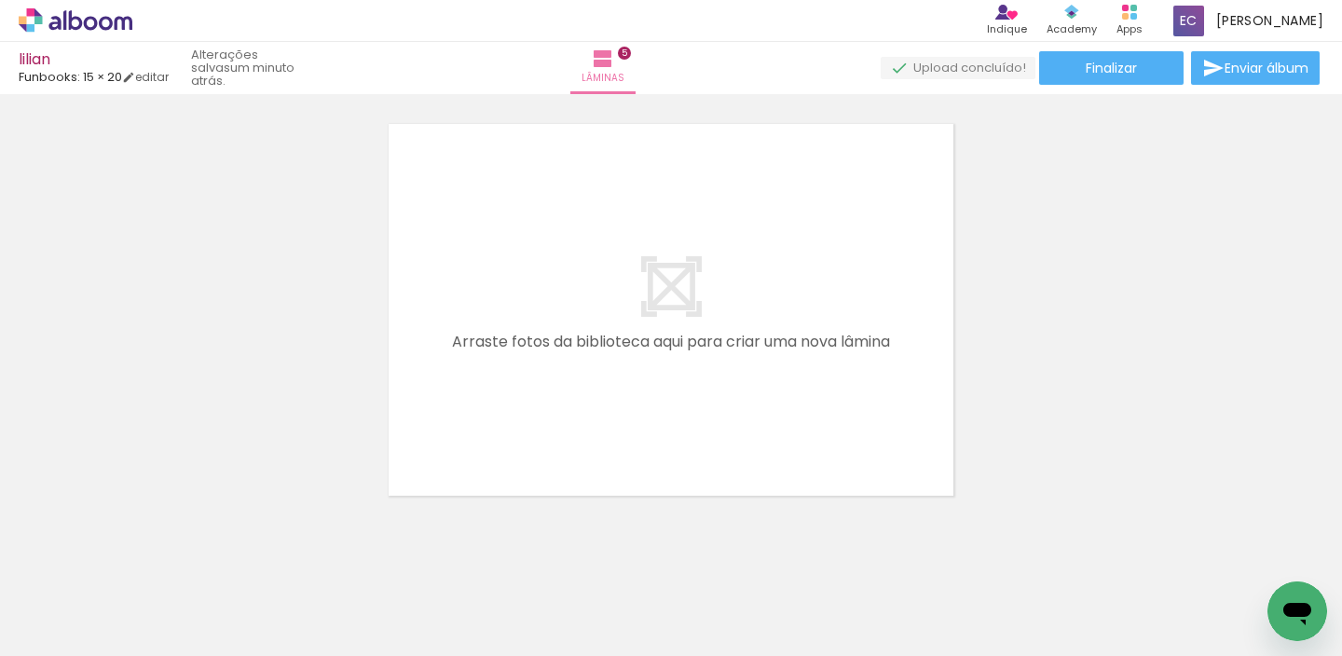
scroll to position [0, 864]
drag, startPoint x: 493, startPoint y: 454, endPoint x: 517, endPoint y: 477, distance: 33.6
click at [566, 362] on quentale-workspace at bounding box center [671, 328] width 1342 height 656
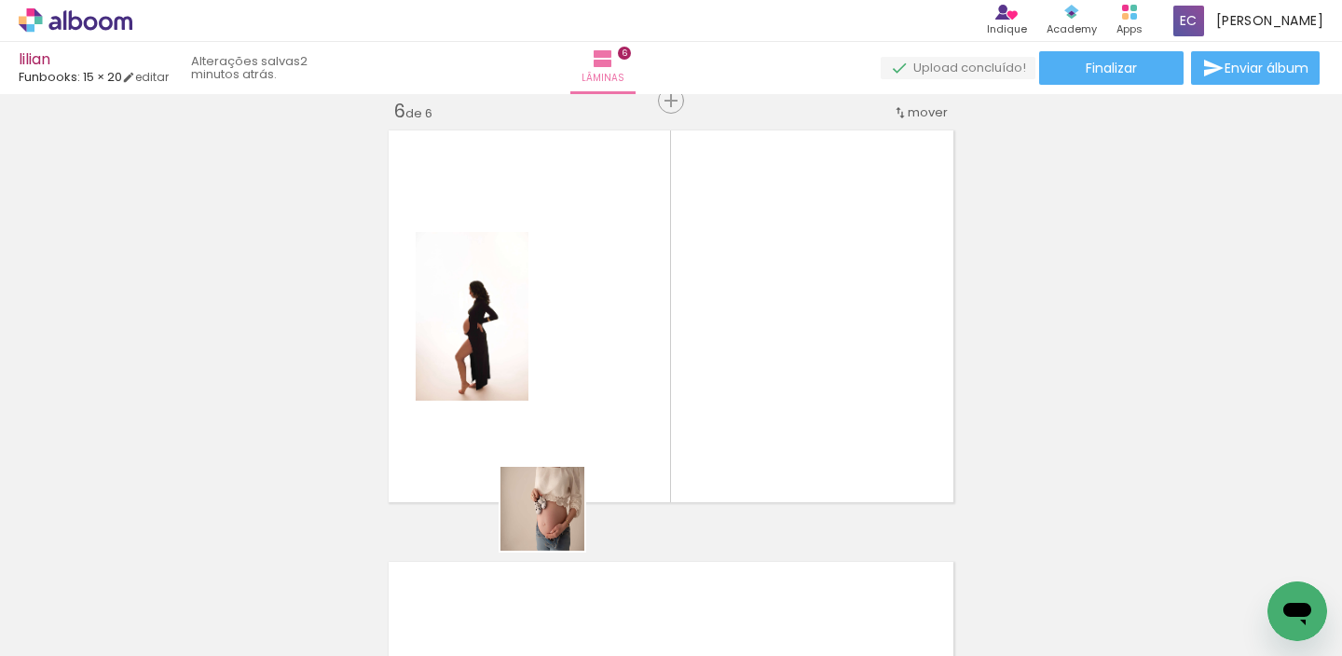
scroll to position [2181, 0]
drag, startPoint x: 556, startPoint y: 523, endPoint x: 661, endPoint y: 349, distance: 203.2
click at [661, 349] on quentale-workspace at bounding box center [671, 328] width 1342 height 656
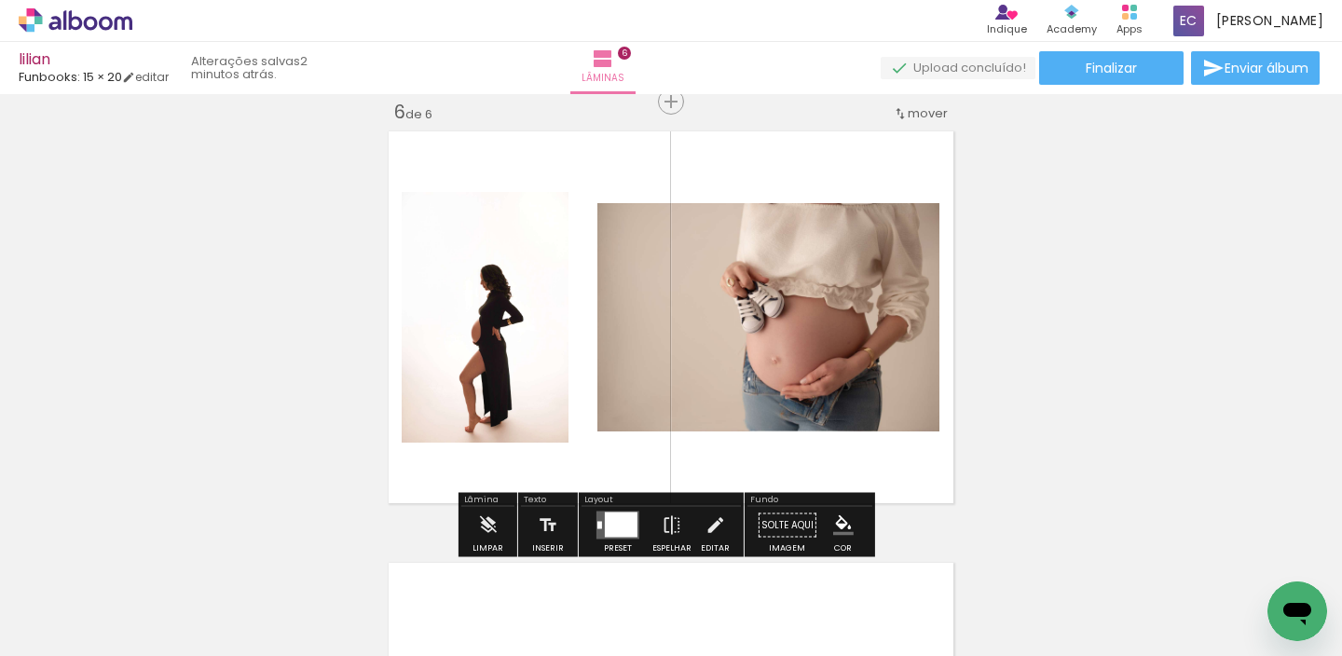
click at [617, 522] on div at bounding box center [621, 525] width 33 height 25
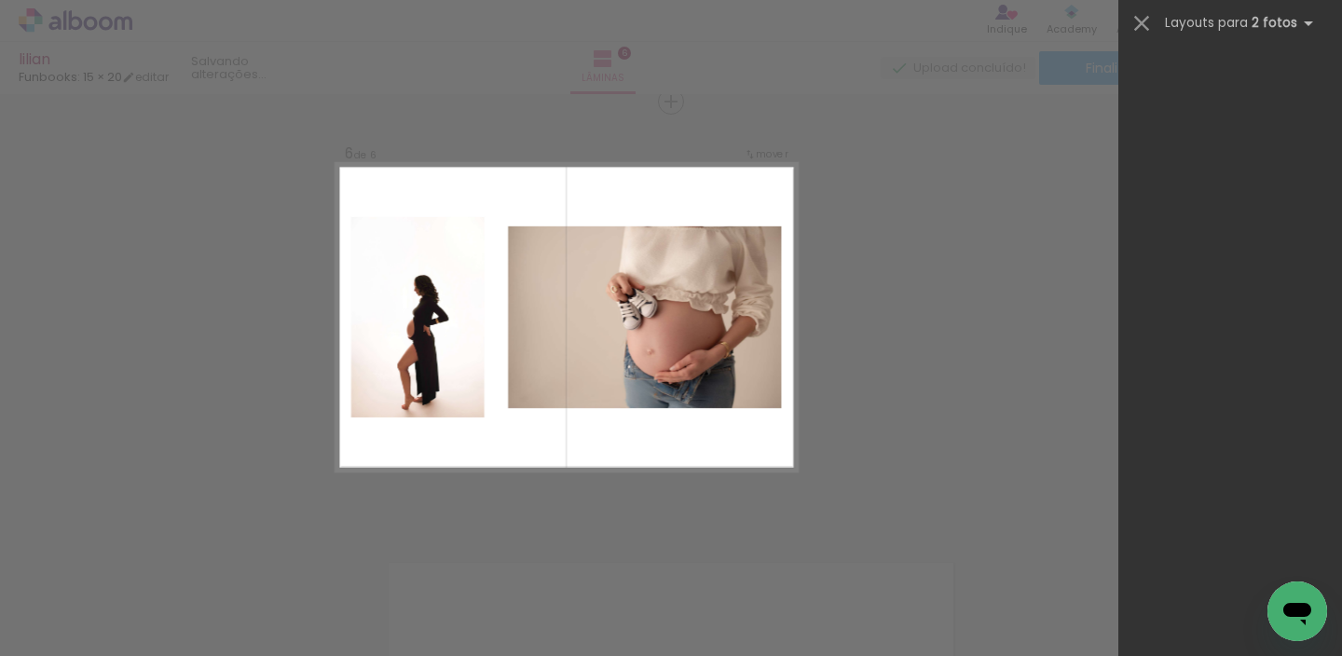
scroll to position [0, 0]
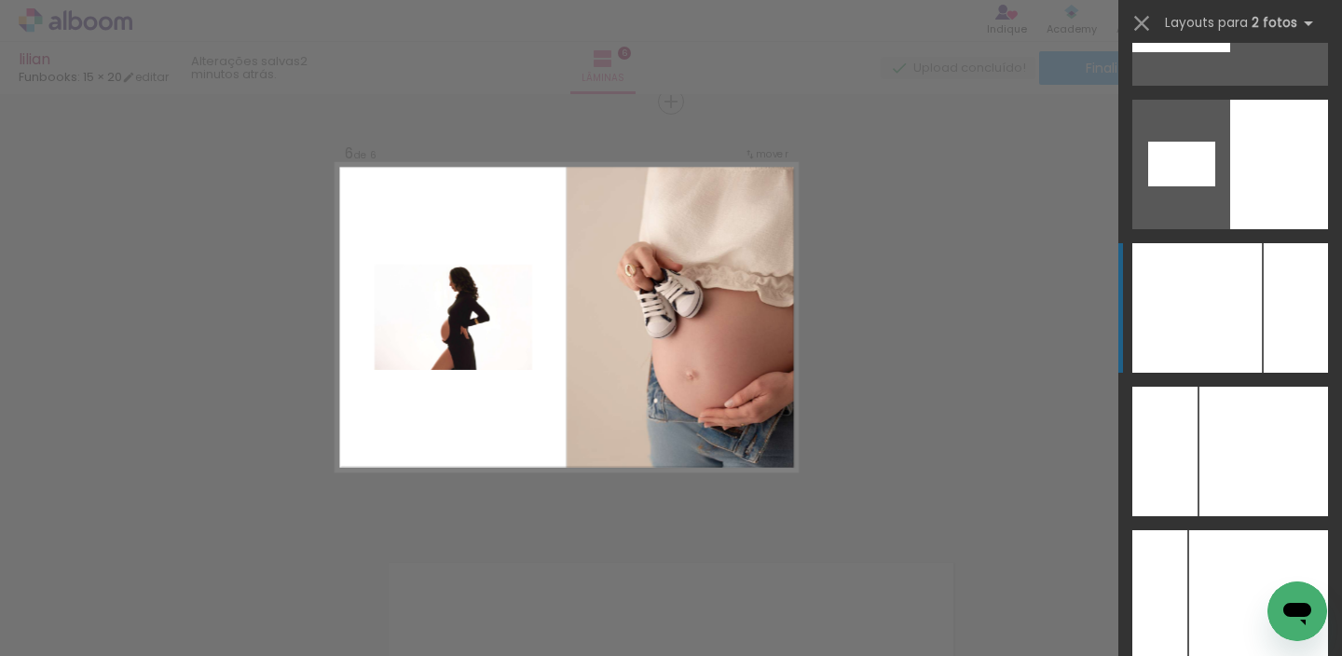
click at [1207, 336] on div at bounding box center [1197, 308] width 130 height 130
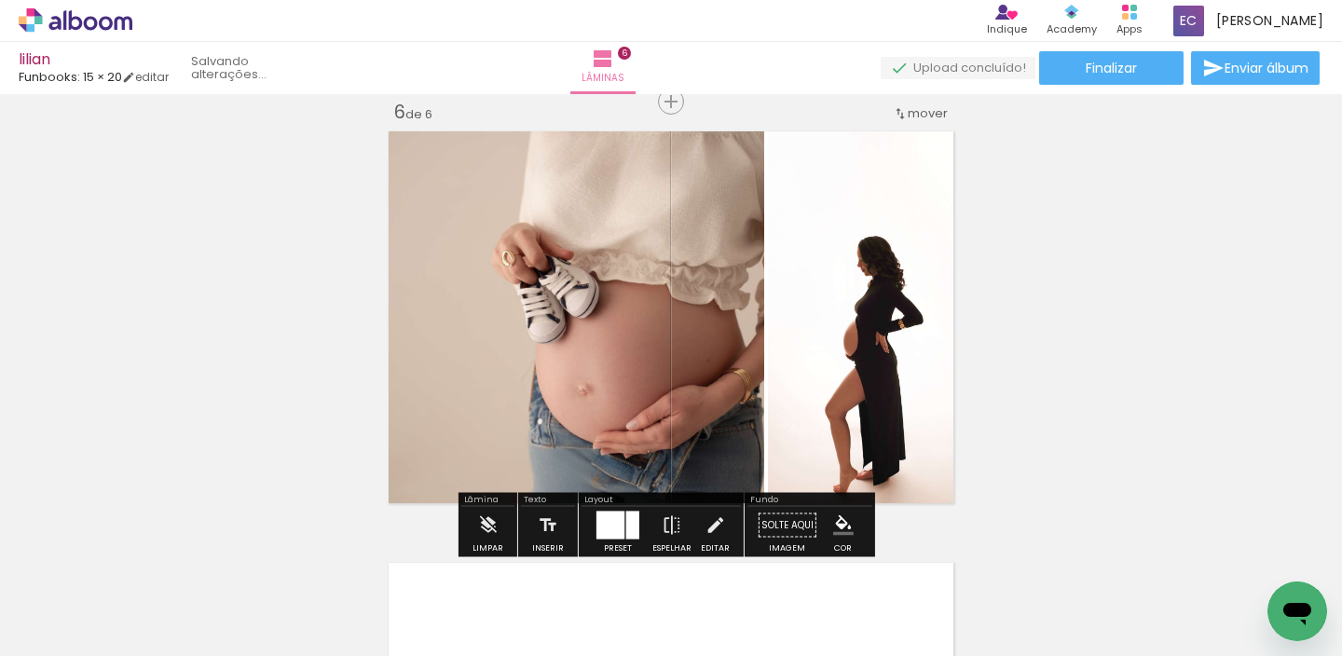
scroll to position [10314, 0]
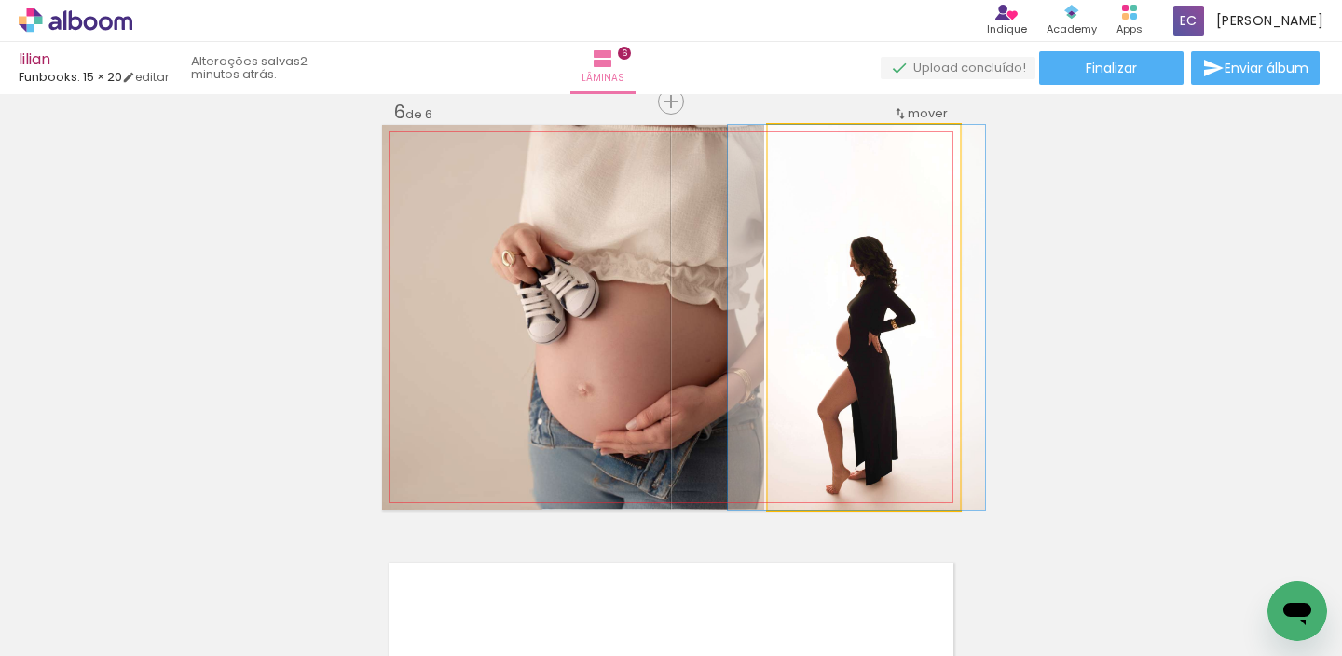
drag, startPoint x: 821, startPoint y: 325, endPoint x: 834, endPoint y: 322, distance: 13.3
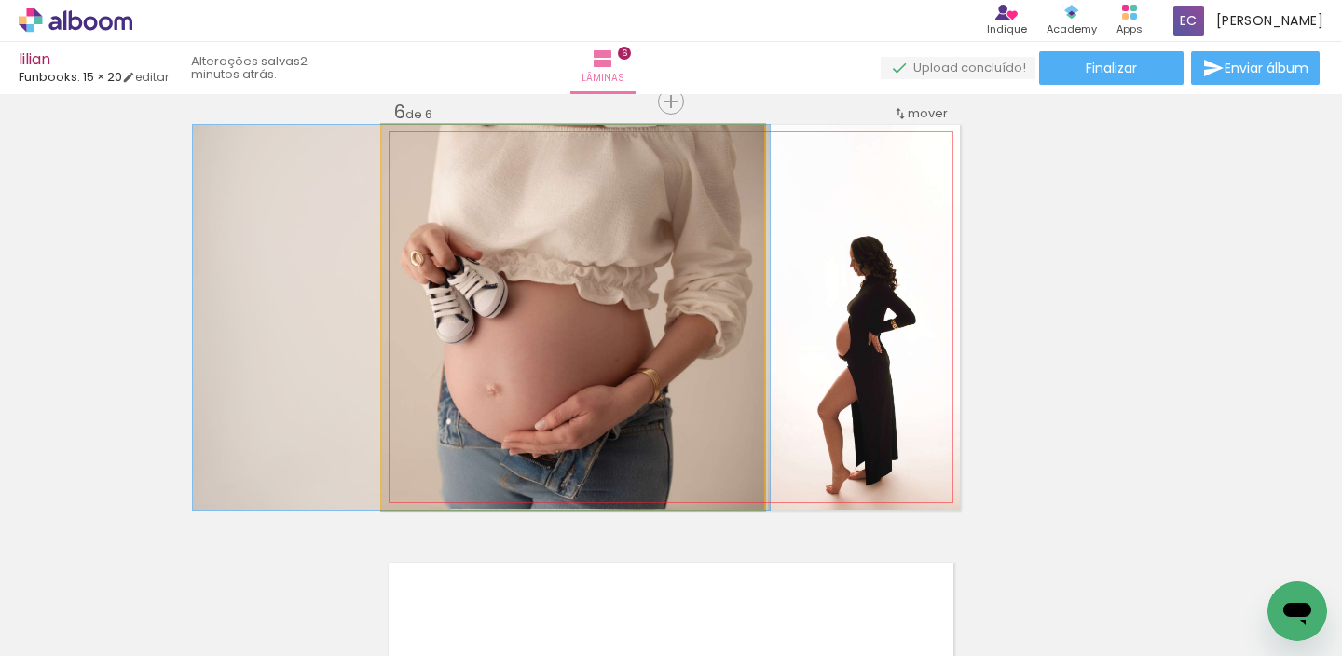
drag, startPoint x: 637, startPoint y: 340, endPoint x: 548, endPoint y: 336, distance: 88.7
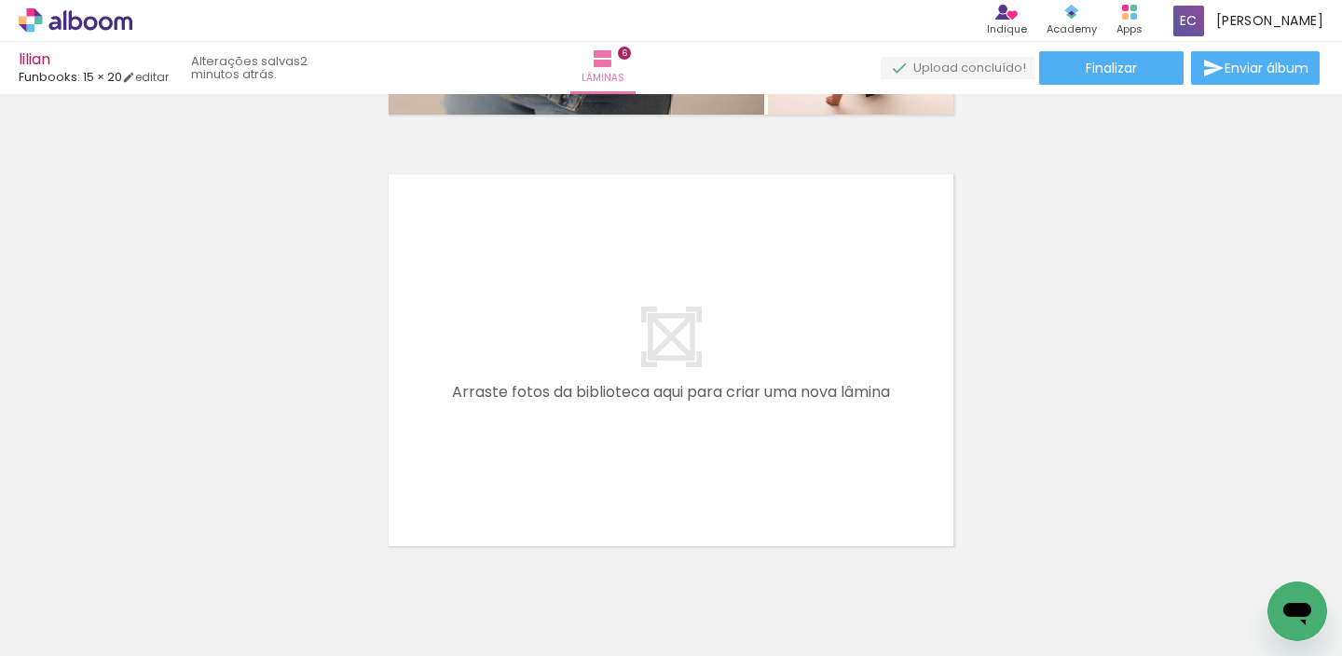
scroll to position [2648, 0]
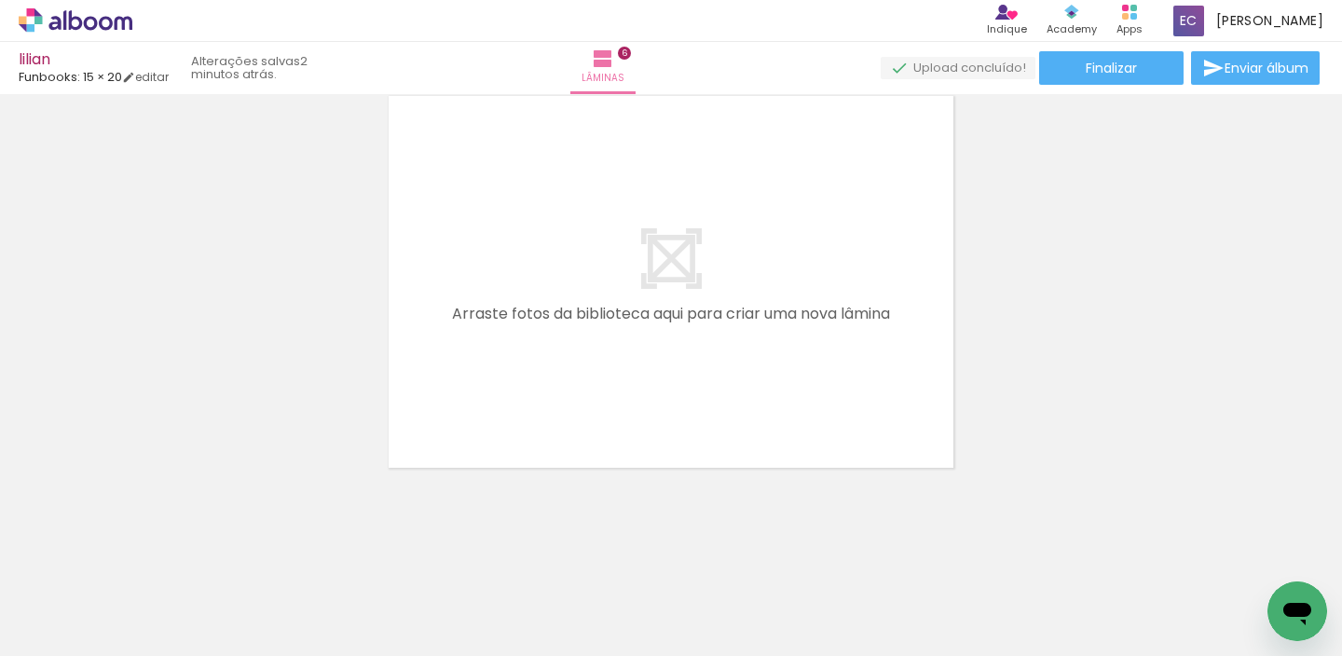
drag, startPoint x: 619, startPoint y: 421, endPoint x: 667, endPoint y: 531, distance: 120.2
click at [637, 324] on quentale-workspace at bounding box center [671, 328] width 1342 height 656
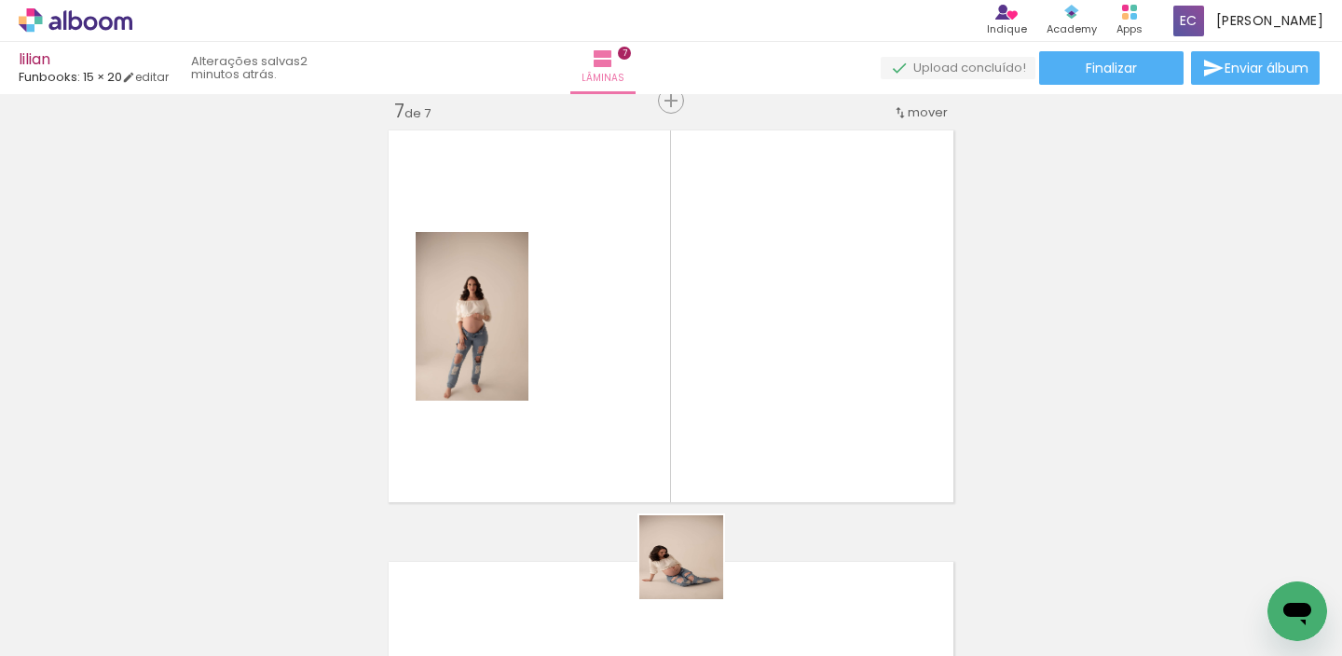
drag, startPoint x: 692, startPoint y: 599, endPoint x: 698, endPoint y: 323, distance: 275.9
click at [718, 370] on quentale-workspace at bounding box center [671, 328] width 1342 height 656
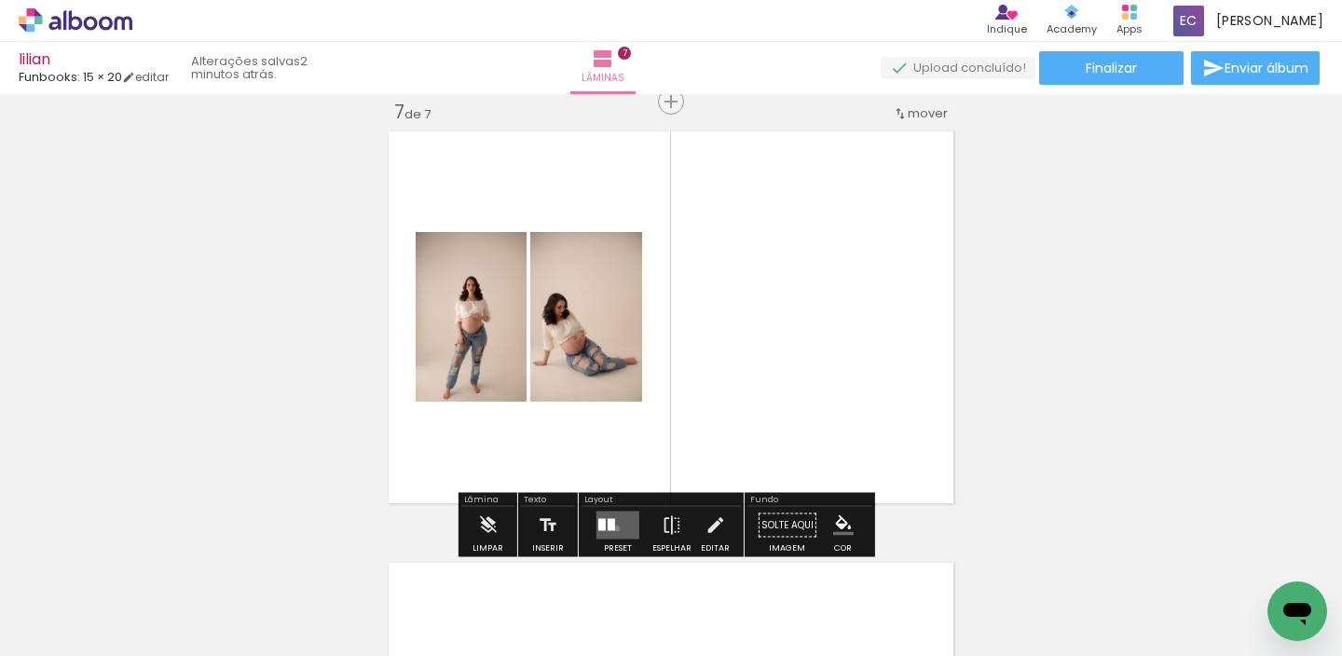
click at [612, 528] on quentale-layouter at bounding box center [617, 526] width 43 height 28
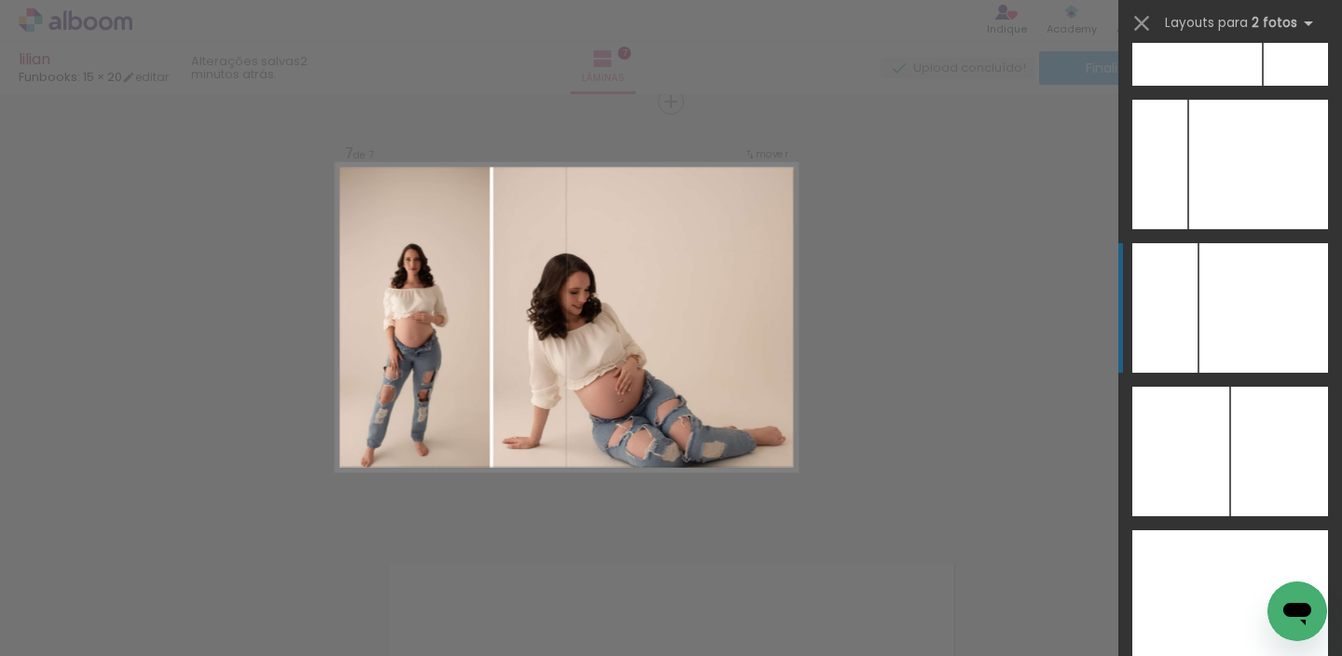
scroll to position [10572, 0]
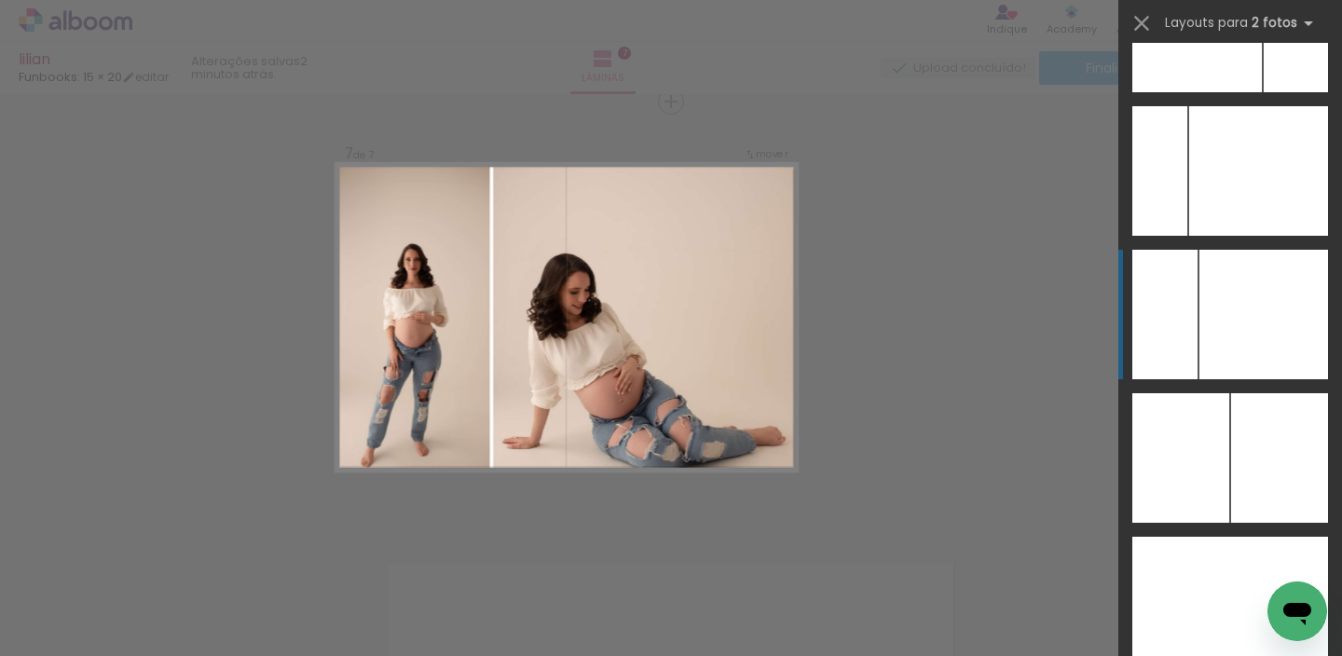
click at [1229, 307] on div at bounding box center [1263, 315] width 129 height 130
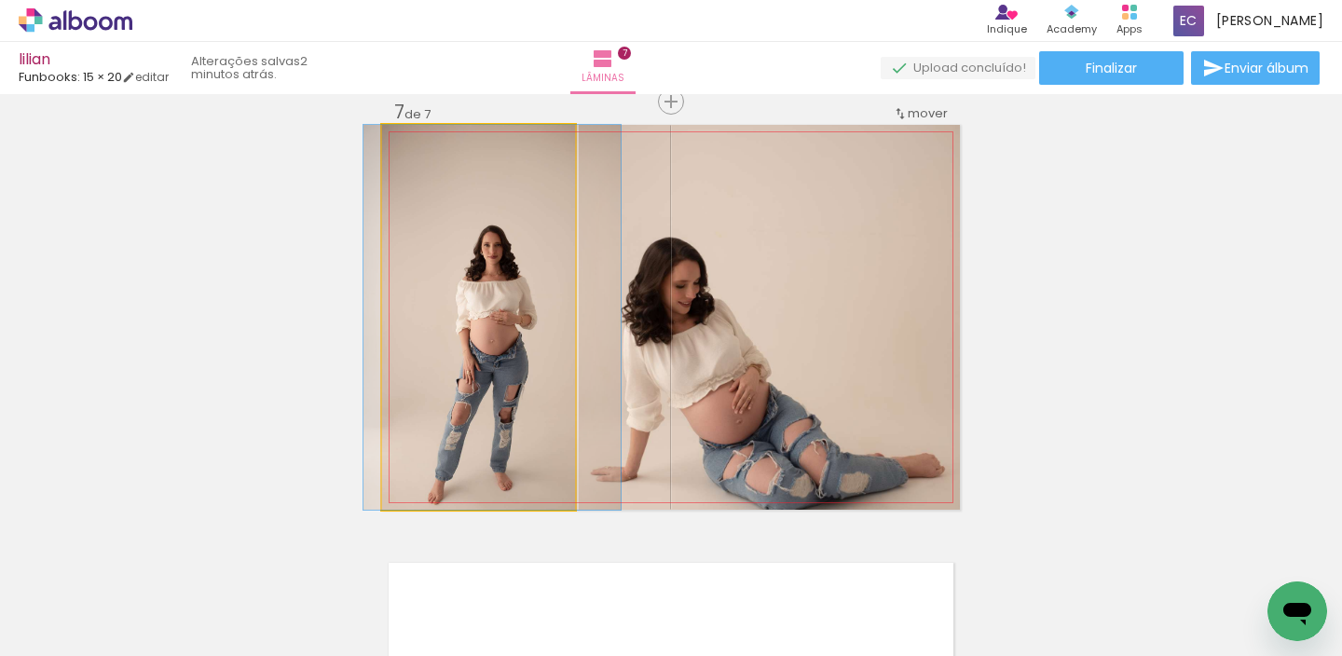
drag, startPoint x: 508, startPoint y: 315, endPoint x: 527, endPoint y: 291, distance: 30.6
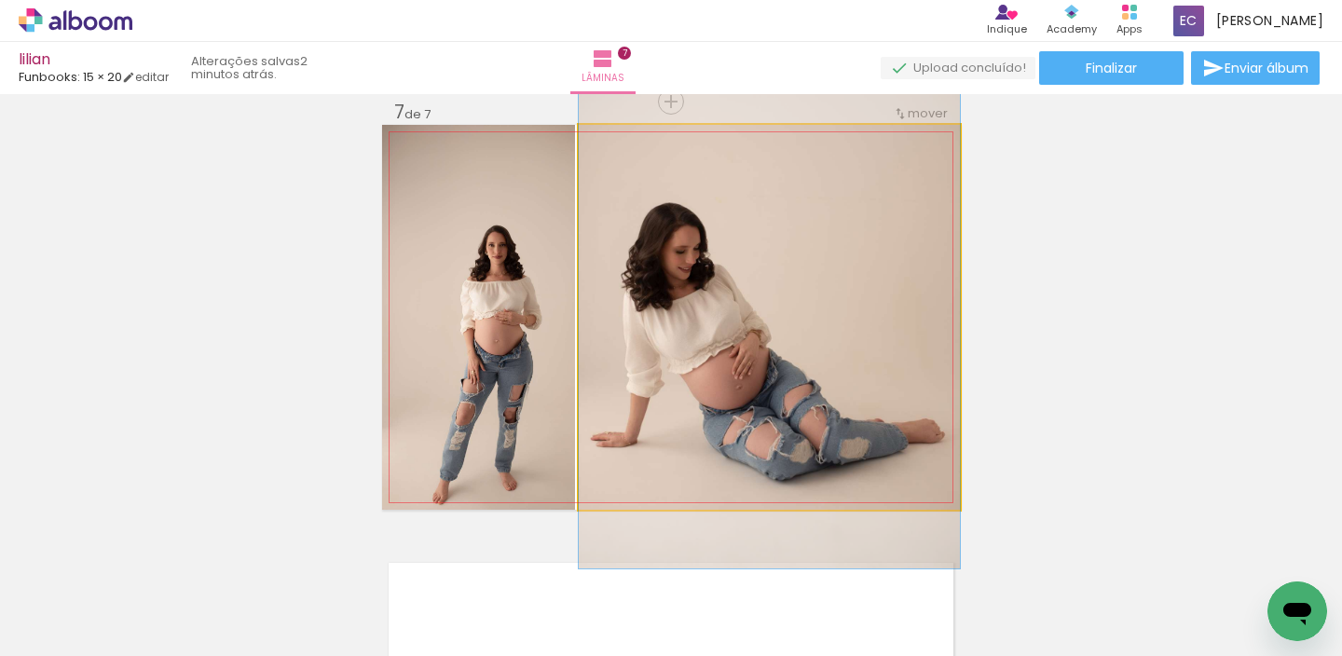
drag, startPoint x: 737, startPoint y: 324, endPoint x: 737, endPoint y: 283, distance: 41.0
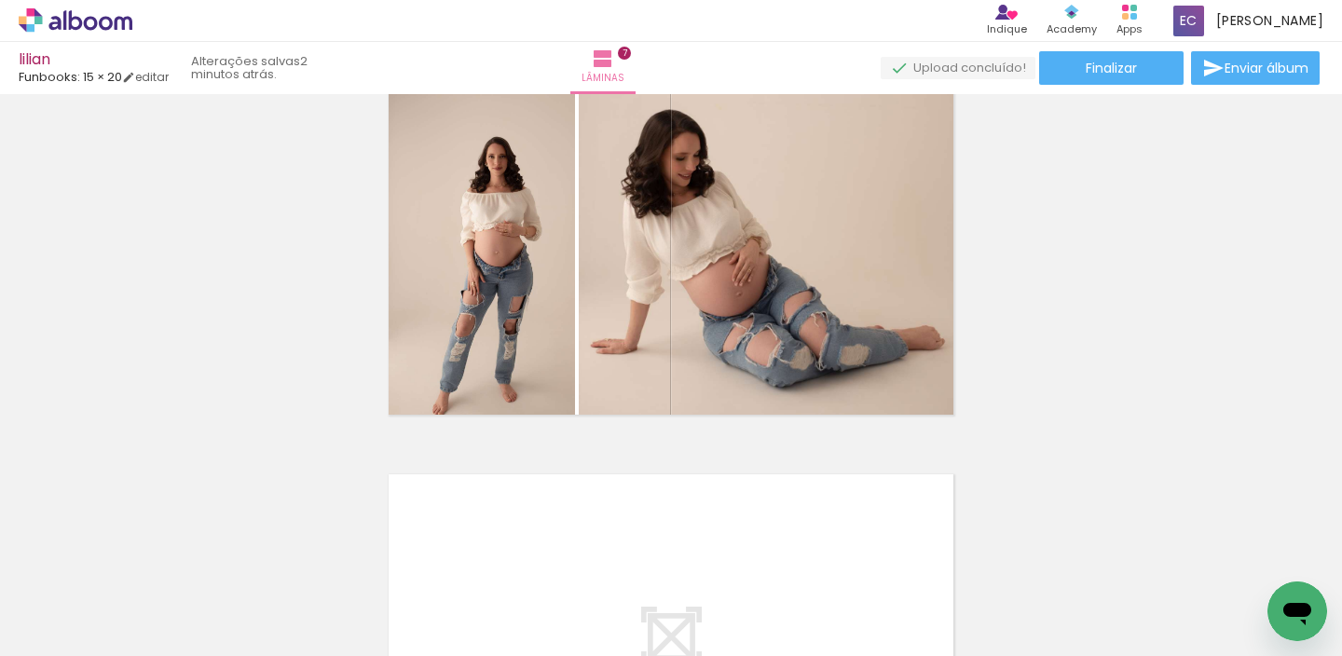
scroll to position [2664, 0]
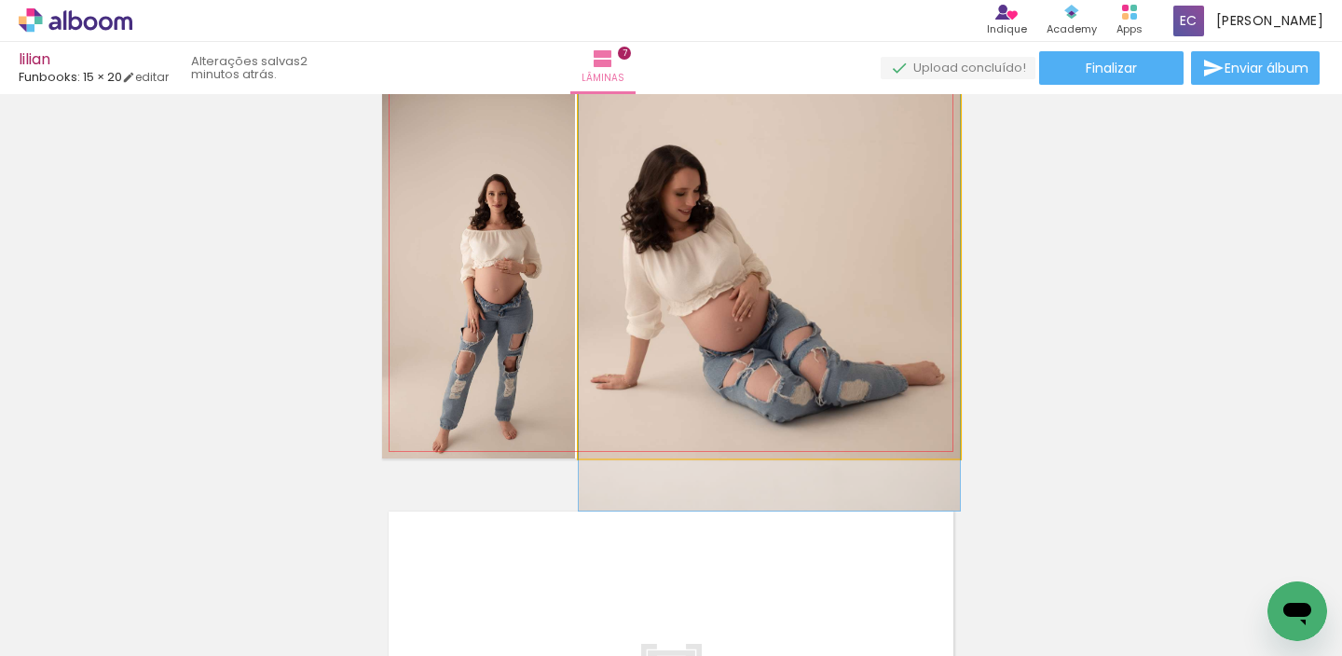
drag, startPoint x: 733, startPoint y: 275, endPoint x: 757, endPoint y: 276, distance: 24.3
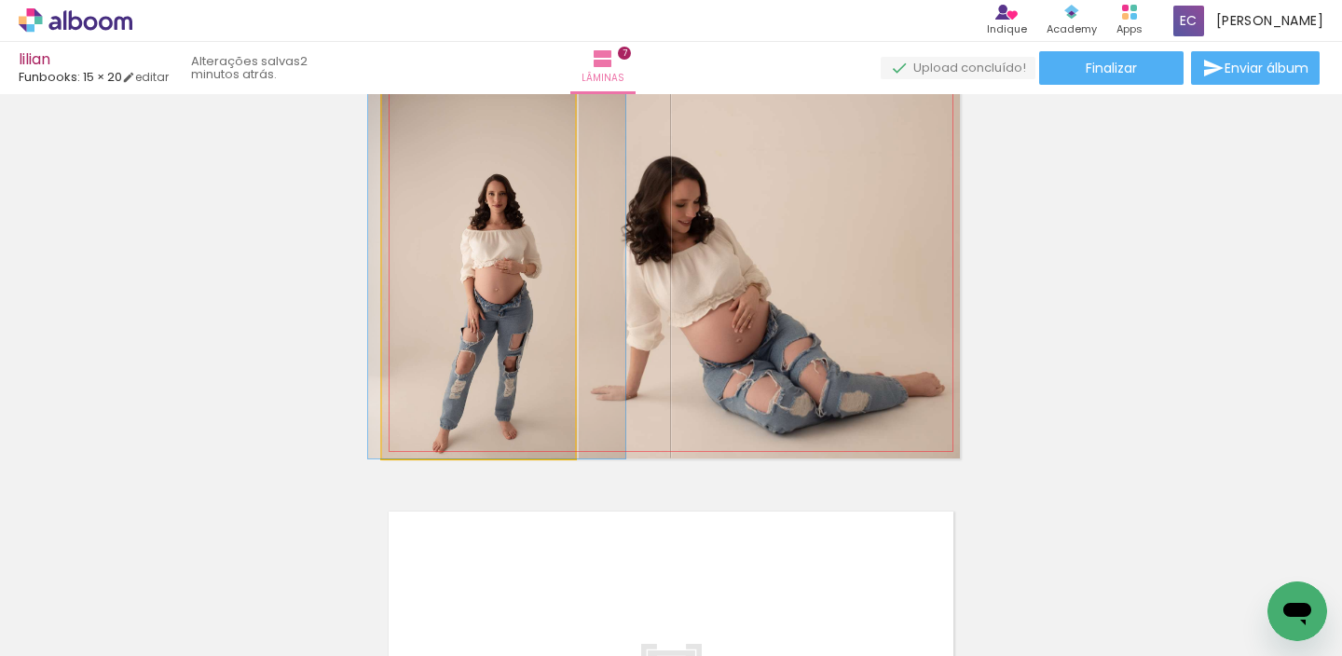
drag, startPoint x: 487, startPoint y: 323, endPoint x: 487, endPoint y: 185, distance: 138.9
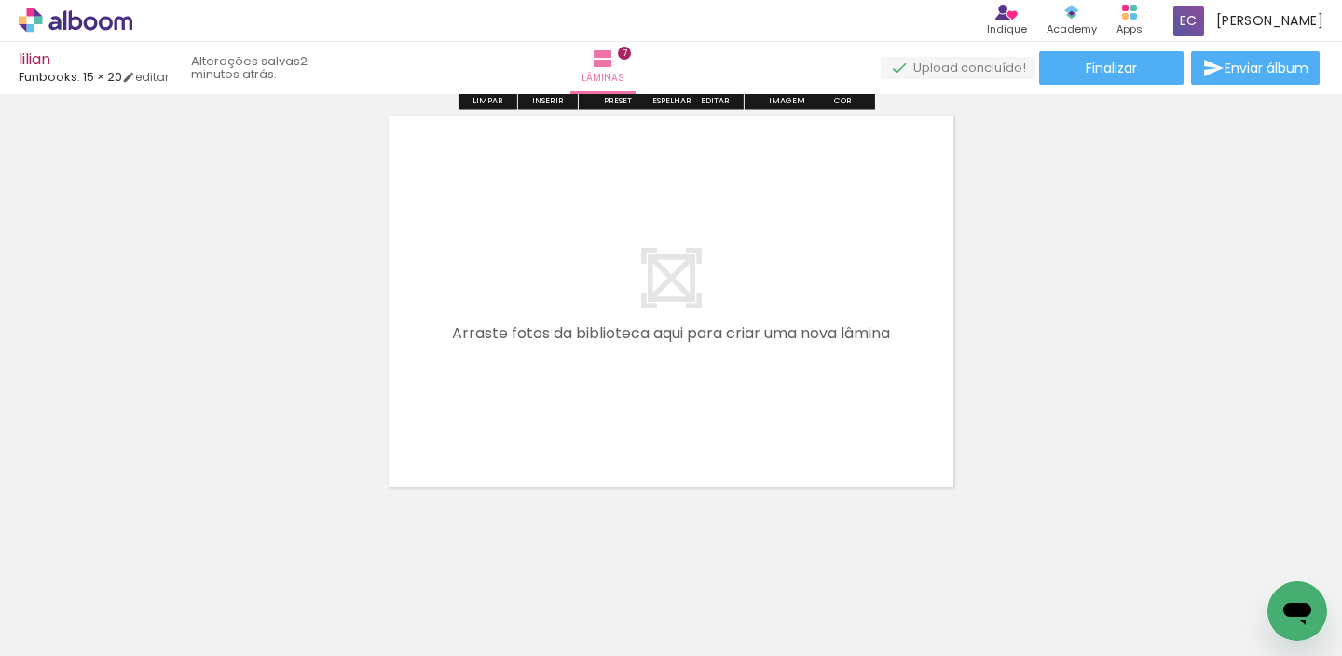
scroll to position [3079, 0]
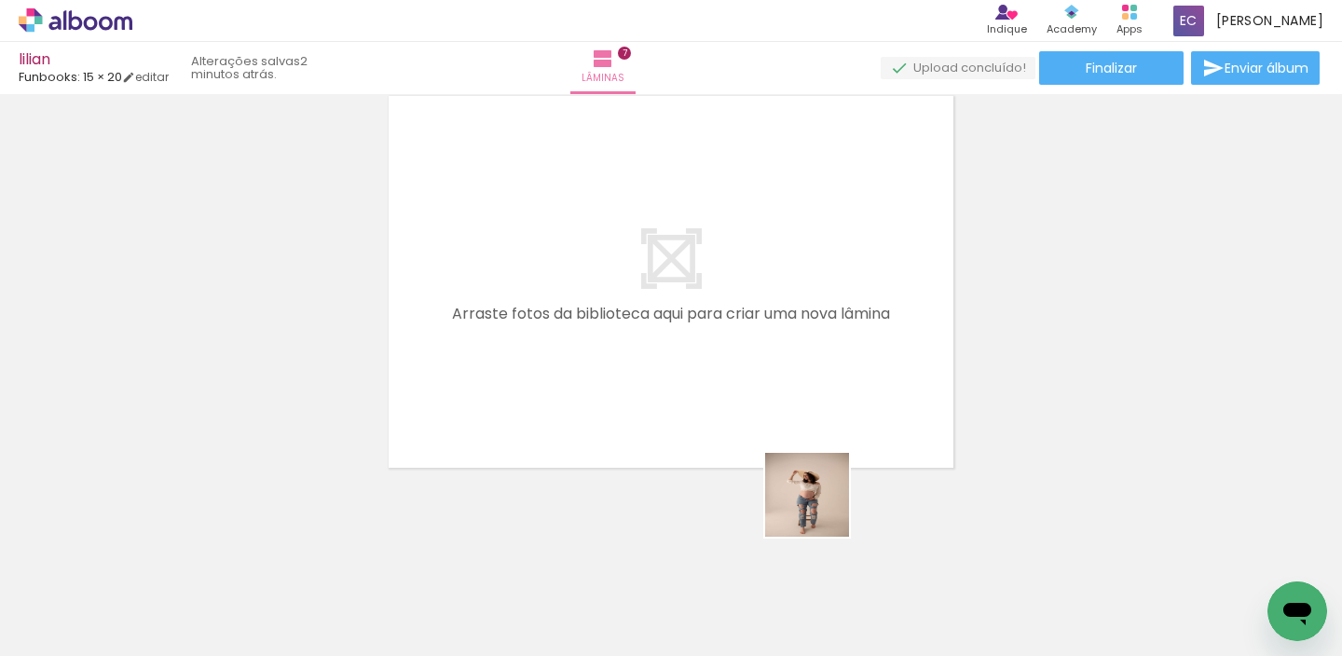
drag, startPoint x: 802, startPoint y: 595, endPoint x: 846, endPoint y: 509, distance: 96.7
click at [815, 348] on quentale-workspace at bounding box center [671, 328] width 1342 height 656
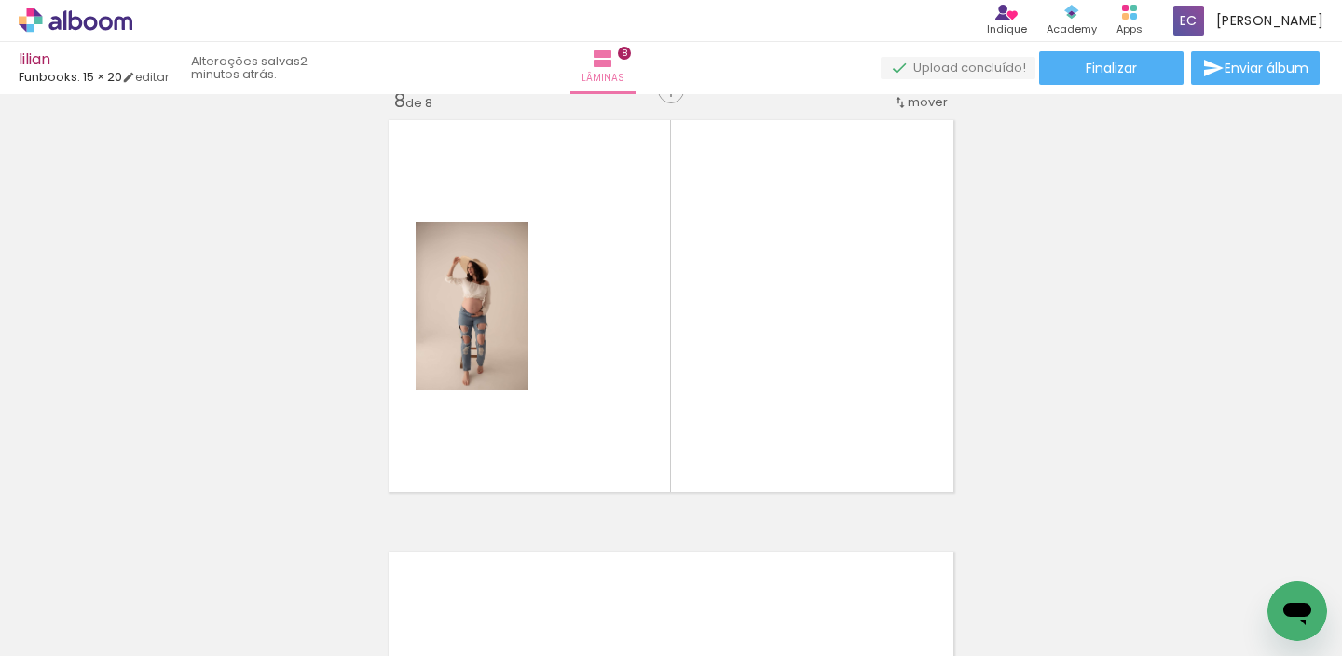
scroll to position [3044, 0]
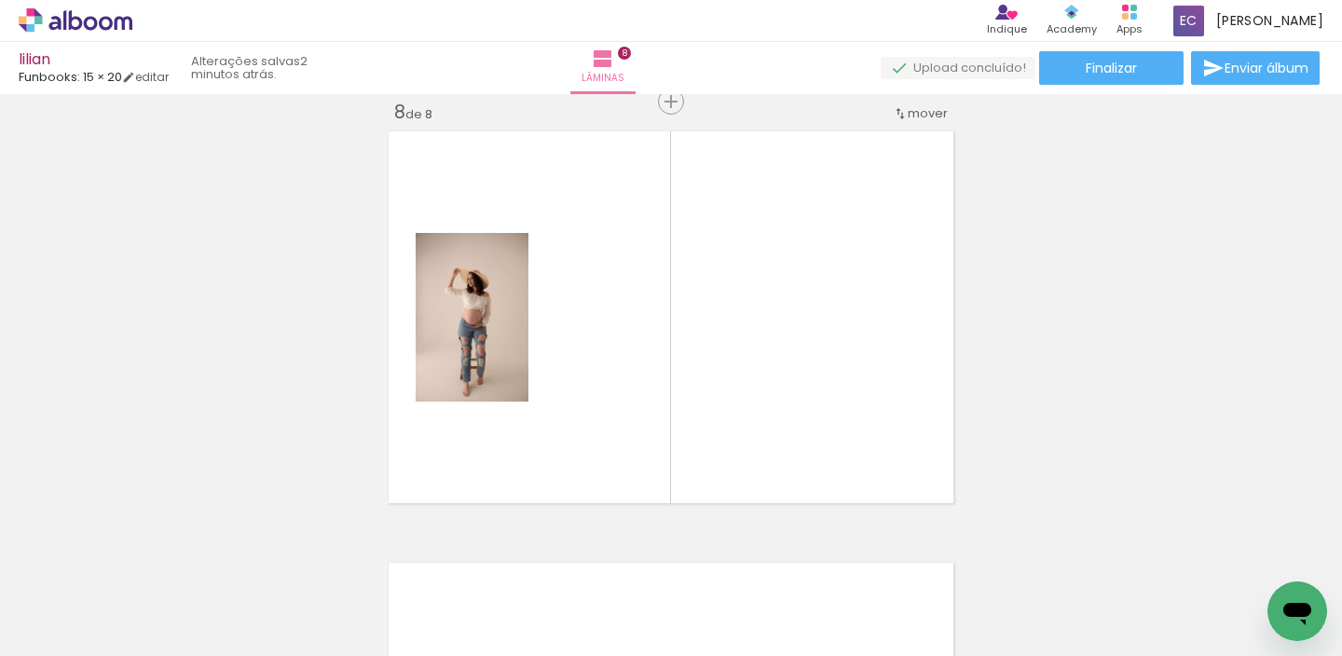
drag, startPoint x: 887, startPoint y: 596, endPoint x: 736, endPoint y: 309, distance: 324.3
click at [775, 351] on quentale-workspace at bounding box center [671, 328] width 1342 height 656
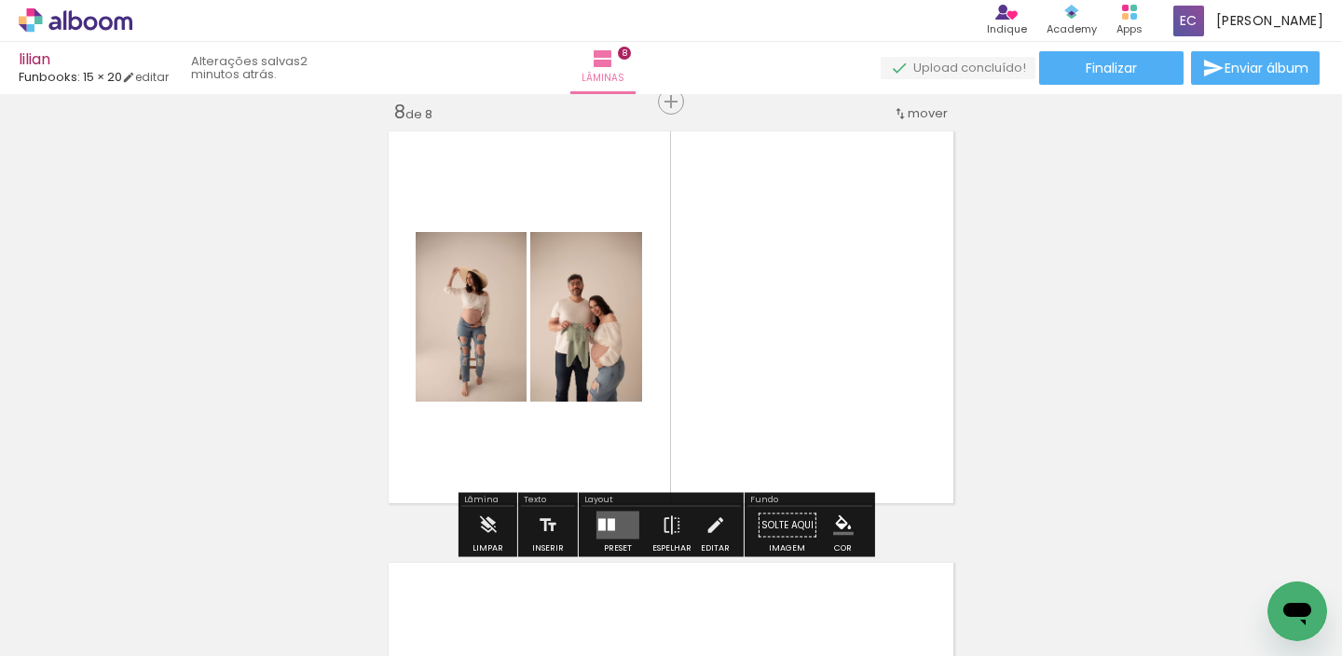
click at [616, 529] on quentale-layouter at bounding box center [617, 526] width 43 height 28
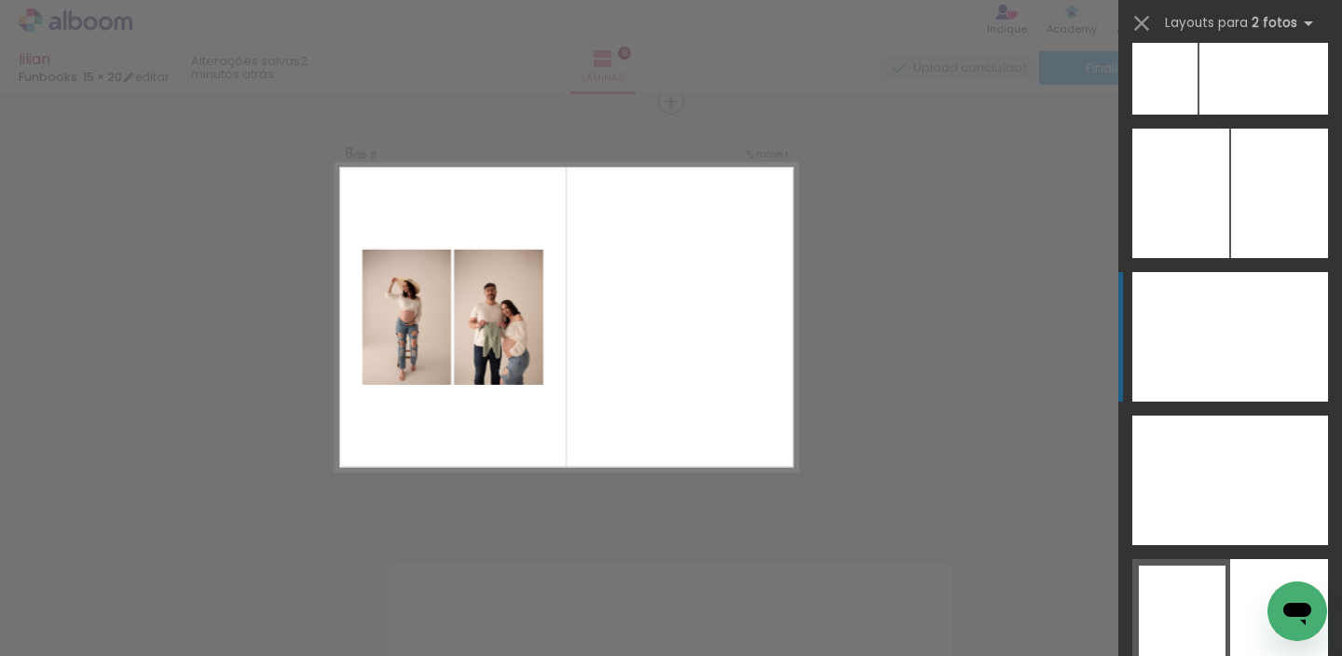
scroll to position [10753, 0]
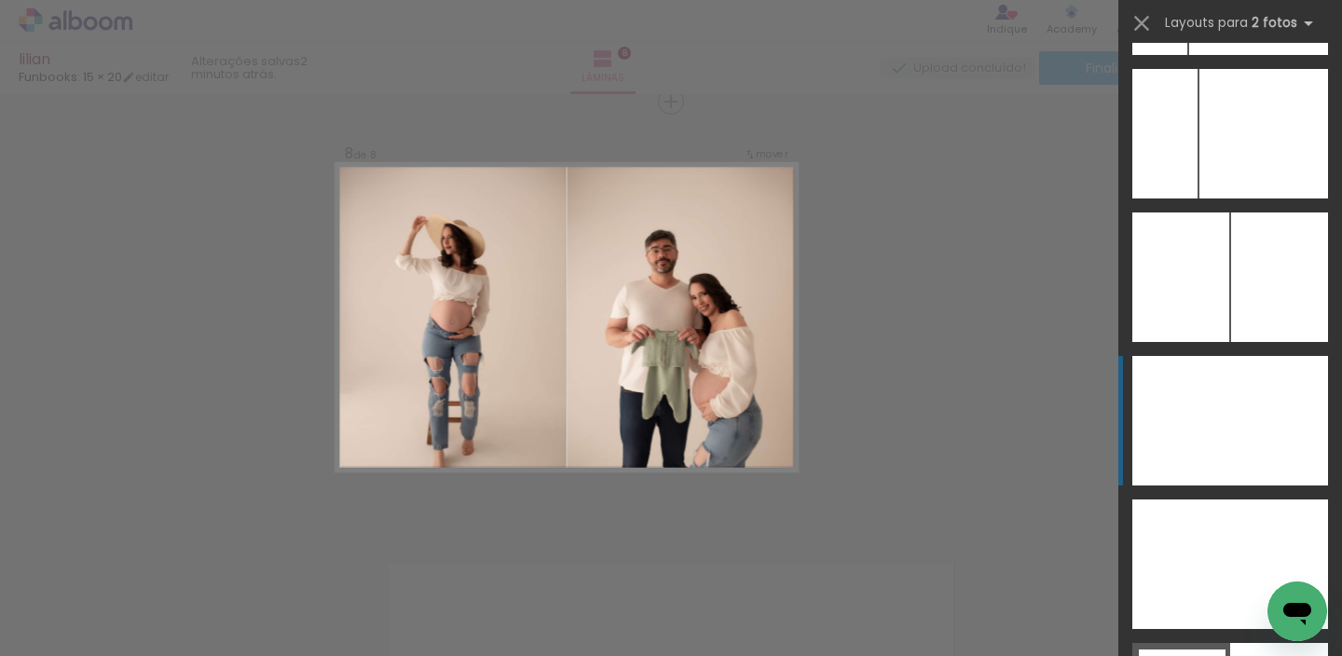
click at [1183, 401] on div at bounding box center [1181, 421] width 98 height 130
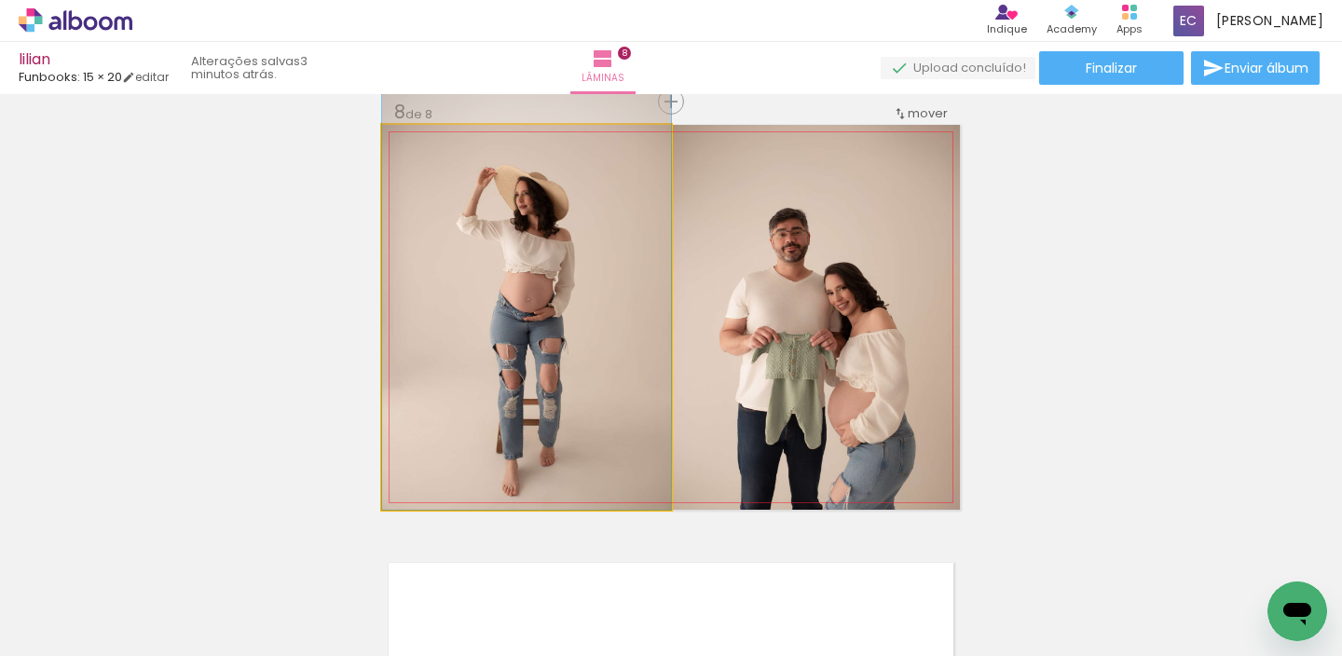
drag, startPoint x: 533, startPoint y: 317, endPoint x: 605, endPoint y: 286, distance: 78.1
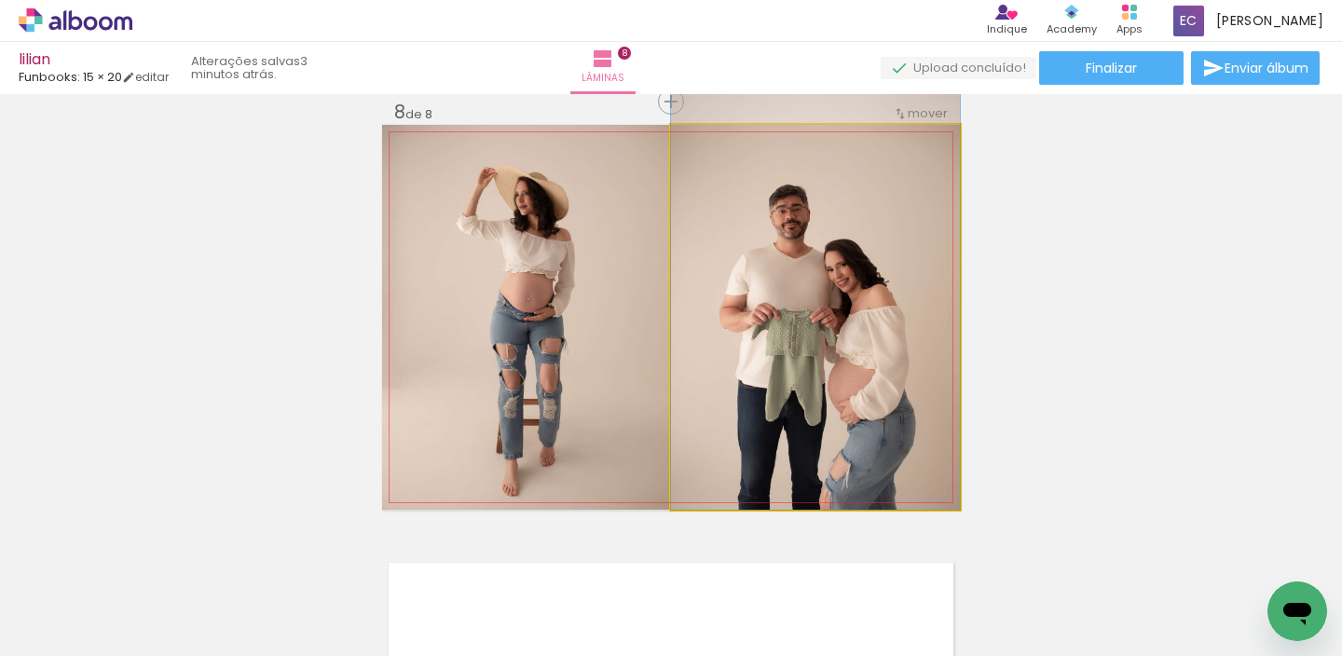
drag, startPoint x: 850, startPoint y: 352, endPoint x: 855, endPoint y: 295, distance: 57.0
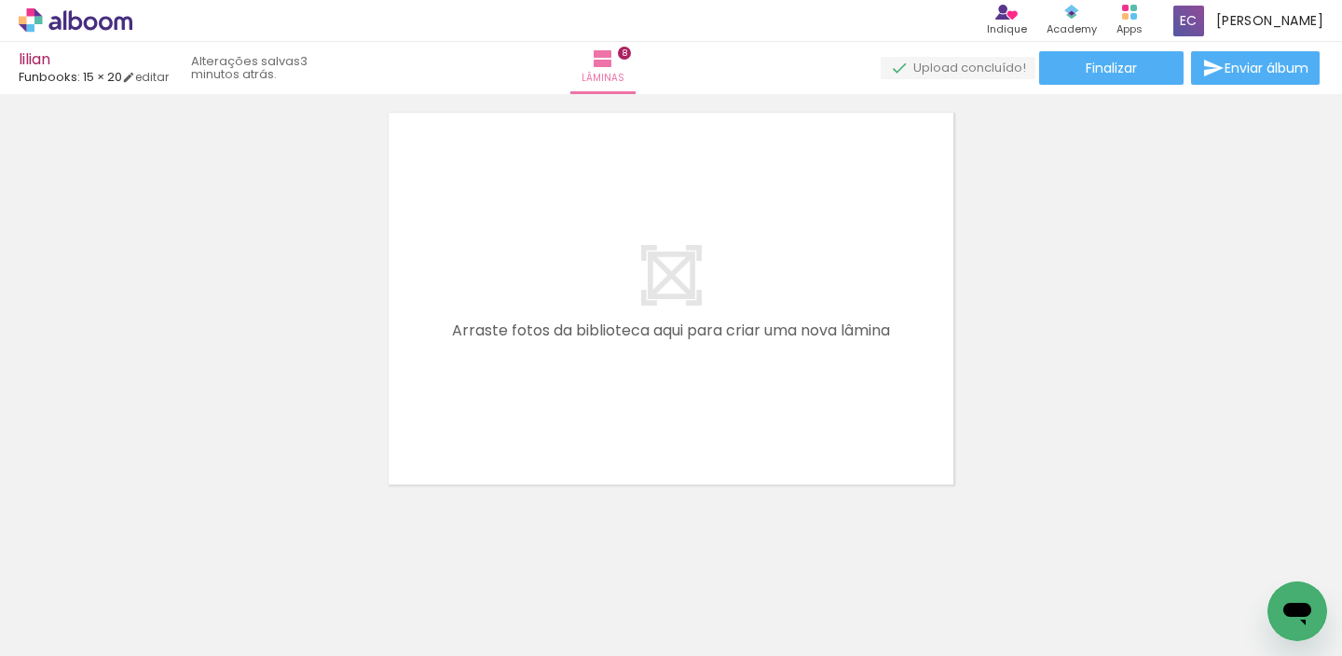
scroll to position [0, 904]
drag, startPoint x: 821, startPoint y: 375, endPoint x: 815, endPoint y: 350, distance: 26.0
click at [815, 350] on quentale-workspace at bounding box center [671, 328] width 1342 height 656
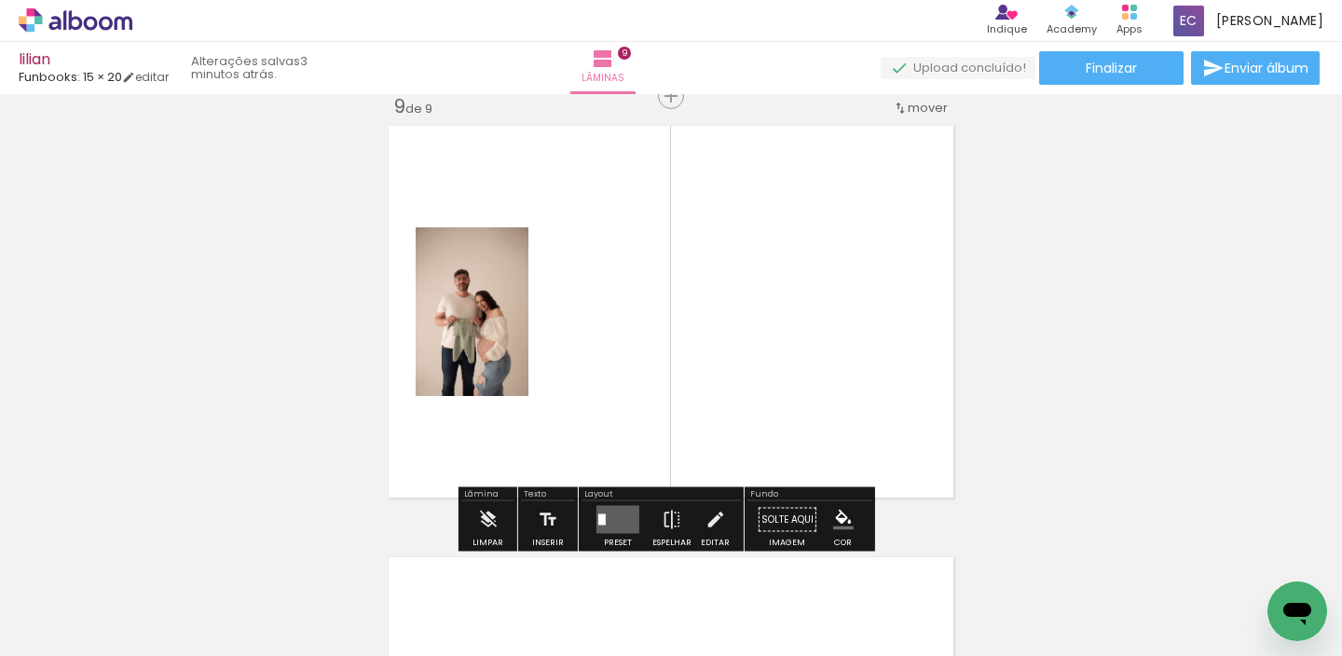
scroll to position [3475, 0]
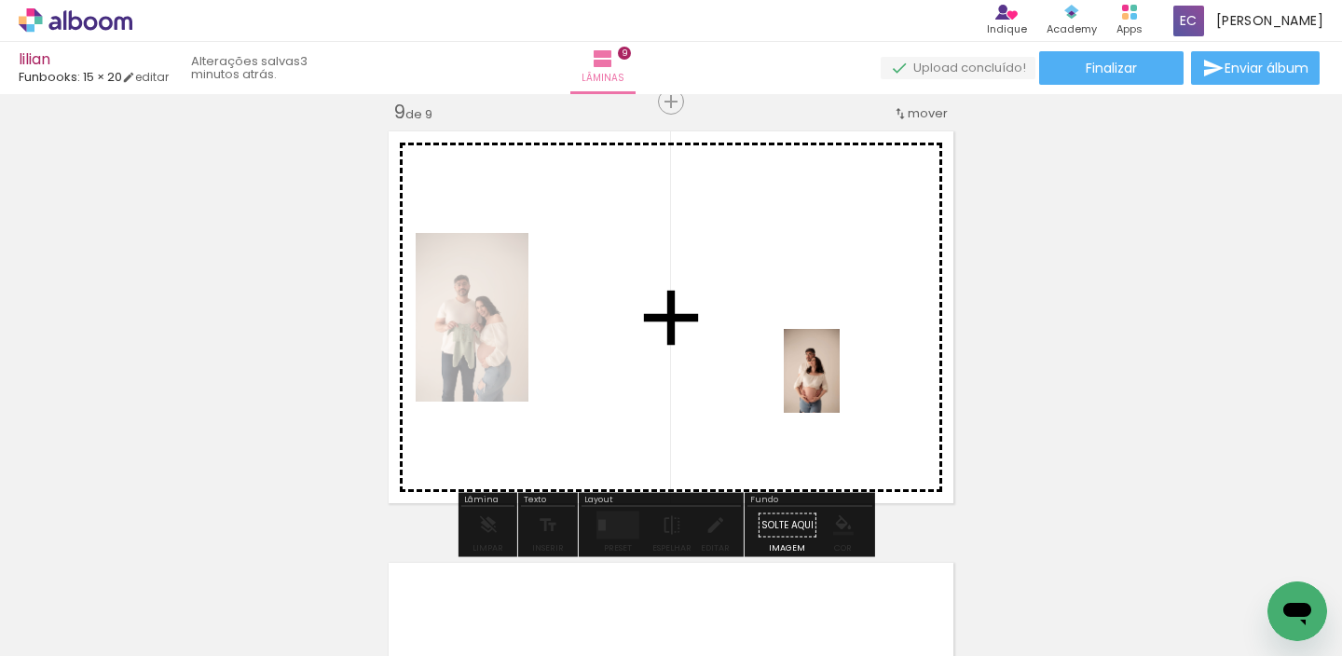
drag, startPoint x: 960, startPoint y: 607, endPoint x: 850, endPoint y: 413, distance: 222.9
click at [844, 378] on quentale-workspace at bounding box center [671, 328] width 1342 height 656
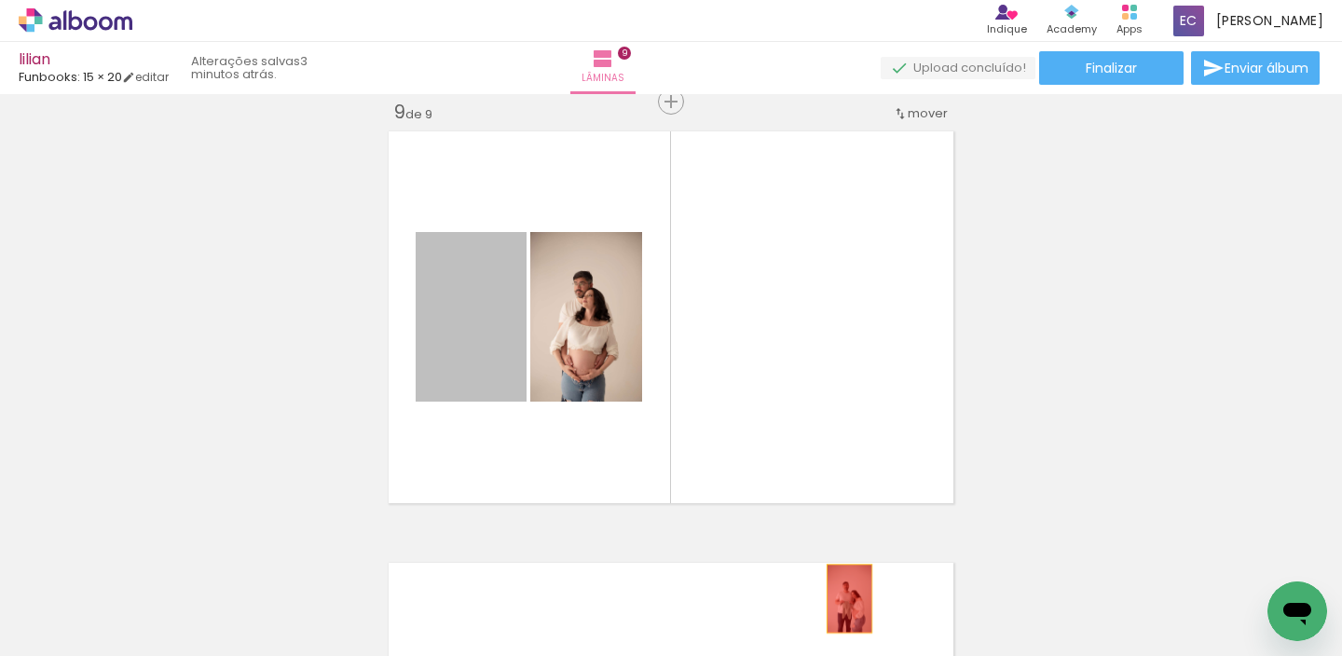
drag, startPoint x: 531, startPoint y: 413, endPoint x: 876, endPoint y: 601, distance: 392.9
click at [878, 609] on quentale-workspace at bounding box center [671, 328] width 1342 height 656
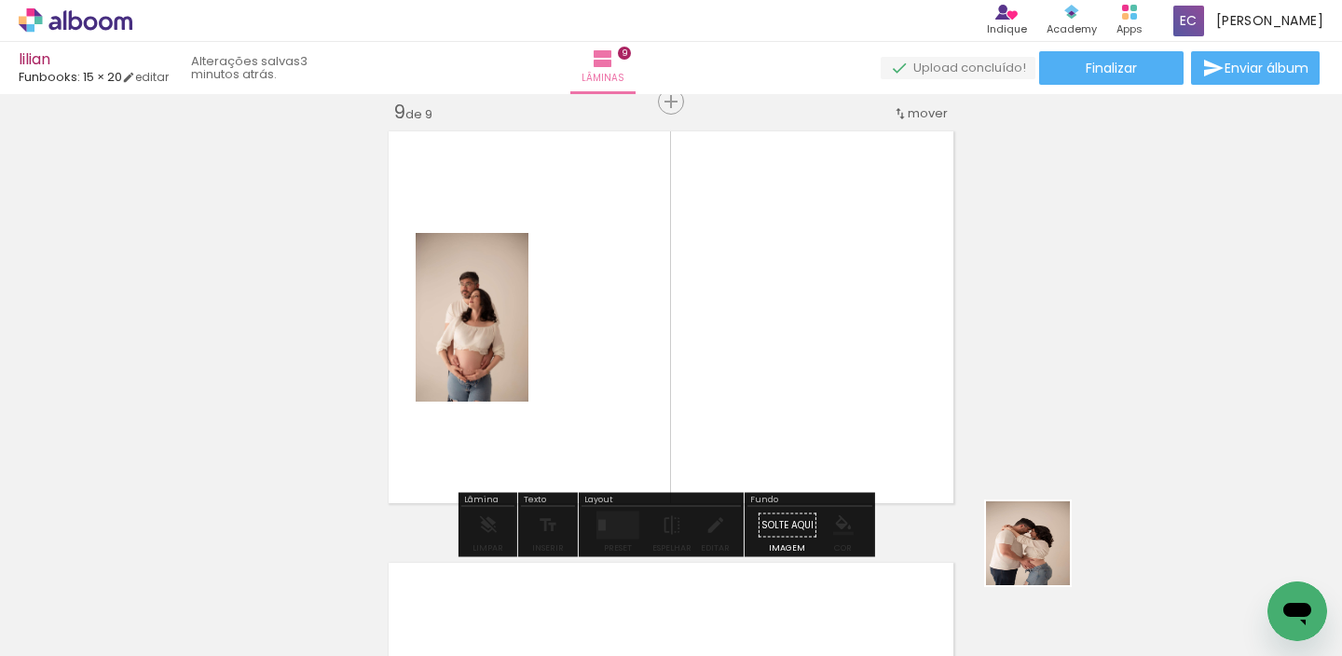
drag, startPoint x: 1042, startPoint y: 557, endPoint x: 727, endPoint y: 344, distance: 380.5
click at [720, 342] on quentale-workspace at bounding box center [671, 328] width 1342 height 656
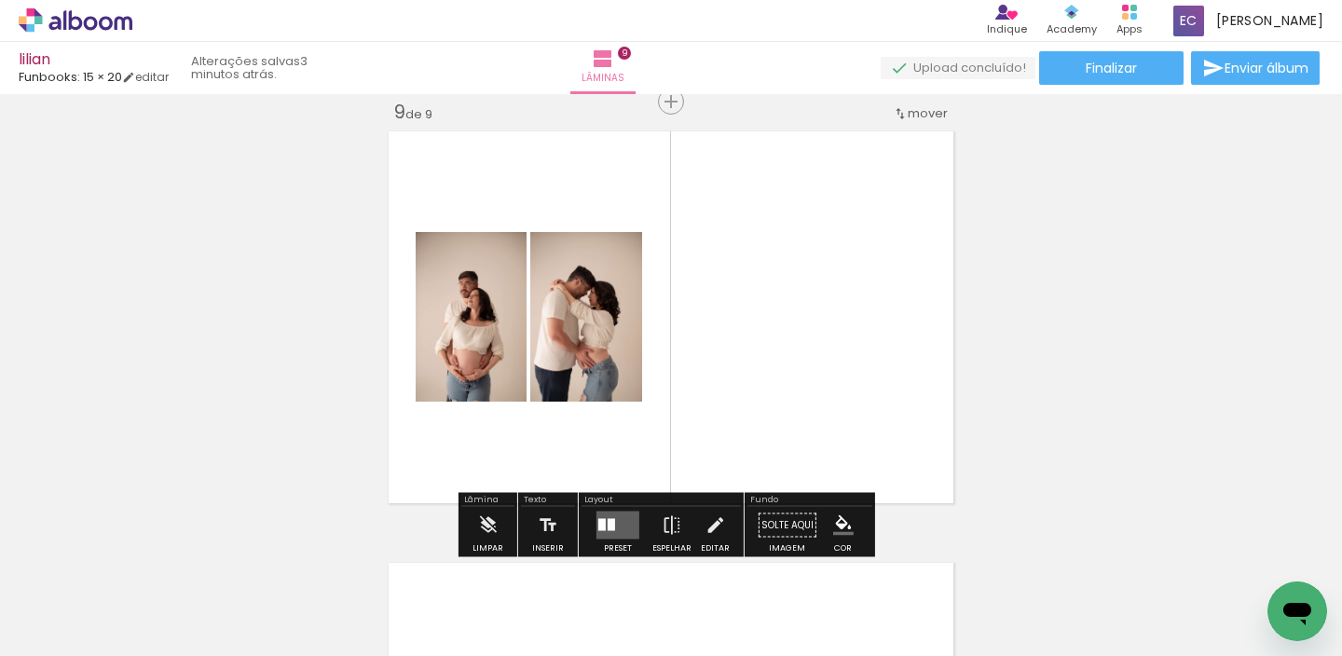
click at [623, 519] on quentale-layouter at bounding box center [617, 526] width 43 height 28
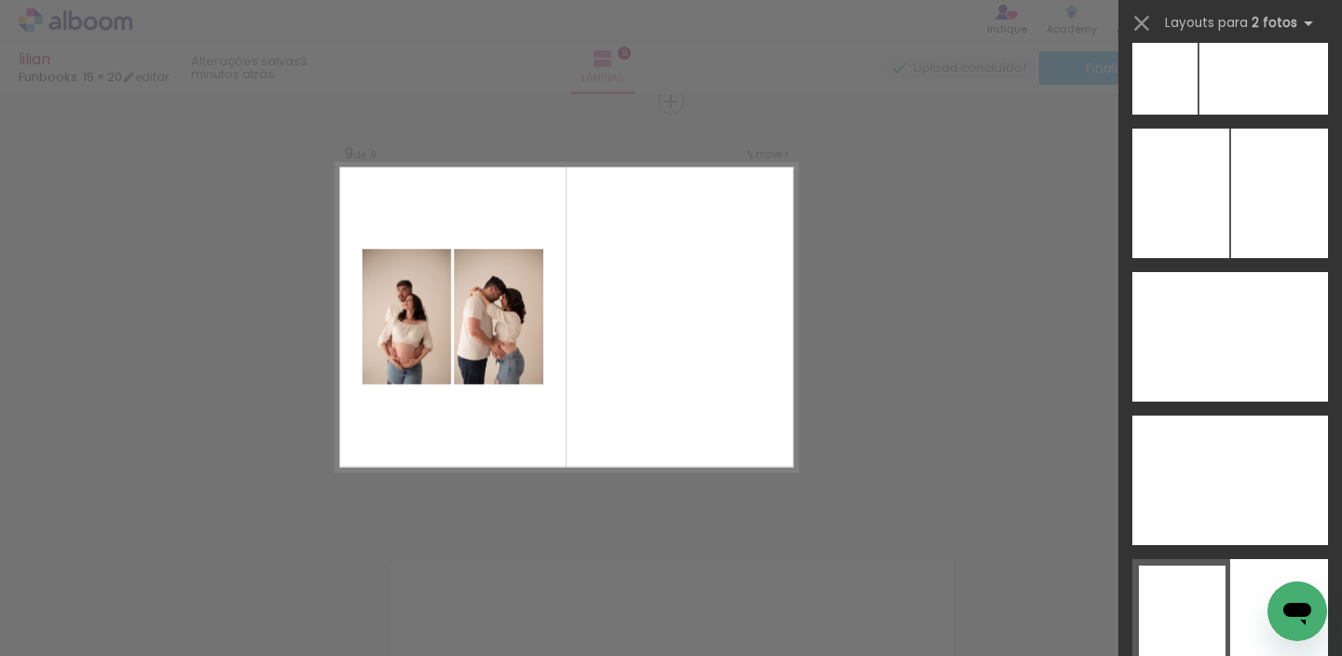
scroll to position [10712, 0]
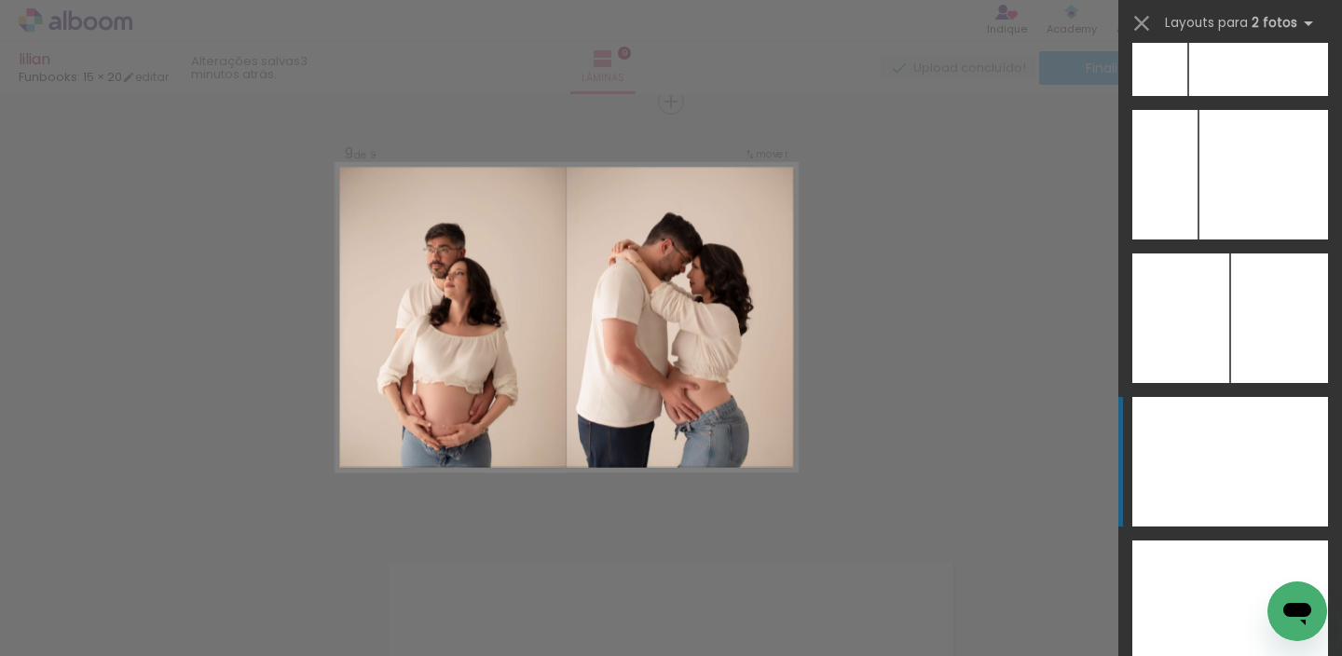
click at [1221, 476] on div at bounding box center [1181, 462] width 98 height 130
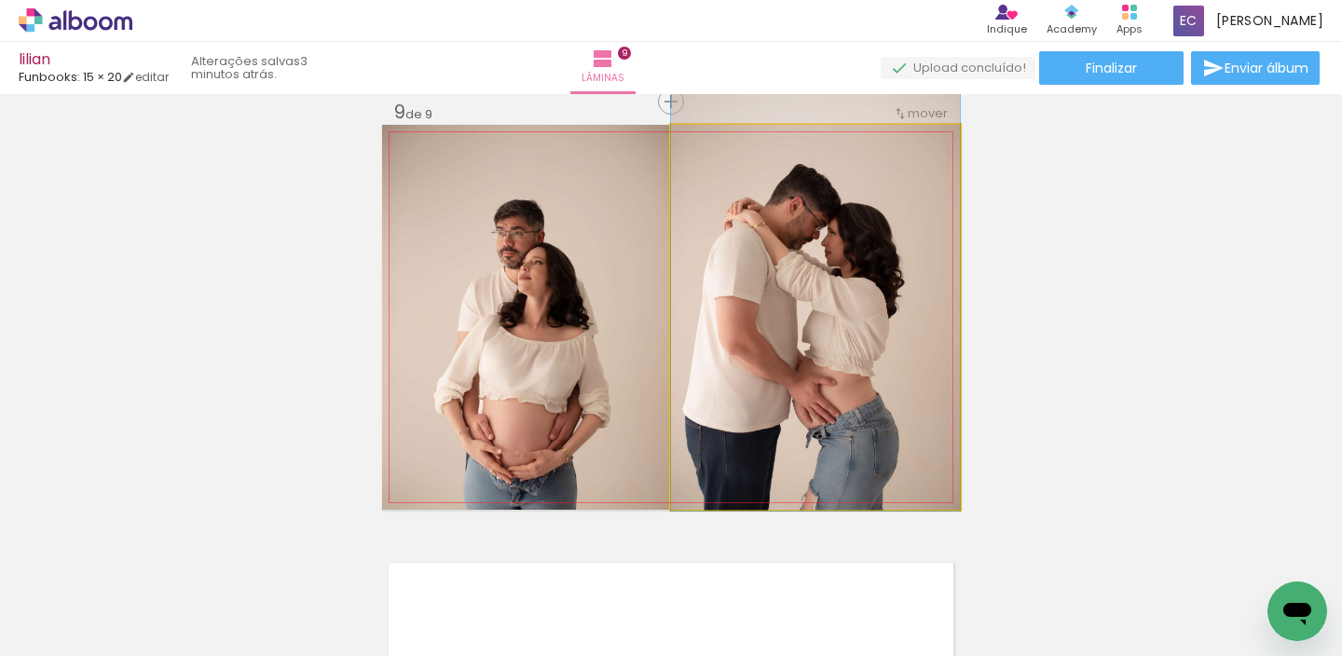
drag, startPoint x: 843, startPoint y: 379, endPoint x: 875, endPoint y: 340, distance: 51.0
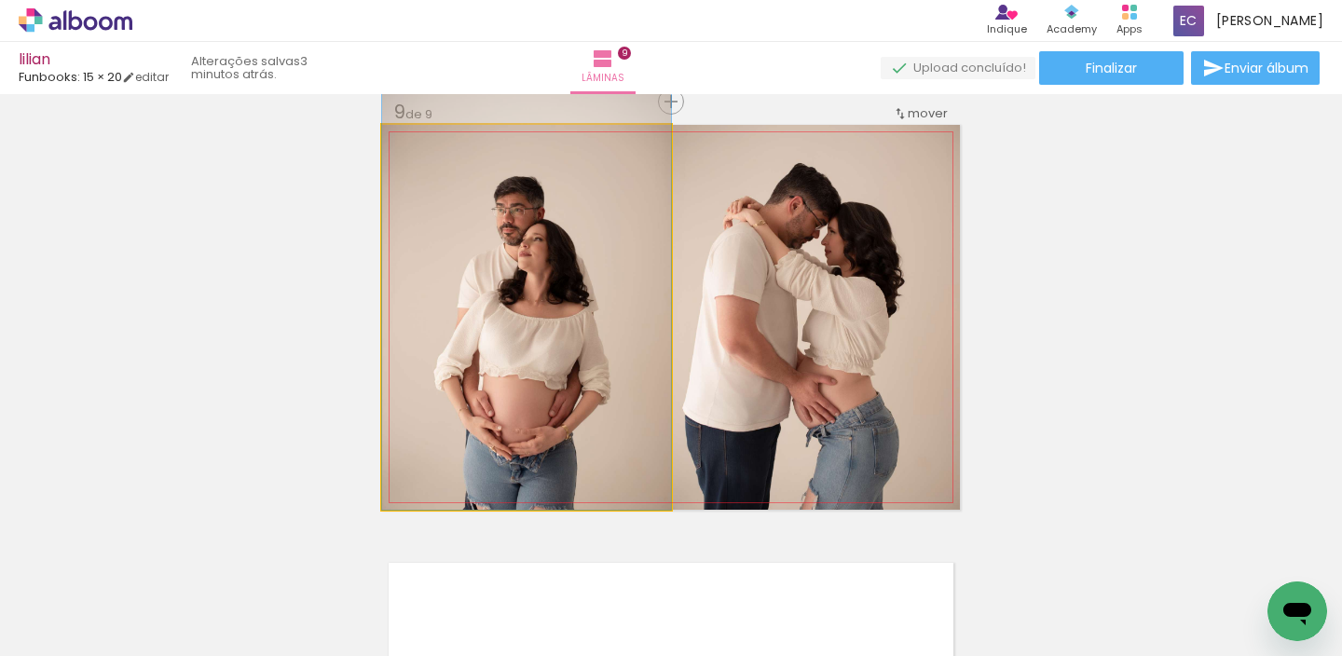
drag, startPoint x: 546, startPoint y: 365, endPoint x: 559, endPoint y: 325, distance: 42.1
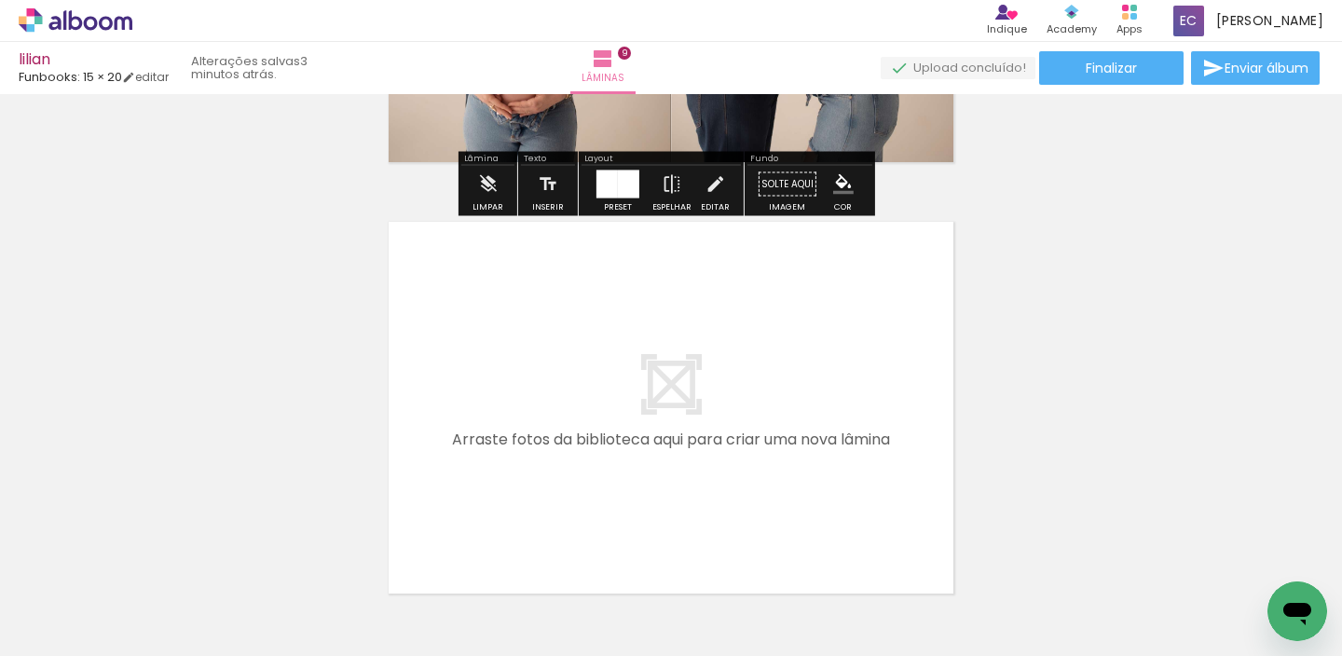
scroll to position [3826, 0]
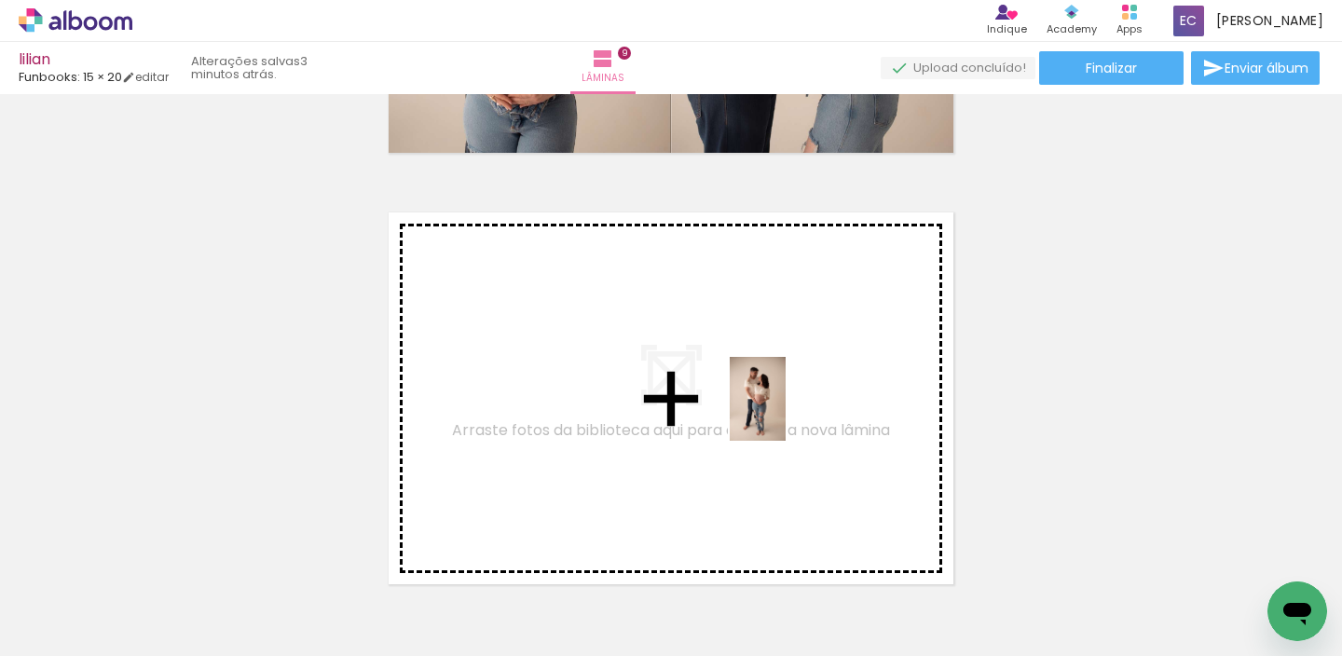
drag, startPoint x: 1175, startPoint y: 594, endPoint x: 777, endPoint y: 412, distance: 437.5
click at [777, 412] on quentale-workspace at bounding box center [671, 328] width 1342 height 656
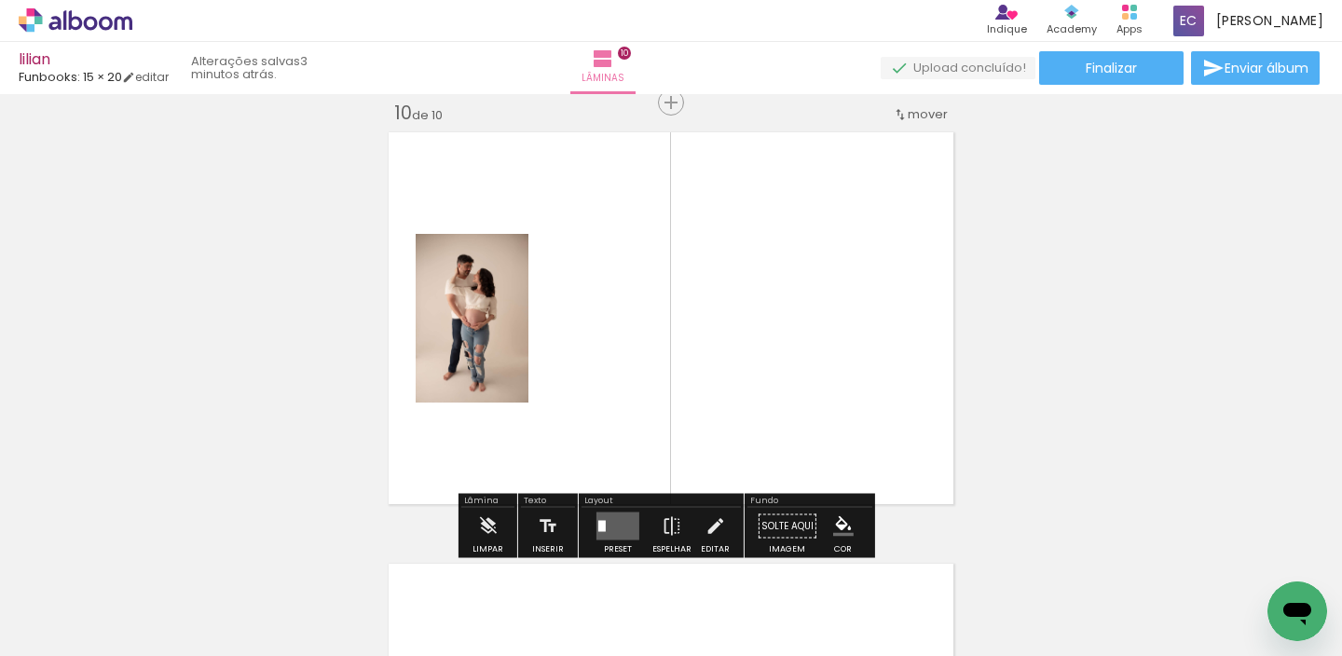
scroll to position [3907, 0]
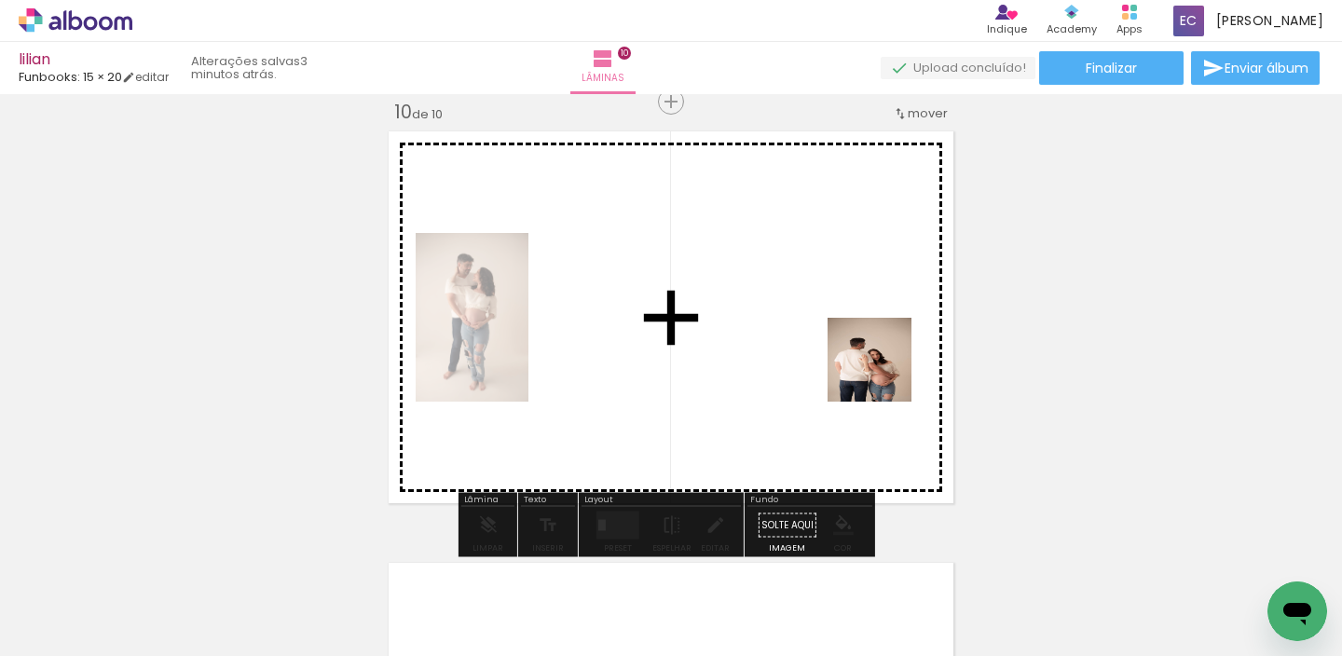
drag, startPoint x: 1257, startPoint y: 569, endPoint x: 608, endPoint y: 319, distance: 696.0
click at [608, 319] on quentale-workspace at bounding box center [671, 328] width 1342 height 656
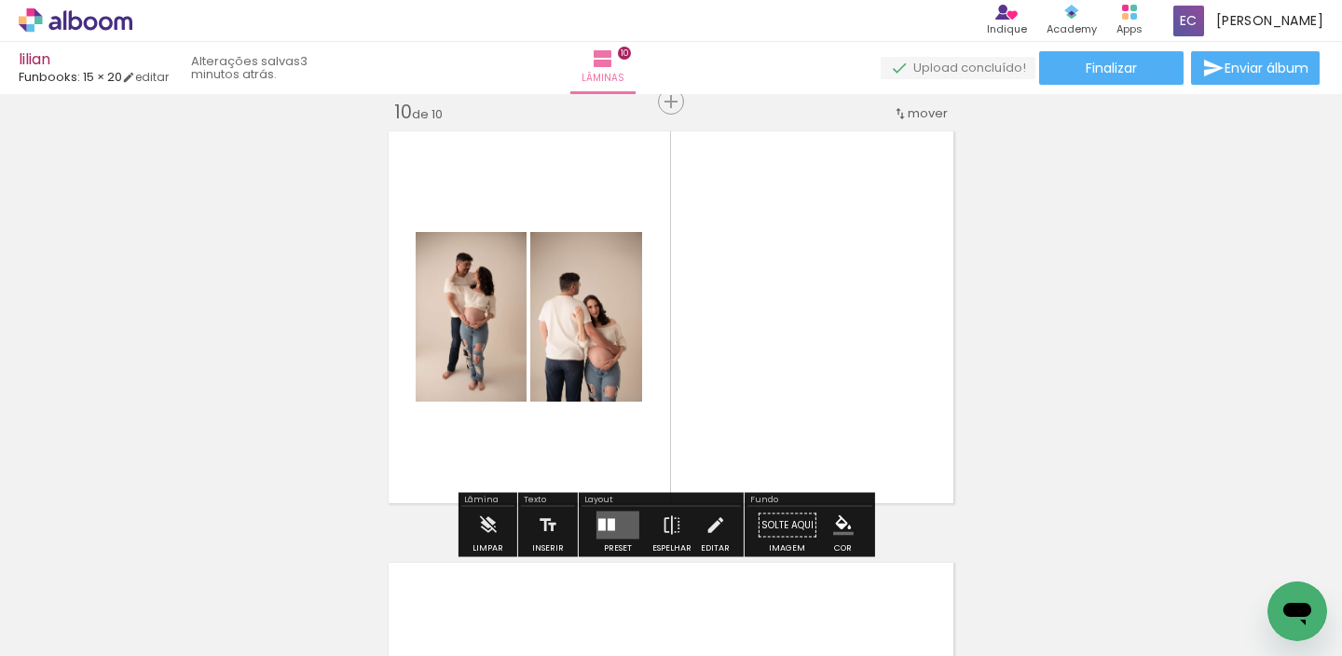
click at [624, 520] on quentale-layouter at bounding box center [617, 526] width 43 height 28
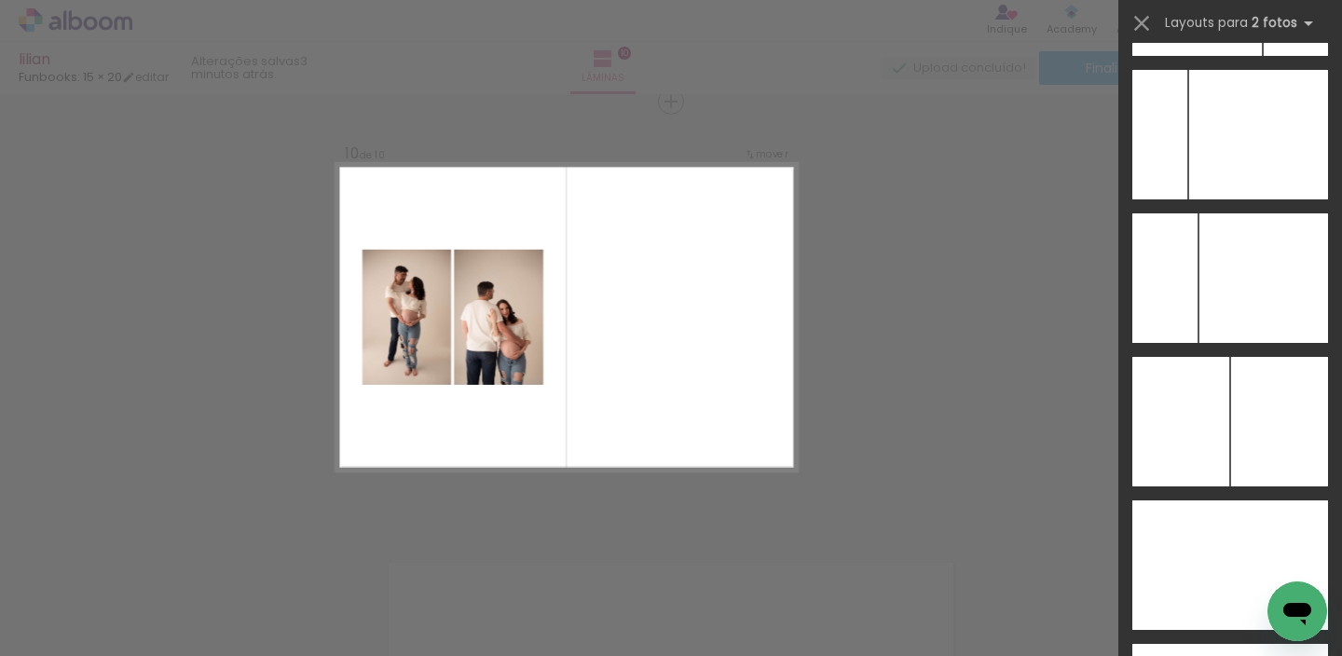
scroll to position [10588, 0]
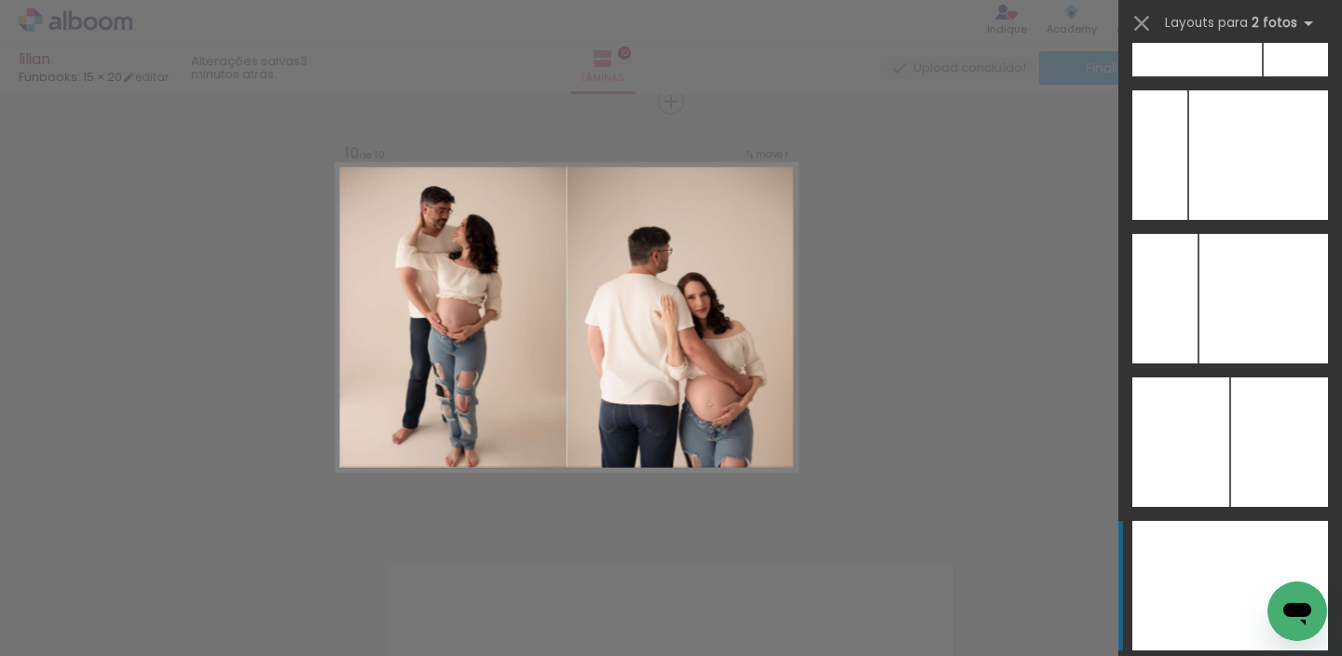
drag, startPoint x: 1220, startPoint y: 578, endPoint x: 1213, endPoint y: 586, distance: 10.6
click at [1214, 582] on div at bounding box center [1181, 586] width 98 height 130
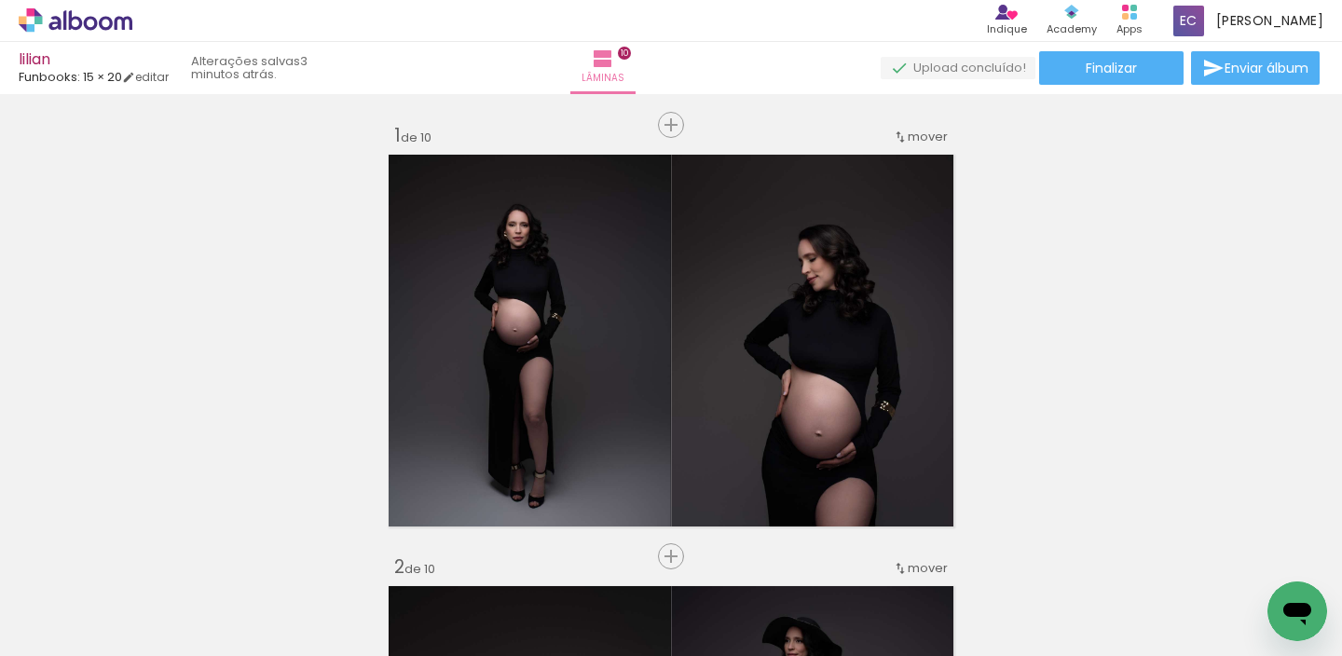
scroll to position [0, 904]
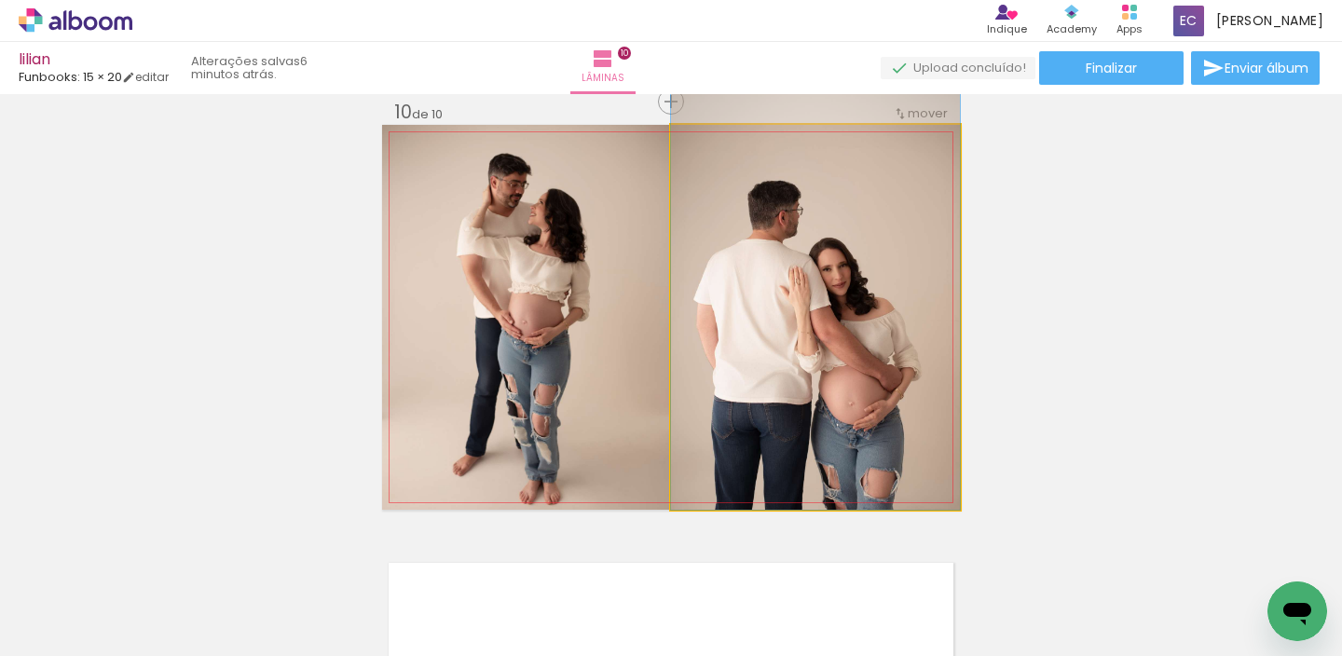
drag, startPoint x: 807, startPoint y: 314, endPoint x: 807, endPoint y: 228, distance: 85.7
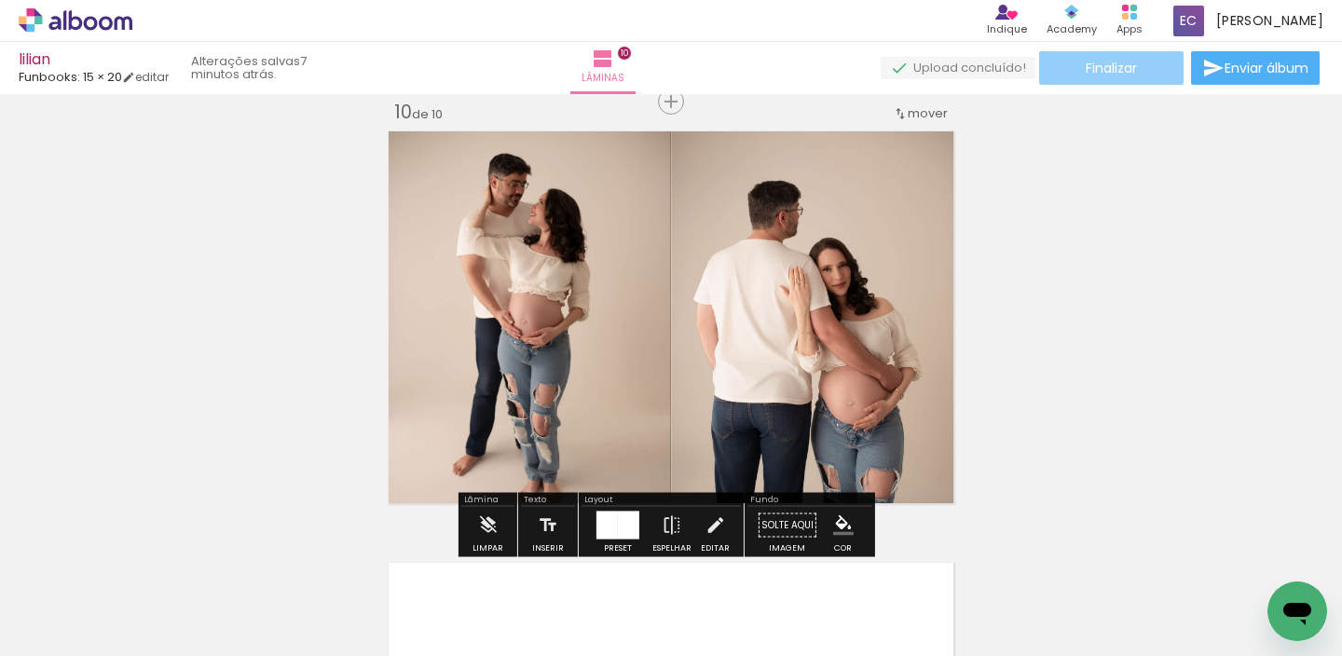
click at [1111, 62] on span "Finalizar" at bounding box center [1111, 68] width 51 height 13
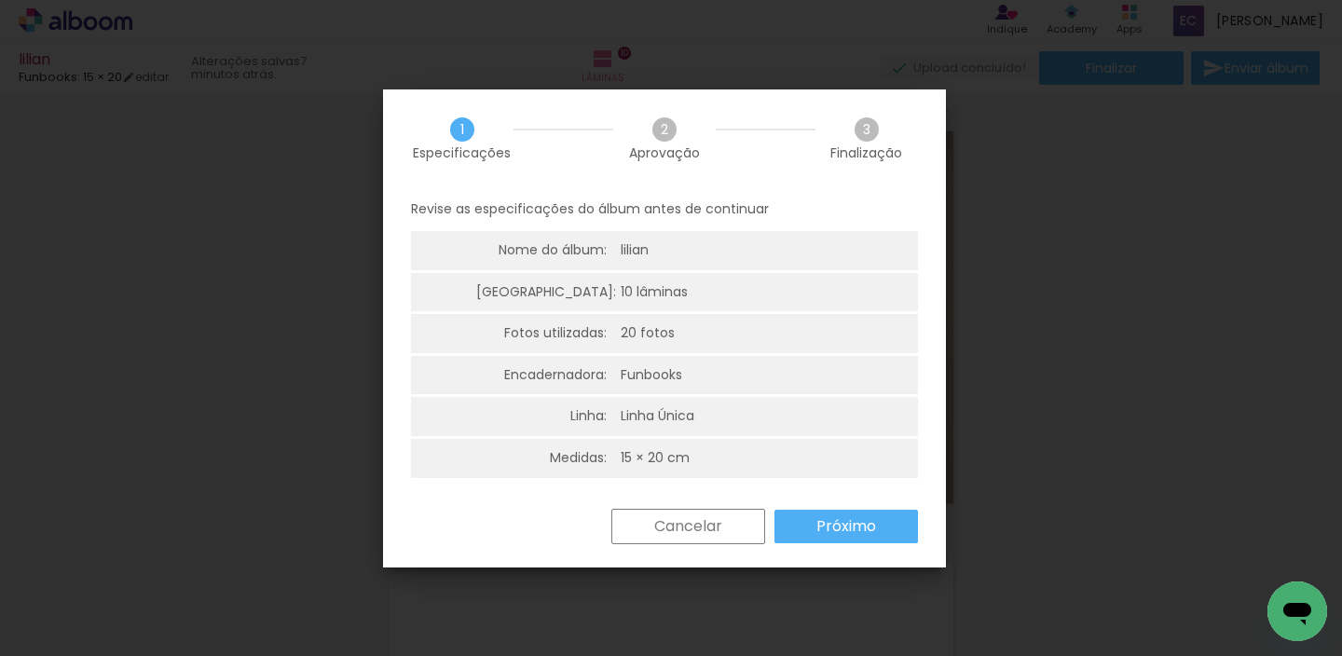
click at [810, 540] on paper-button "Próximo" at bounding box center [846, 527] width 144 height 34
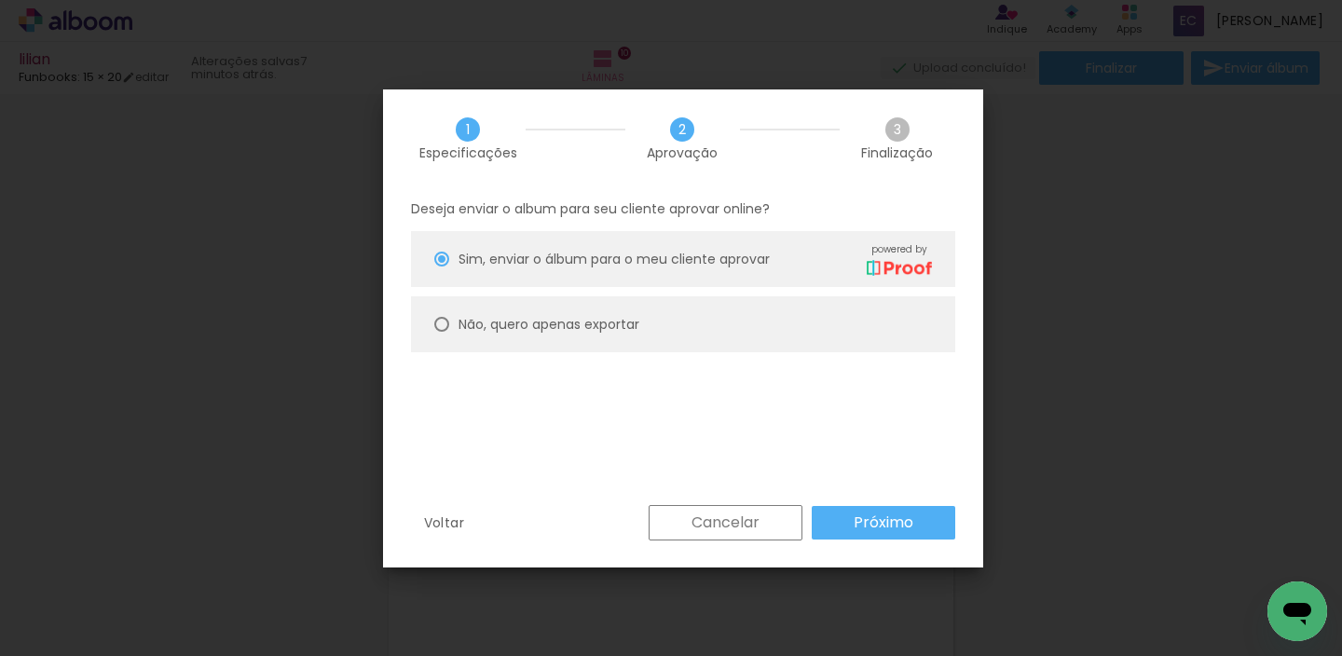
click at [709, 341] on paper-radio-button "Não, quero apenas exportar" at bounding box center [683, 324] width 544 height 56
type paper-radio-button "on"
click at [844, 527] on paper-button "Próximo" at bounding box center [884, 523] width 144 height 34
type input "Alta, 300 DPI"
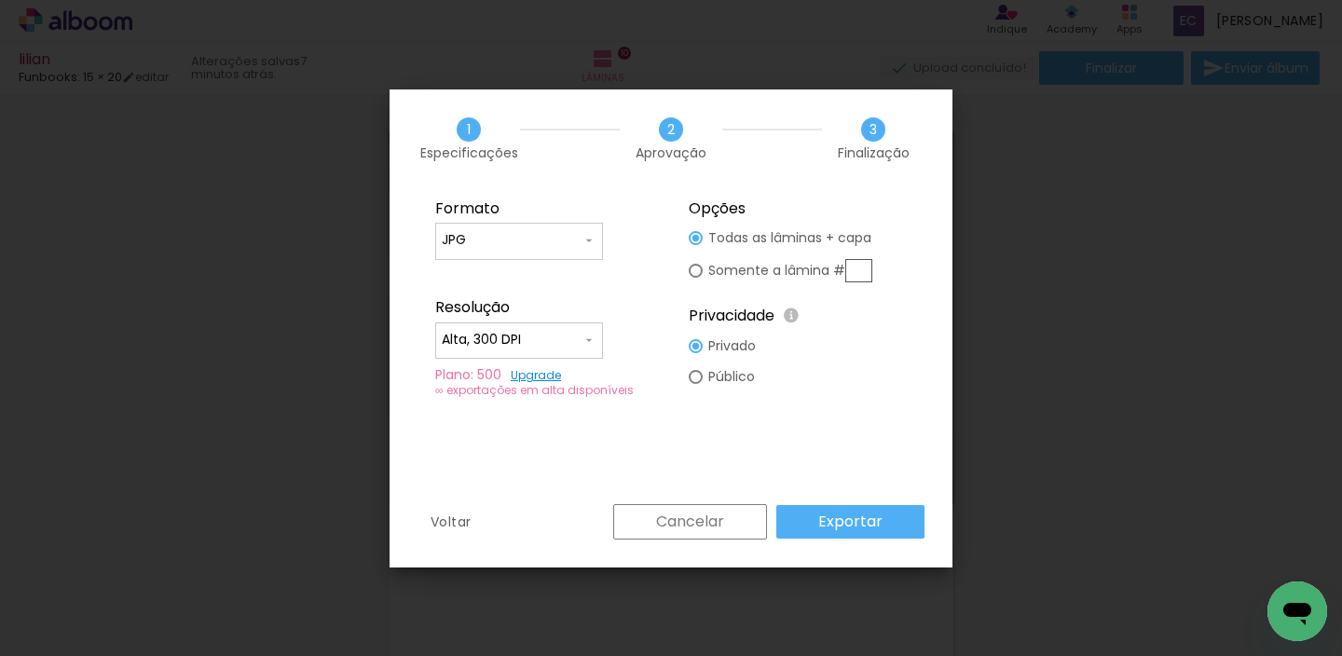
click at [0, 0] on slot "Exportar" at bounding box center [0, 0] width 0 height 0
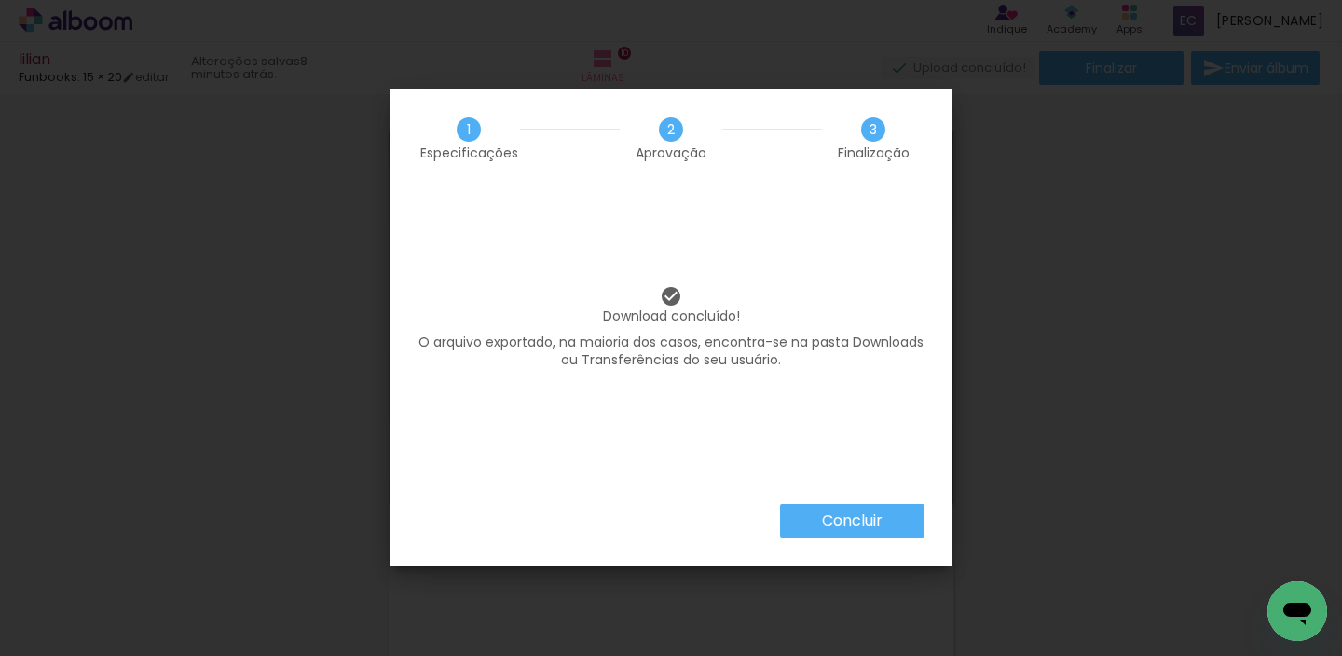
click at [0, 0] on slot "Concluir" at bounding box center [0, 0] width 0 height 0
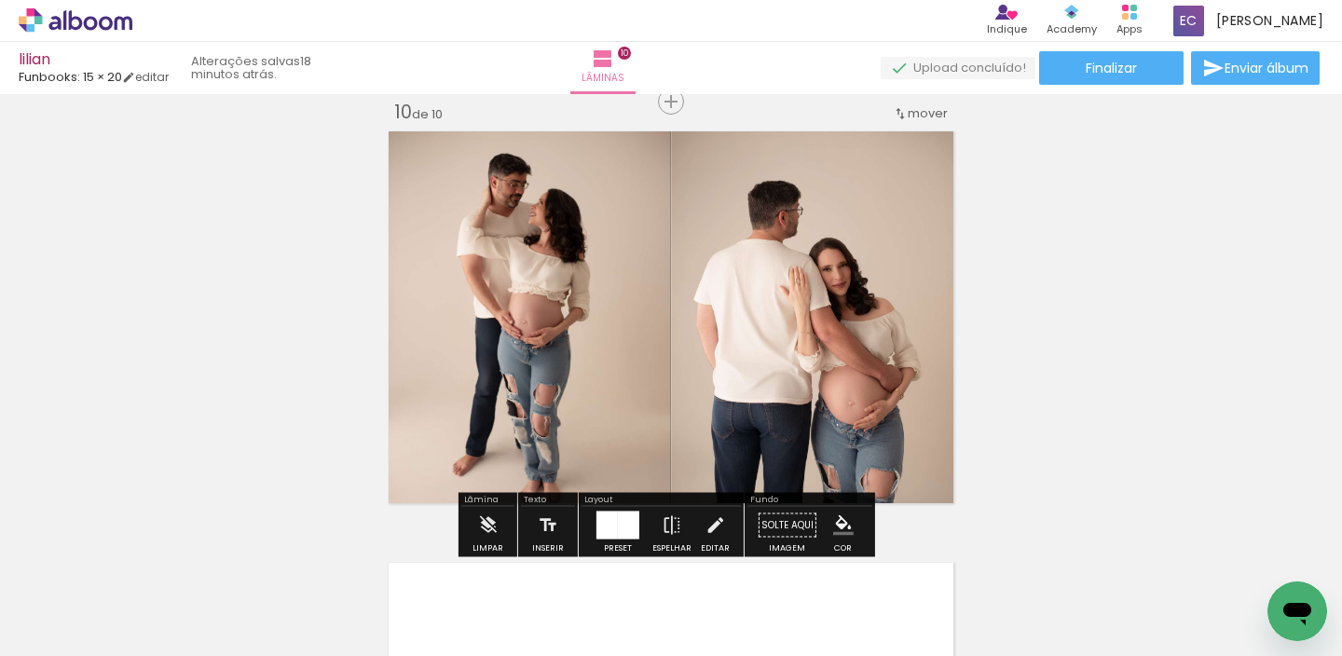
click at [16, 10] on div "› Editor de álbum" at bounding box center [130, 20] width 260 height 24
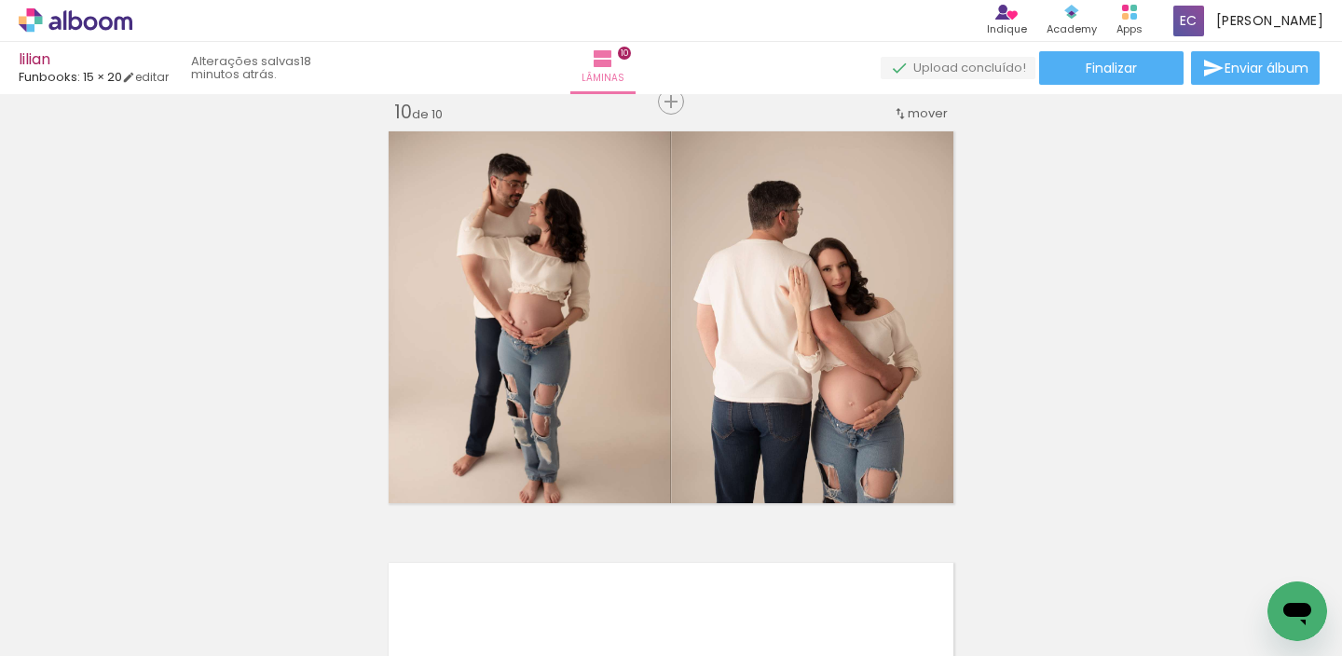
click at [31, 18] on icon at bounding box center [76, 20] width 114 height 24
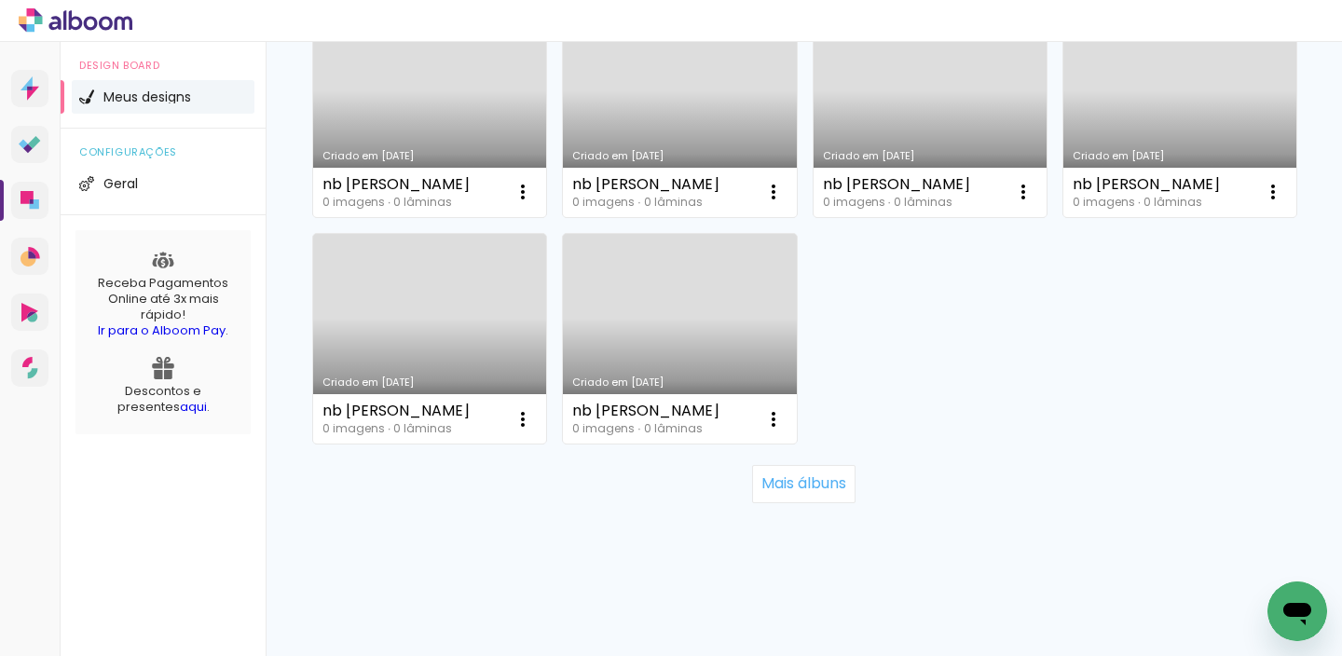
scroll to position [1929, 0]
click at [788, 495] on paper-button "Mais álbuns" at bounding box center [803, 483] width 103 height 37
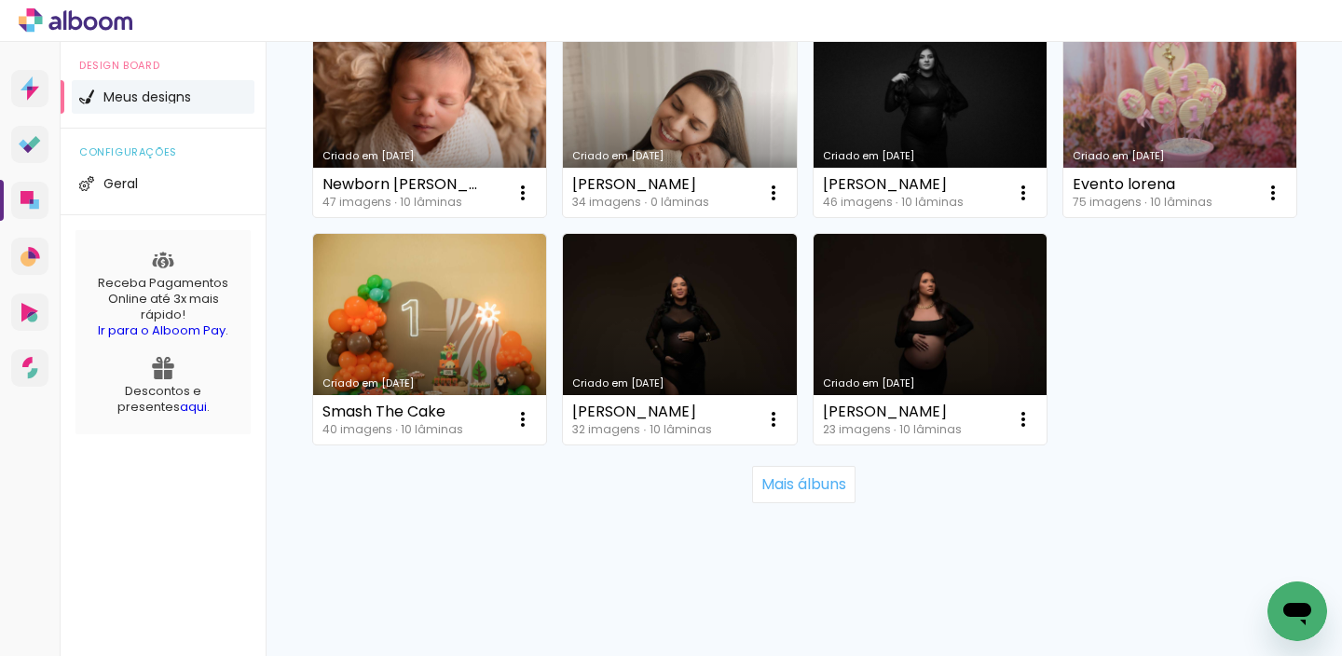
scroll to position [3746, 0]
click at [0, 0] on slot "Mais álbuns" at bounding box center [0, 0] width 0 height 0
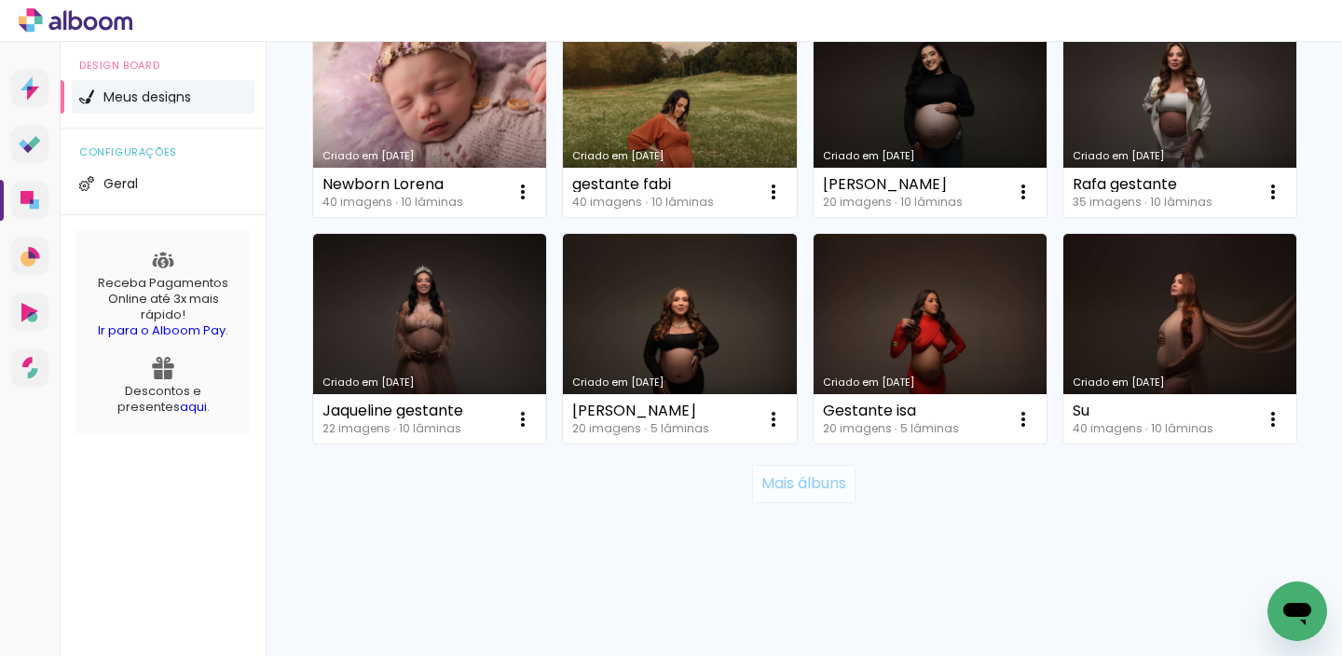
scroll to position [5696, 0]
click at [770, 502] on paper-button "Mais álbuns" at bounding box center [803, 483] width 103 height 37
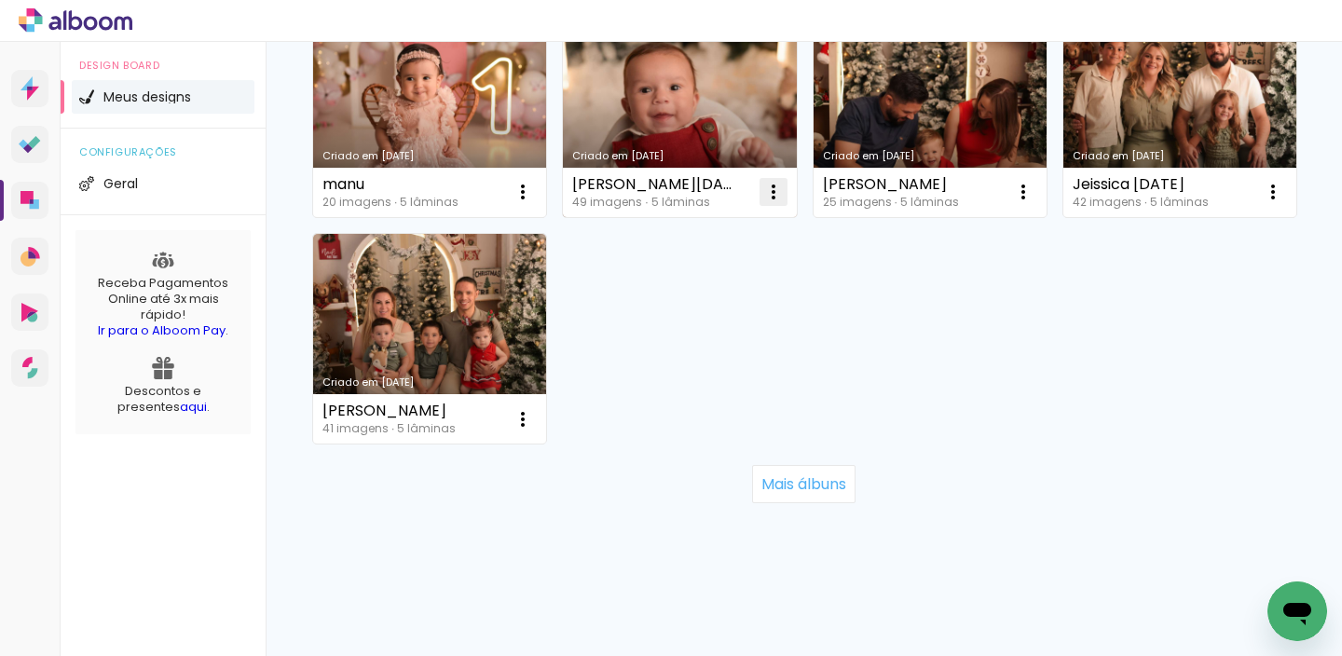
scroll to position [7605, 0]
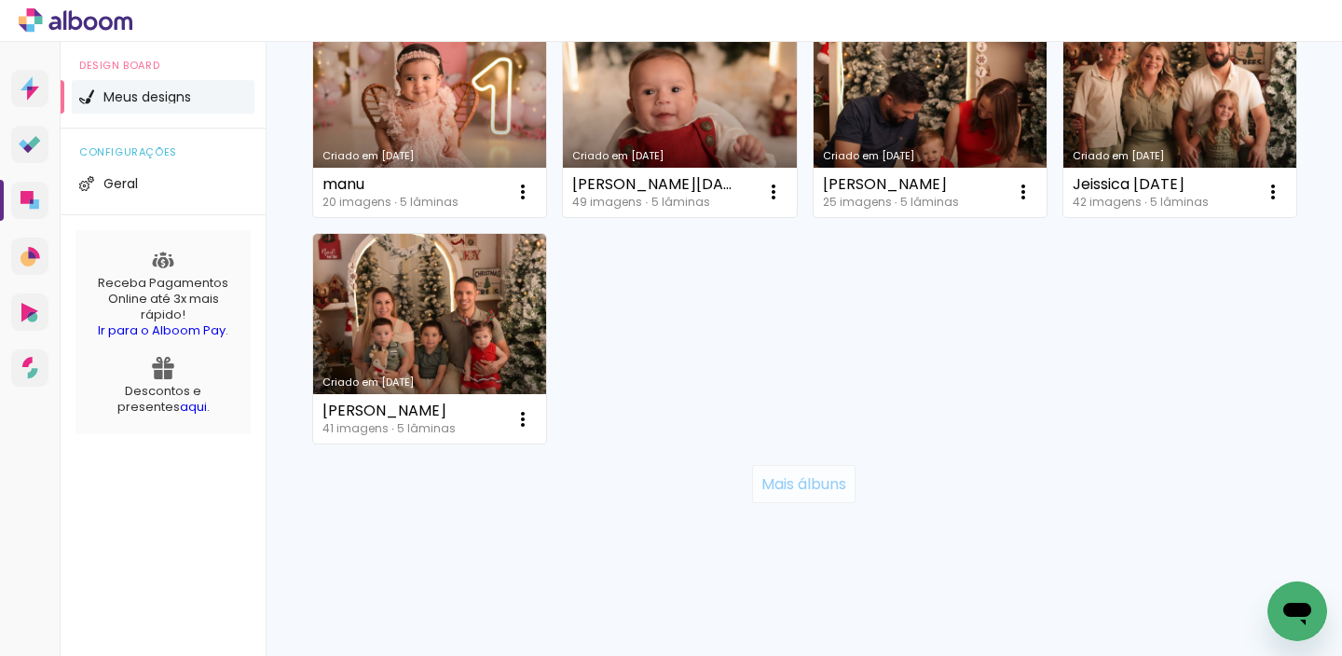
click at [0, 0] on slot "Mais álbuns" at bounding box center [0, 0] width 0 height 0
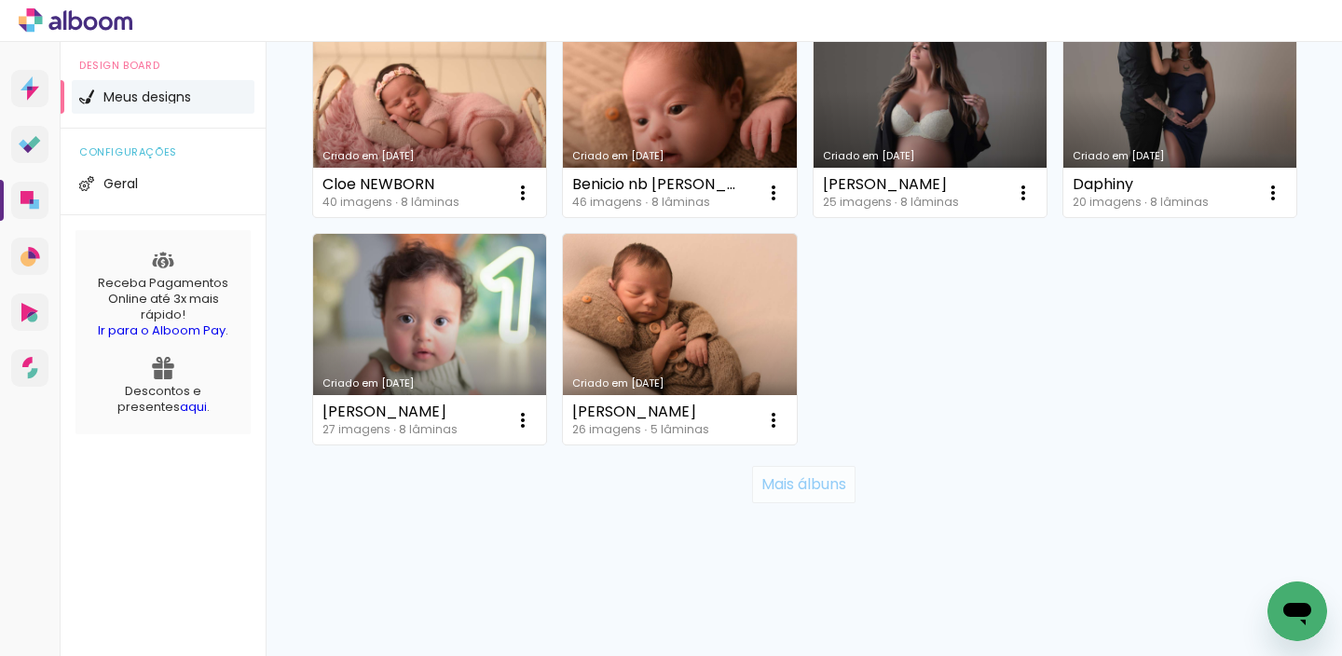
scroll to position [9422, 0]
click at [0, 0] on slot "Mais álbuns" at bounding box center [0, 0] width 0 height 0
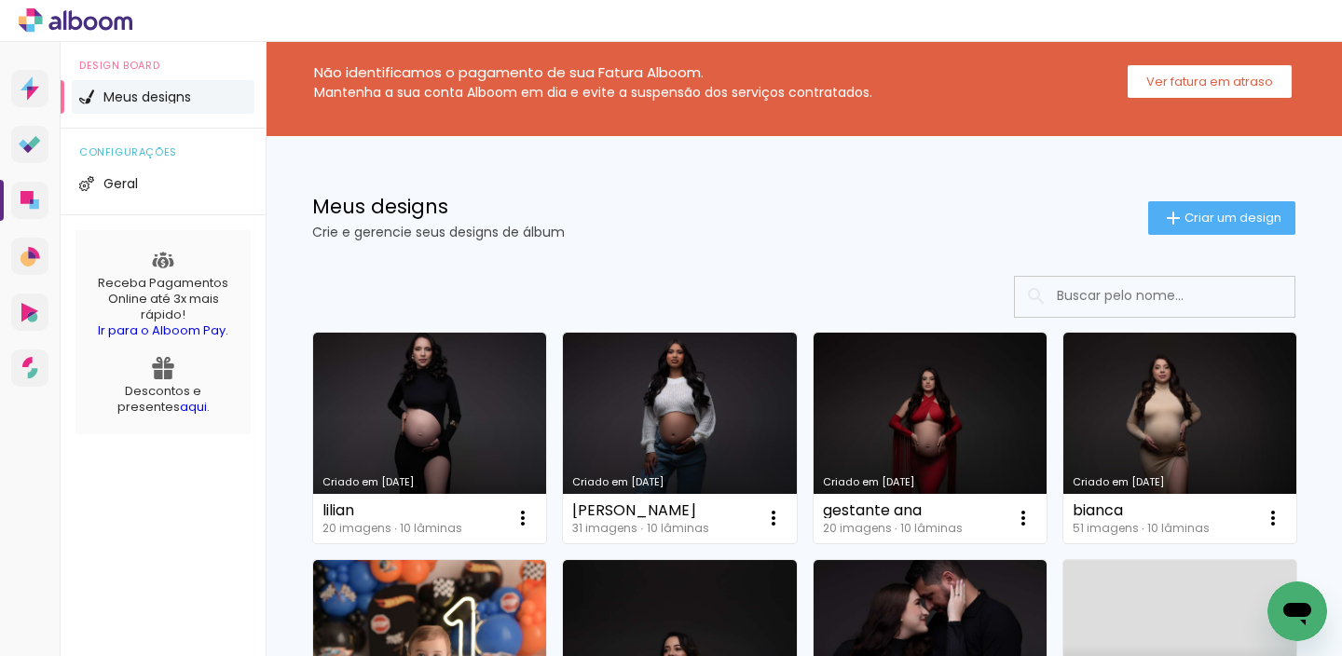
scroll to position [0, 0]
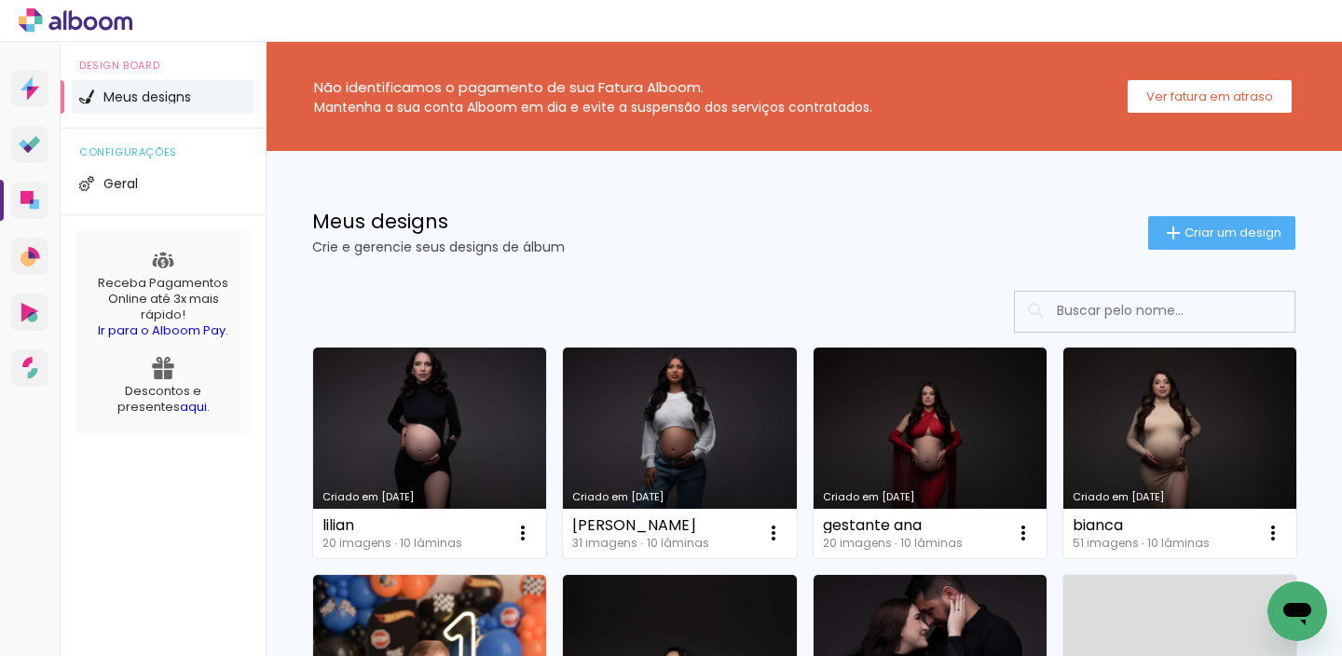
click at [1098, 325] on input at bounding box center [1181, 311] width 266 height 38
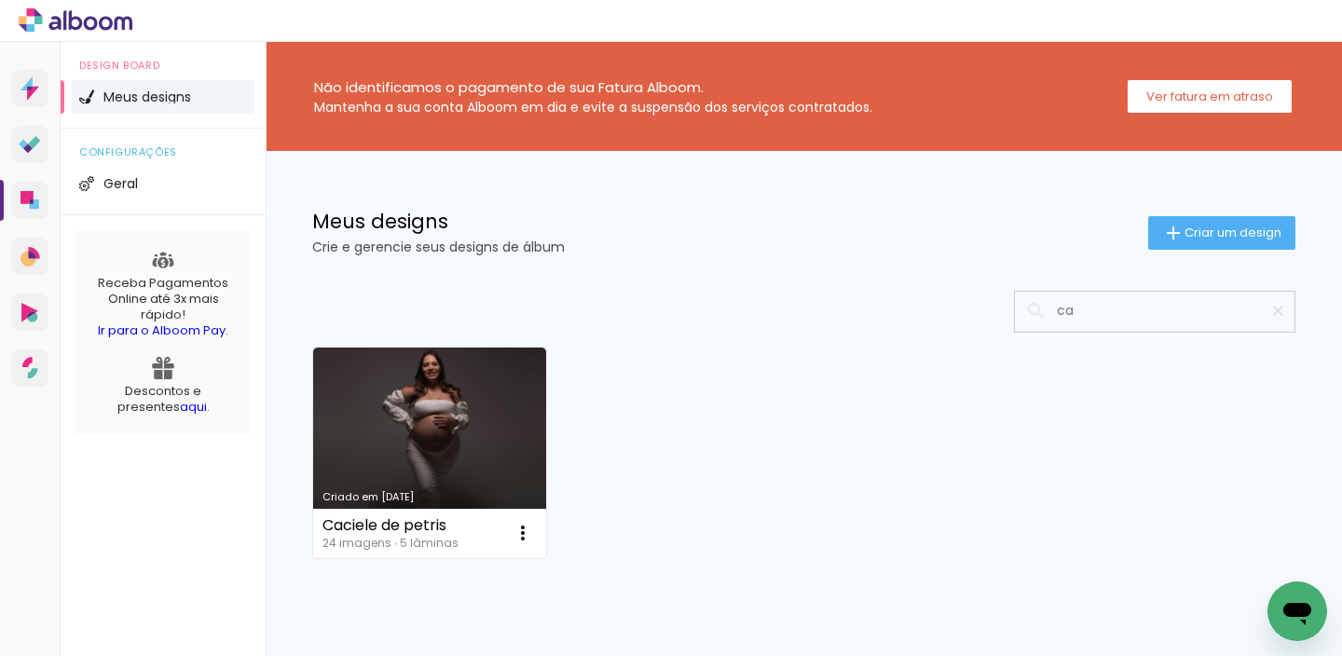
type input "c"
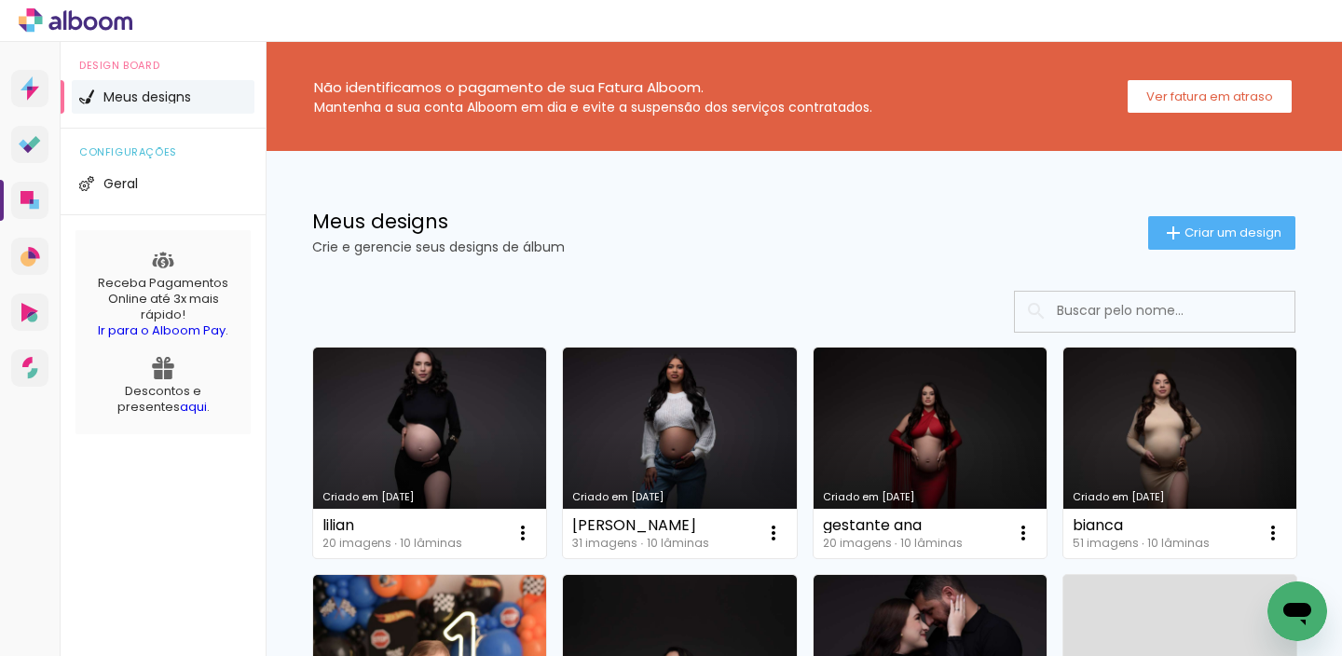
click at [1053, 321] on input at bounding box center [1181, 311] width 266 height 38
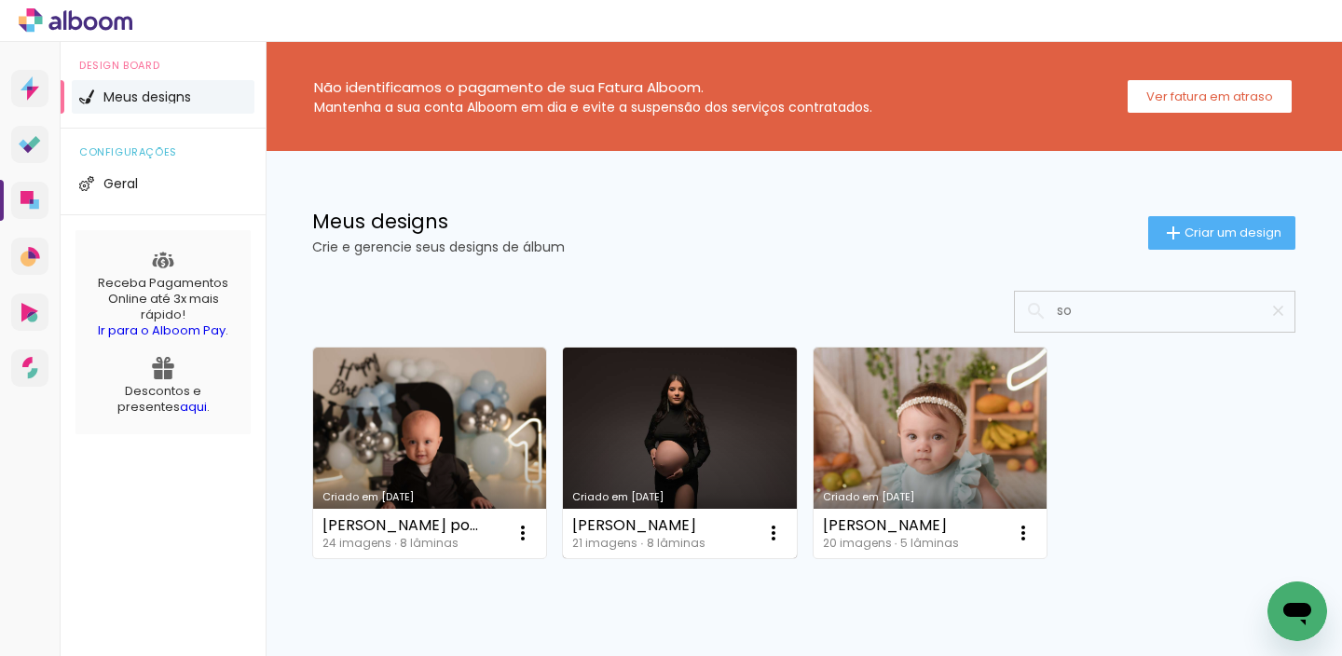
type input "s"
